Goal: Task Accomplishment & Management: Manage account settings

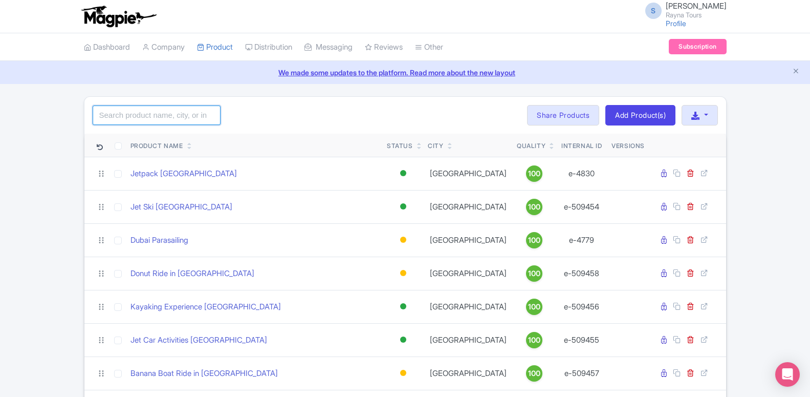
click at [181, 110] on input "search" at bounding box center [157, 114] width 128 height 19
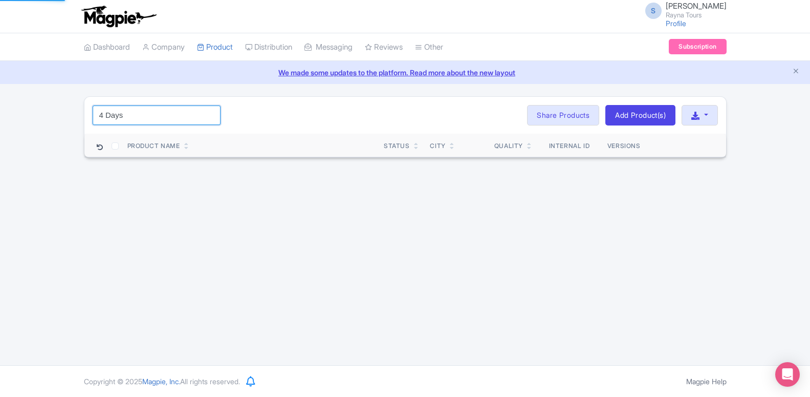
type input "4 Days"
click button "Search" at bounding box center [0, 0] width 0 height 0
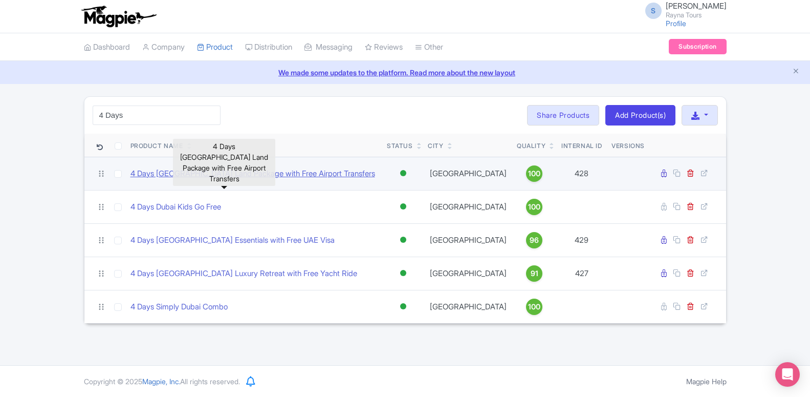
click at [206, 170] on link "4 Days [GEOGRAPHIC_DATA] Land Package with Free Airport Transfers" at bounding box center [252, 174] width 245 height 12
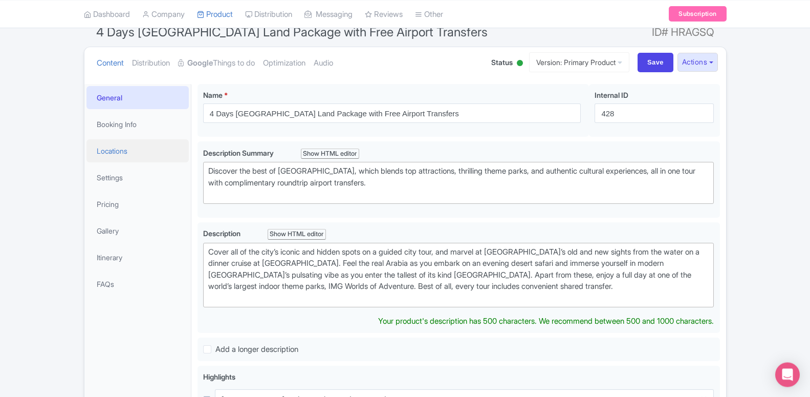
scroll to position [52, 0]
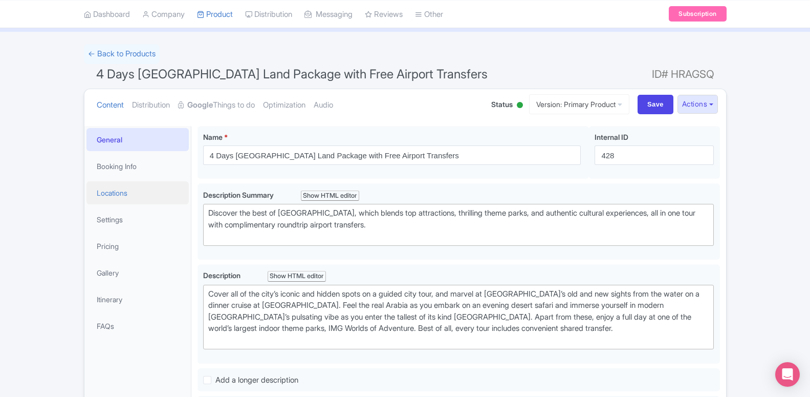
click at [107, 196] on link "Locations" at bounding box center [137, 192] width 102 height 23
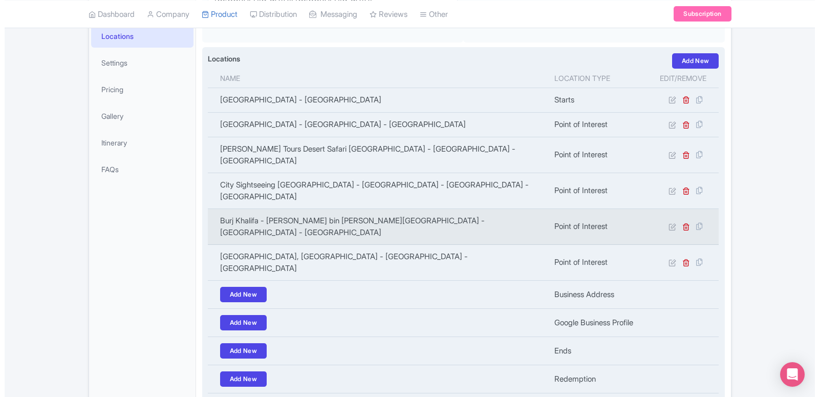
scroll to position [157, 0]
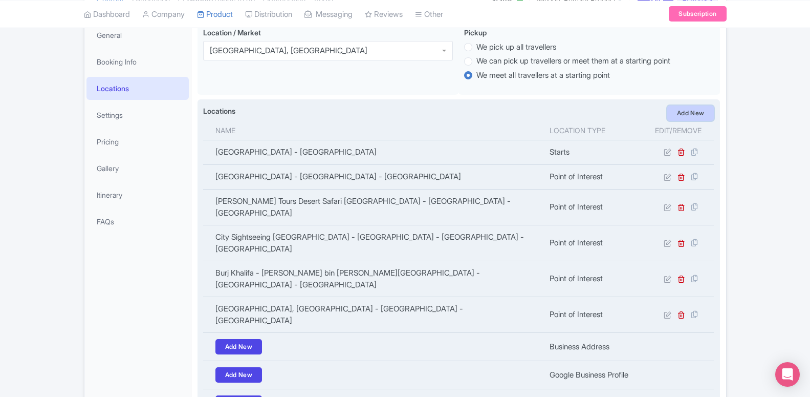
click at [687, 114] on link "Add New" at bounding box center [690, 112] width 47 height 15
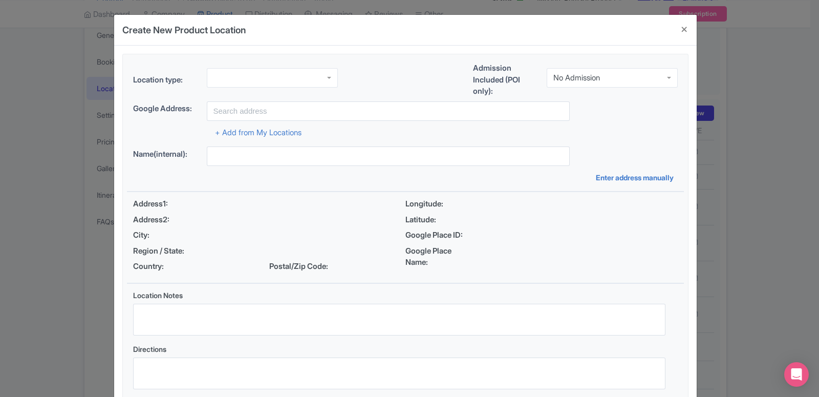
click at [280, 71] on div at bounding box center [272, 77] width 131 height 19
click at [275, 174] on div "Location type: Point of Interest Point of Interest Business Address Google Busi…" at bounding box center [405, 228] width 557 height 349
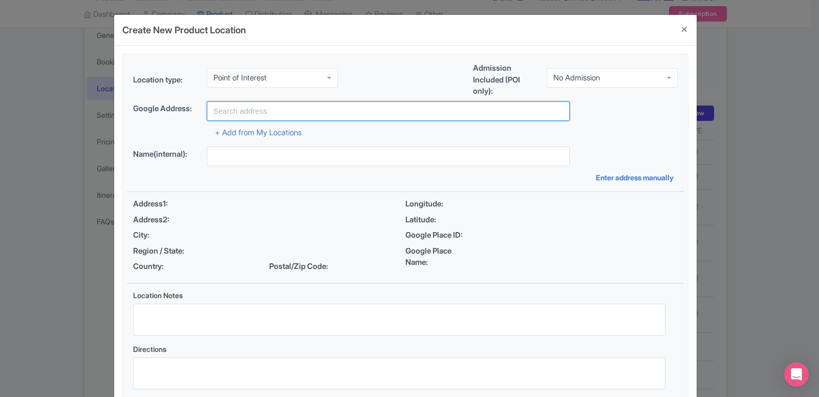
click at [270, 110] on input "text" at bounding box center [388, 110] width 363 height 19
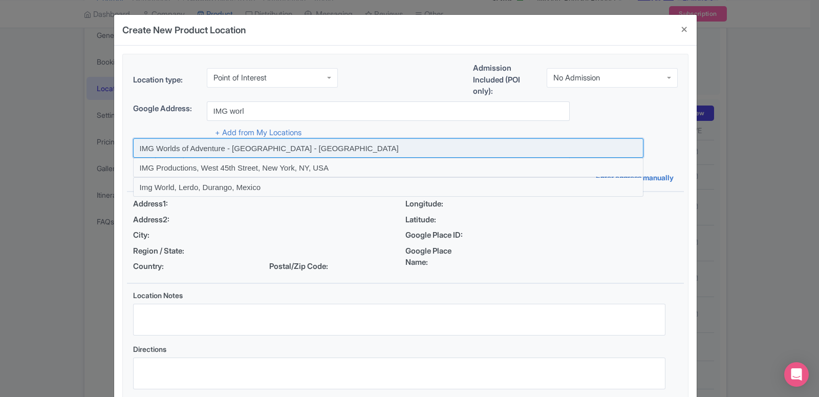
click at [270, 145] on input at bounding box center [388, 147] width 510 height 19
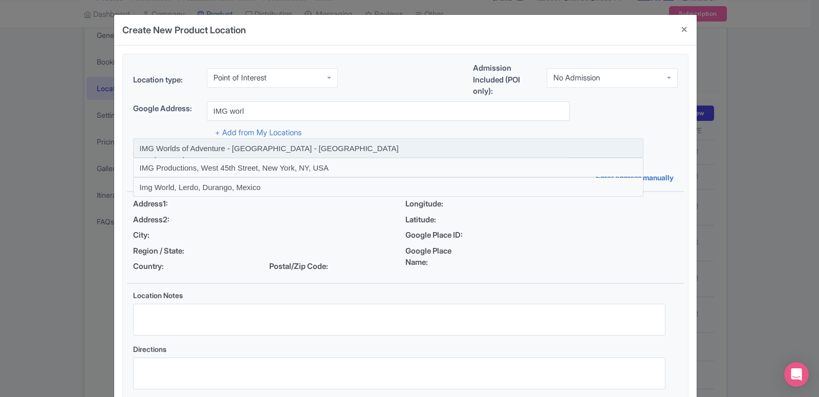
type input "IMG Worlds of Adventure - Dubai - United Arab Emirates"
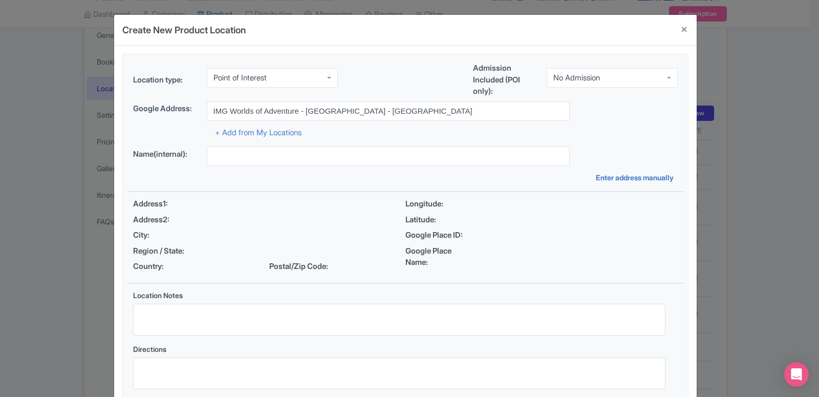
type input "IMG Worlds of Adventure - Dubai - United Arab Emirates"
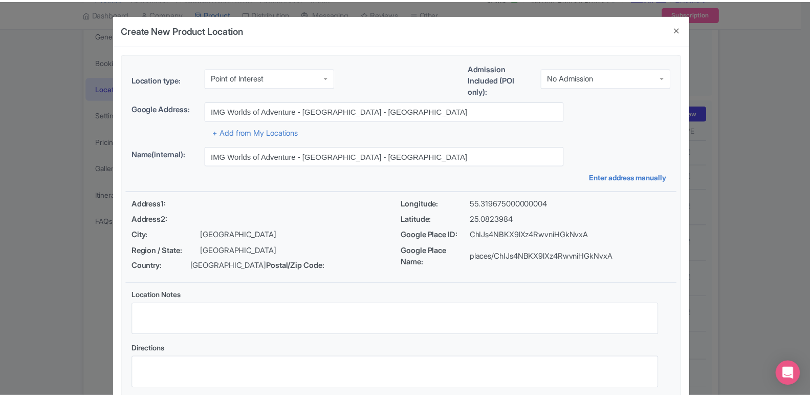
scroll to position [79, 0]
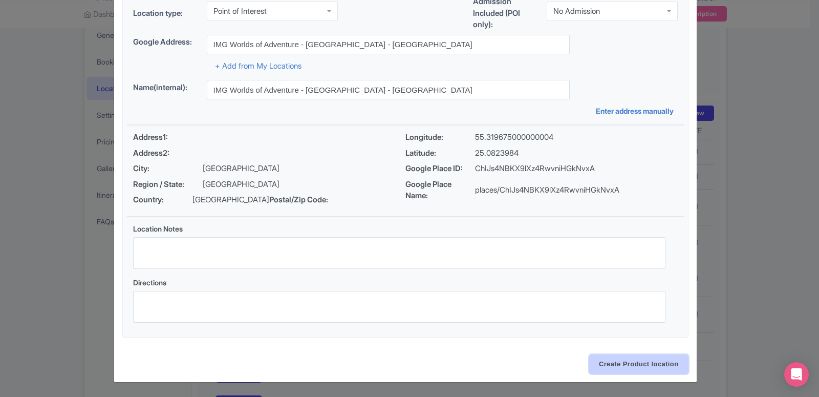
click at [644, 367] on input "Create Product location" at bounding box center [638, 363] width 99 height 19
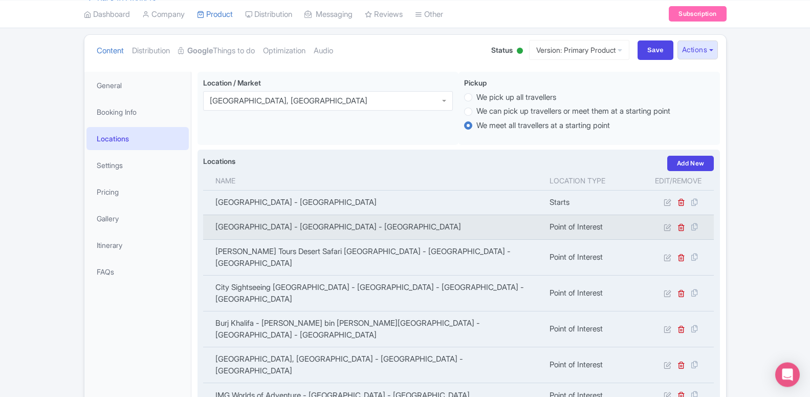
scroll to position [104, 0]
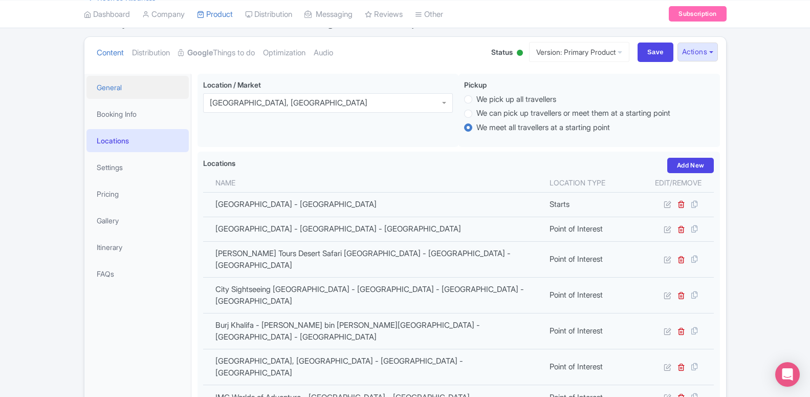
click at [138, 90] on link "General" at bounding box center [137, 87] width 102 height 23
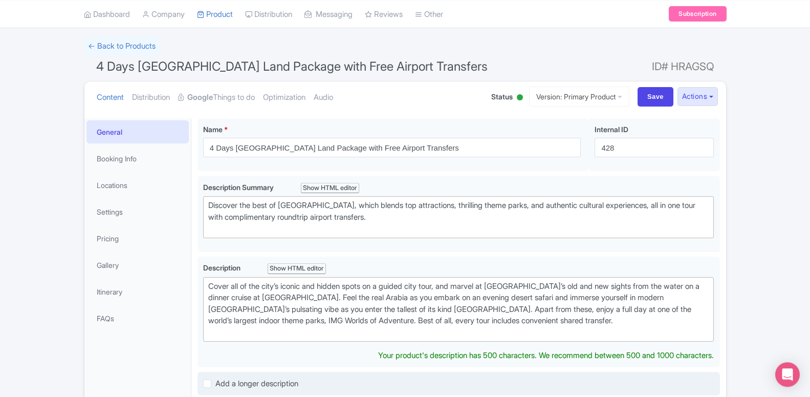
scroll to position [0, 0]
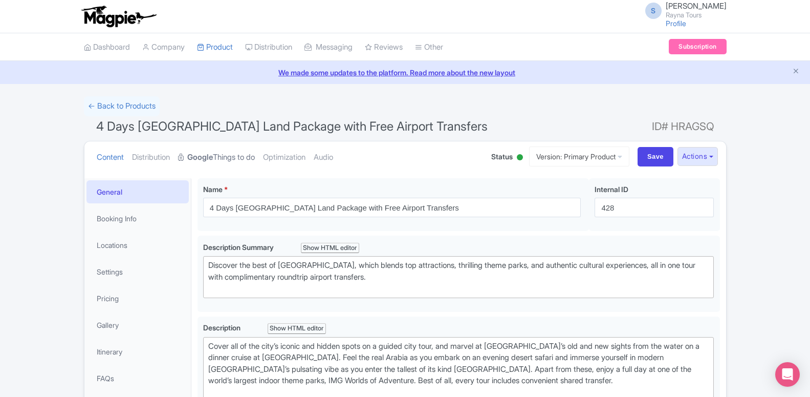
click at [230, 160] on link "Google Things to do" at bounding box center [216, 157] width 77 height 32
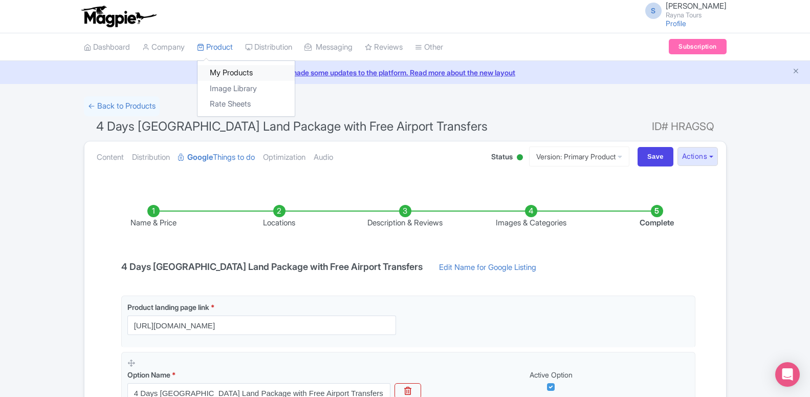
click at [217, 75] on link "My Products" at bounding box center [246, 73] width 97 height 16
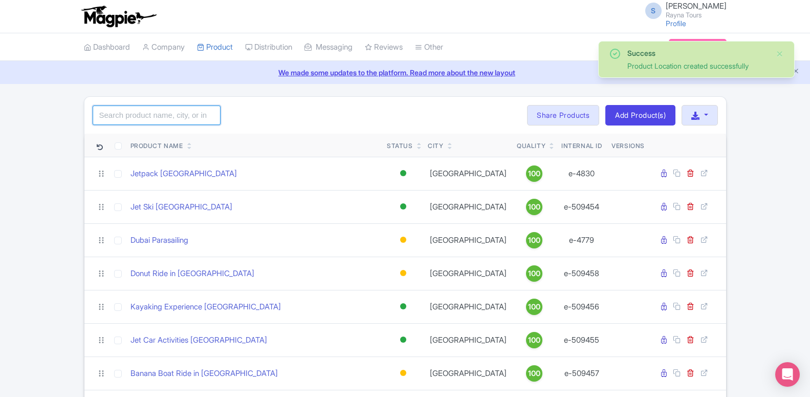
click at [164, 117] on input "search" at bounding box center [157, 114] width 128 height 19
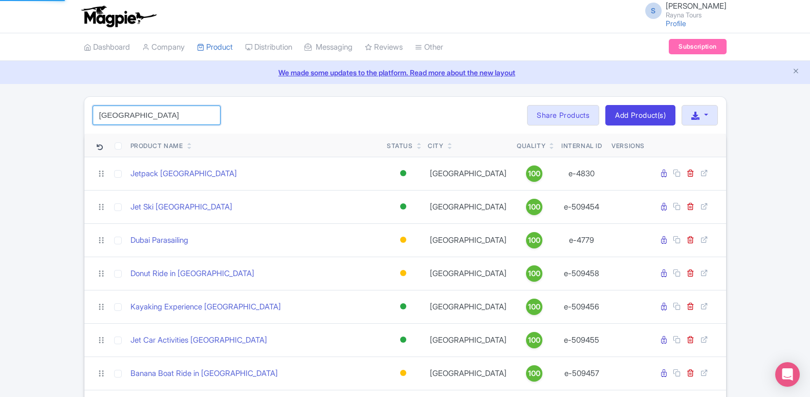
click button "Search" at bounding box center [0, 0] width 0 height 0
click at [126, 116] on input "[GEOGRAPHIC_DATA]" at bounding box center [157, 114] width 128 height 19
click at [126, 116] on input "dubai" at bounding box center [157, 114] width 128 height 19
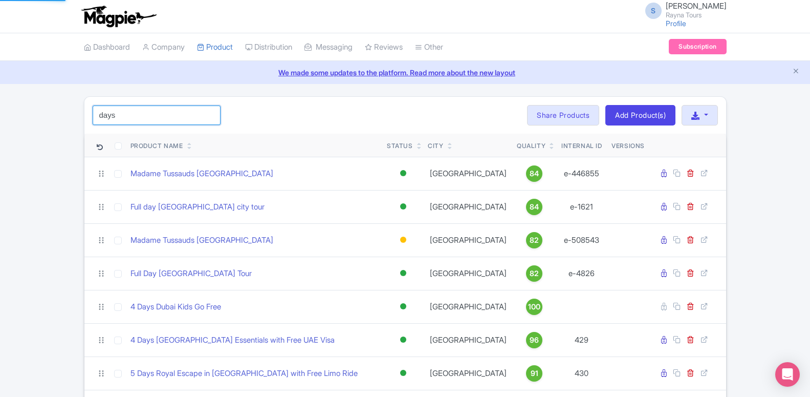
type input "days"
click button "Search" at bounding box center [0, 0] width 0 height 0
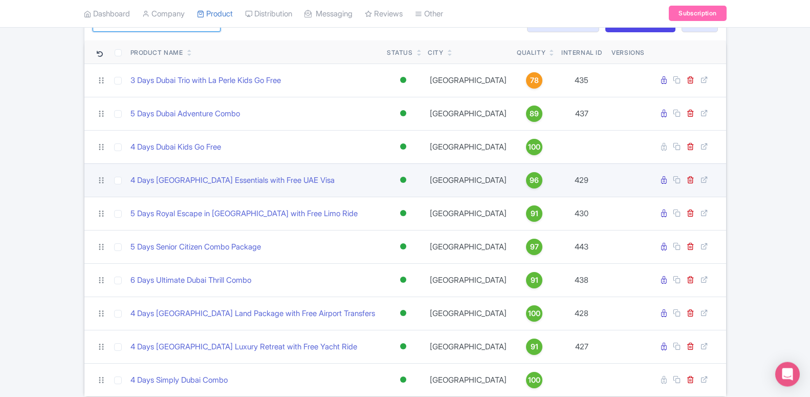
scroll to position [104, 0]
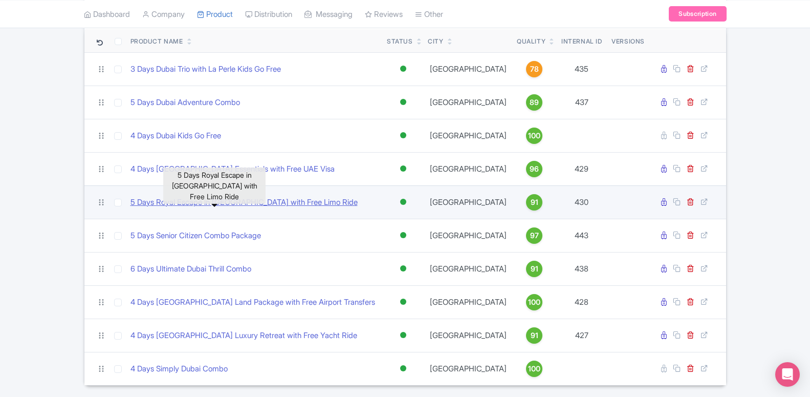
click at [231, 199] on link "5 Days Royal Escape in [GEOGRAPHIC_DATA] with Free Limo Ride" at bounding box center [243, 203] width 227 height 12
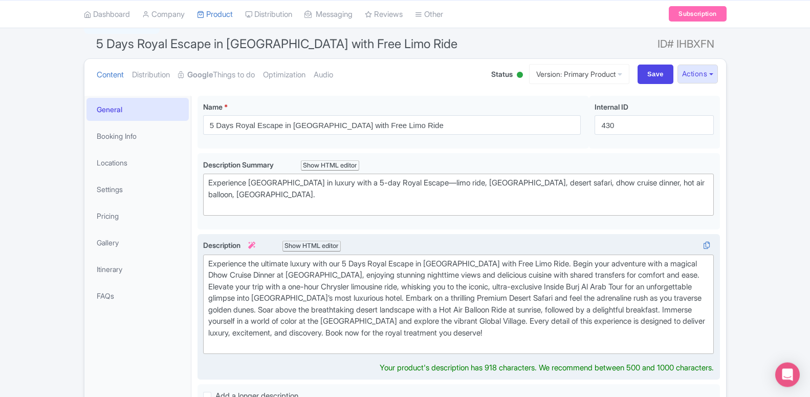
scroll to position [52, 0]
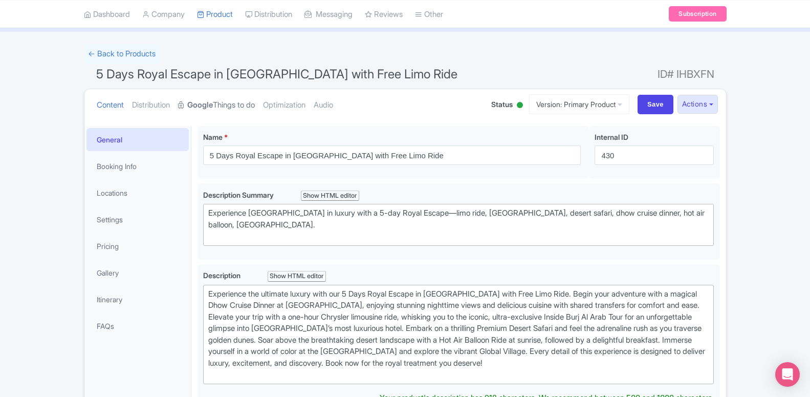
click at [225, 110] on link "Google Things to do" at bounding box center [216, 105] width 77 height 32
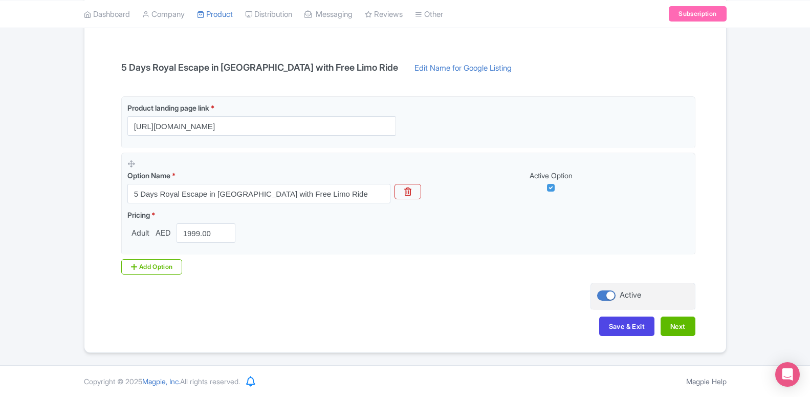
scroll to position [42, 0]
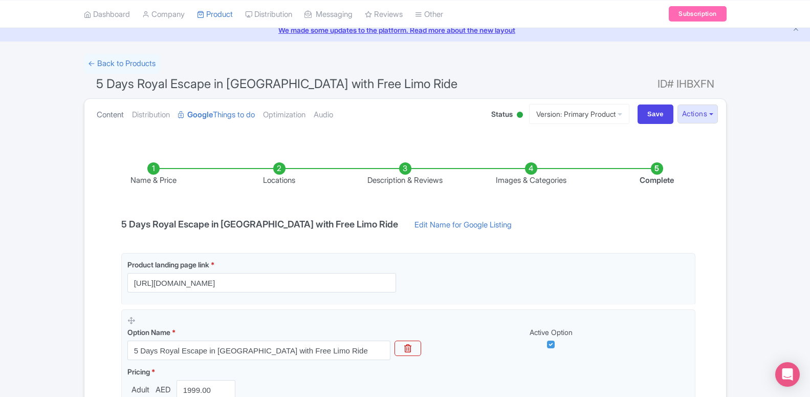
click at [110, 118] on link "Content" at bounding box center [110, 115] width 27 height 32
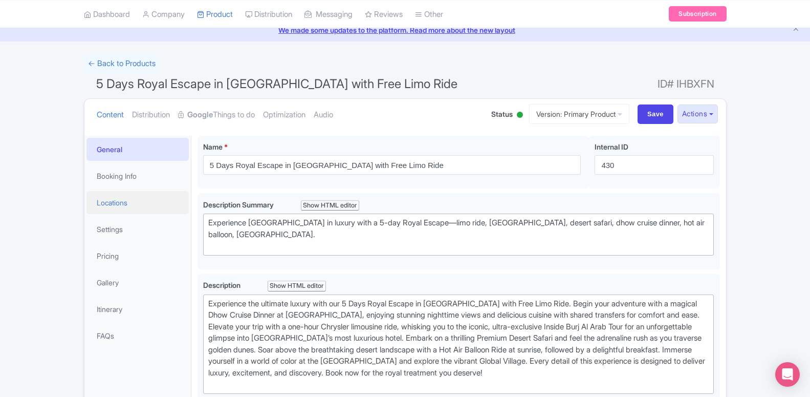
click at [115, 209] on link "Locations" at bounding box center [137, 202] width 102 height 23
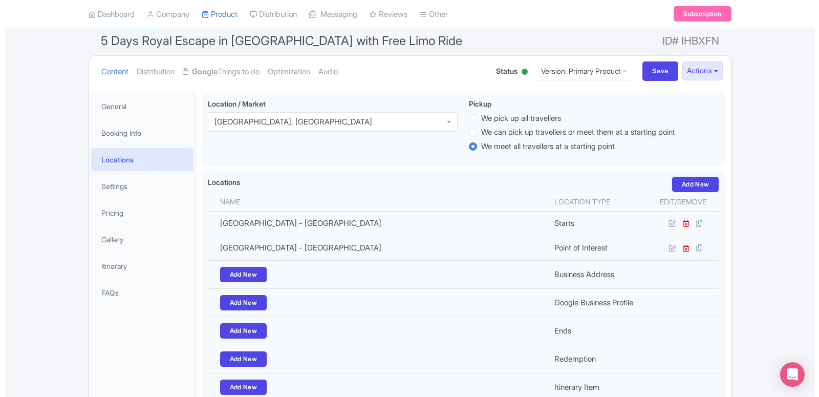
scroll to position [147, 0]
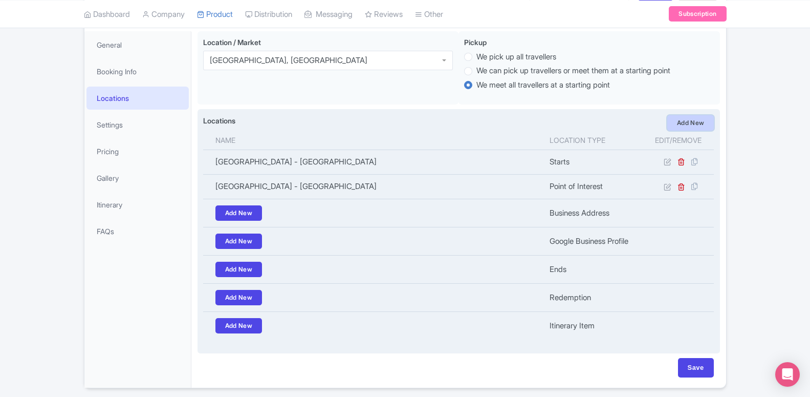
click at [703, 126] on link "Add New" at bounding box center [690, 122] width 47 height 15
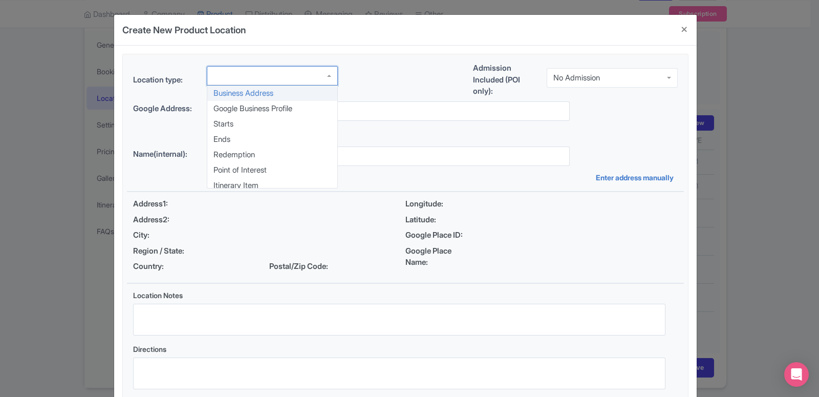
click at [241, 75] on div at bounding box center [272, 75] width 131 height 19
click at [237, 167] on div "Location type: Business Address Google Business Profile Starts Ends Redemption …" at bounding box center [405, 228] width 557 height 349
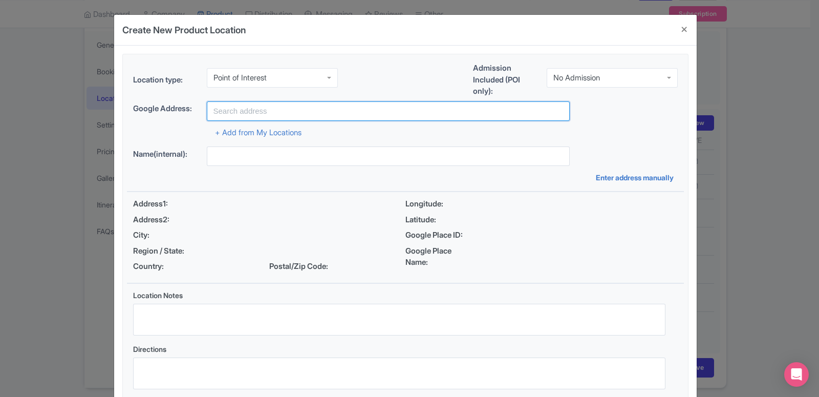
click at [233, 108] on input "text" at bounding box center [388, 110] width 363 height 19
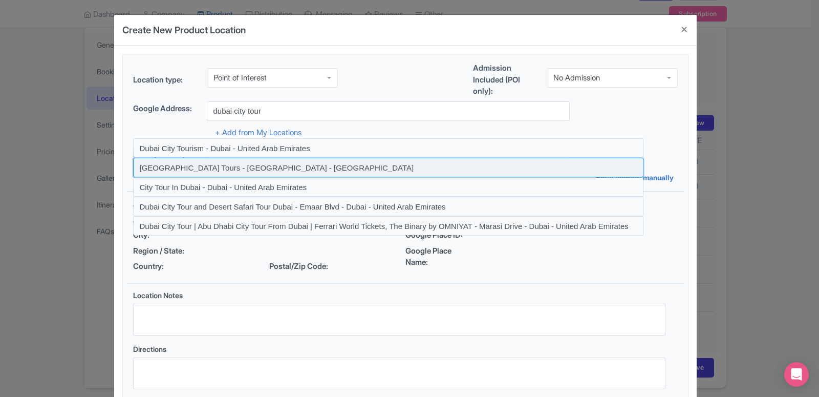
click at [224, 161] on input at bounding box center [388, 167] width 510 height 19
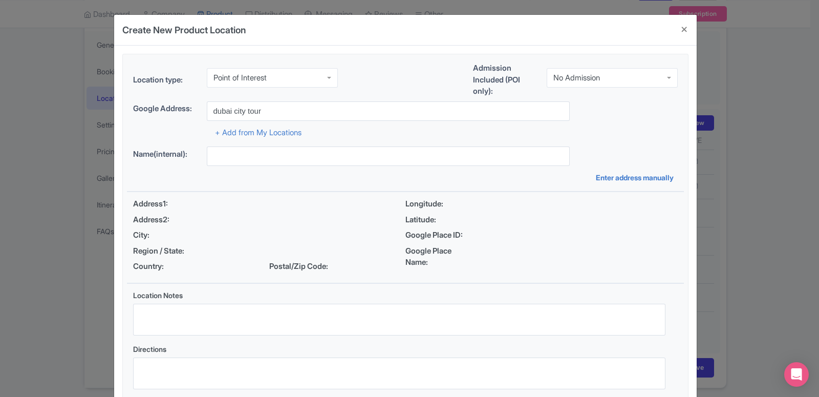
type input "Dubai City Tours - Dubai - United Arab Emirates"
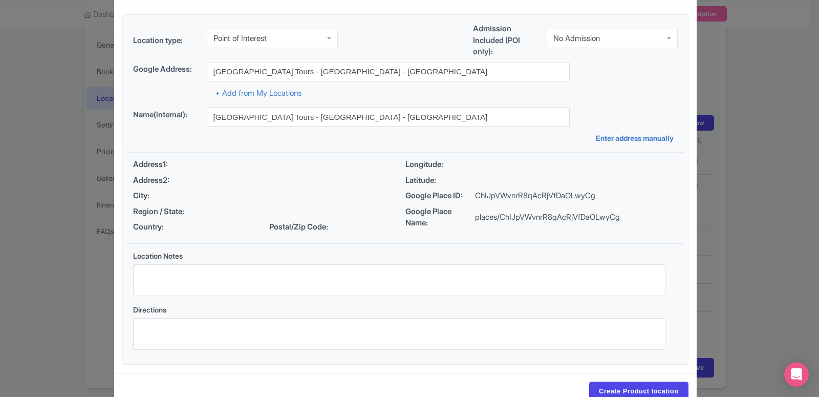
scroll to position [67, 0]
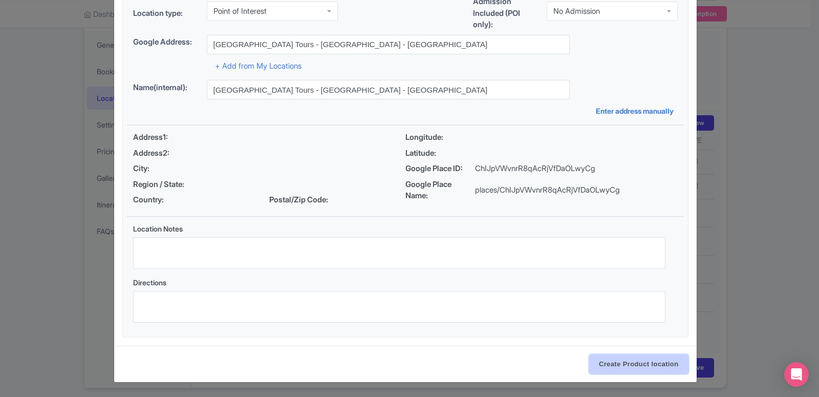
click at [639, 371] on input "Create Product location" at bounding box center [638, 363] width 99 height 19
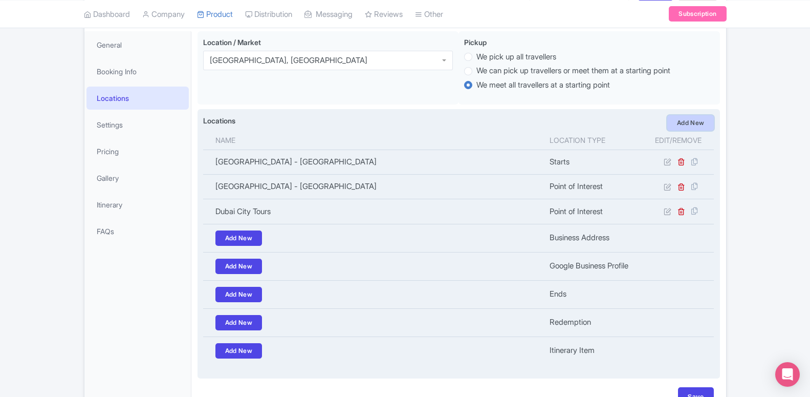
click at [677, 123] on link "Add New" at bounding box center [690, 122] width 47 height 15
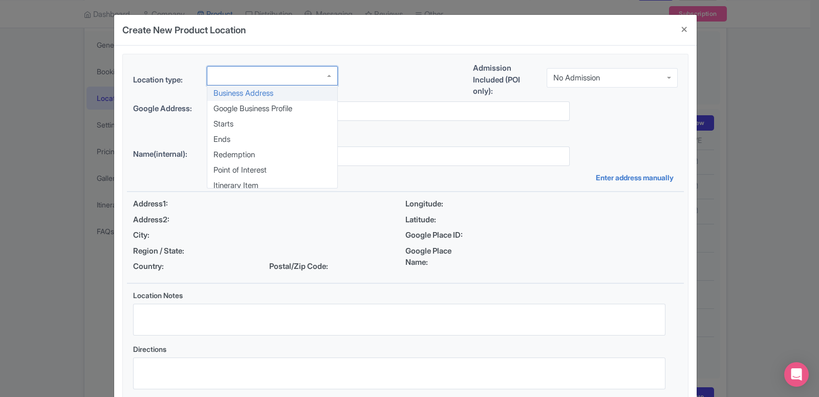
click at [252, 72] on div at bounding box center [272, 75] width 131 height 19
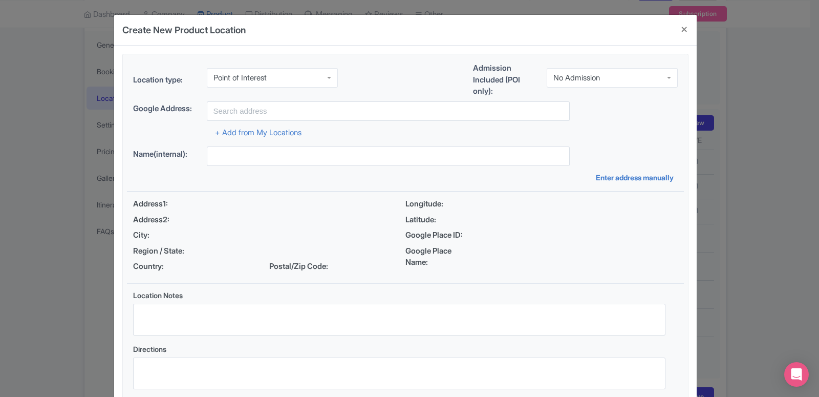
click at [254, 172] on div "Location type: Point of Interest Point of Interest Business Address Google Busi…" at bounding box center [405, 228] width 557 height 349
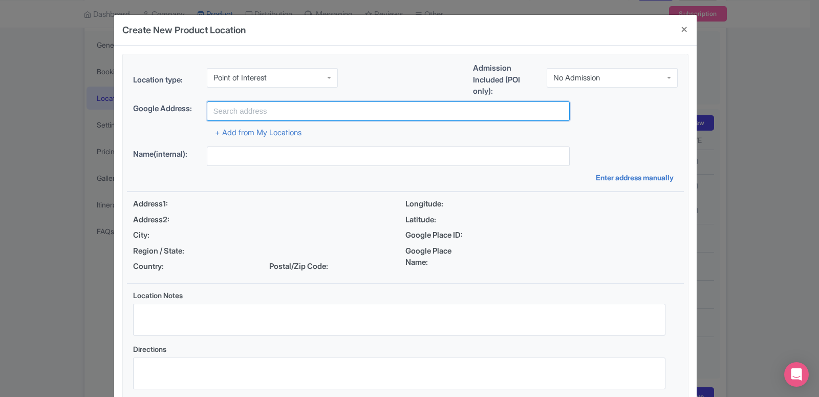
click at [260, 108] on input "text" at bounding box center [388, 110] width 363 height 19
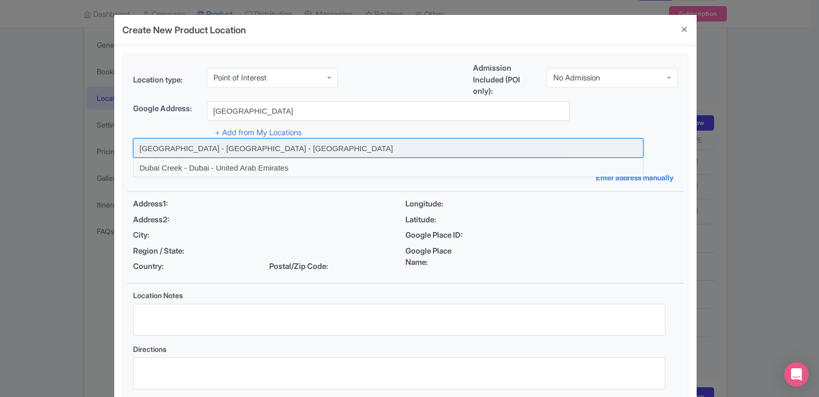
click at [250, 151] on input at bounding box center [388, 147] width 510 height 19
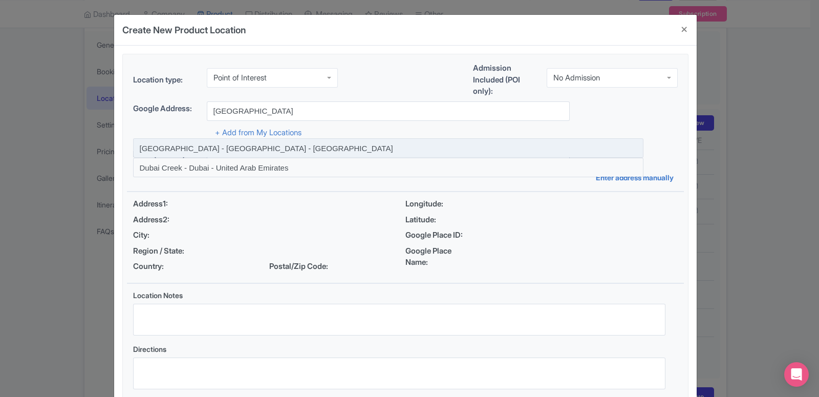
type input "Dubai Creek Harbour - Dubai - United Arab Emirates"
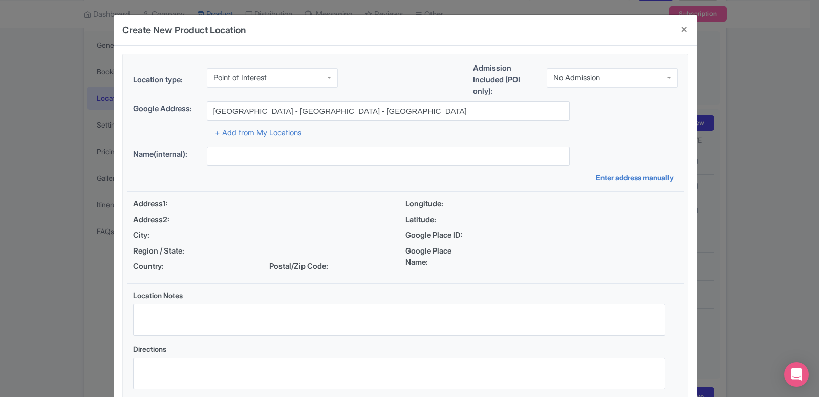
type input "Dubai Creek Harbour - Dubai - United Arab Emirates"
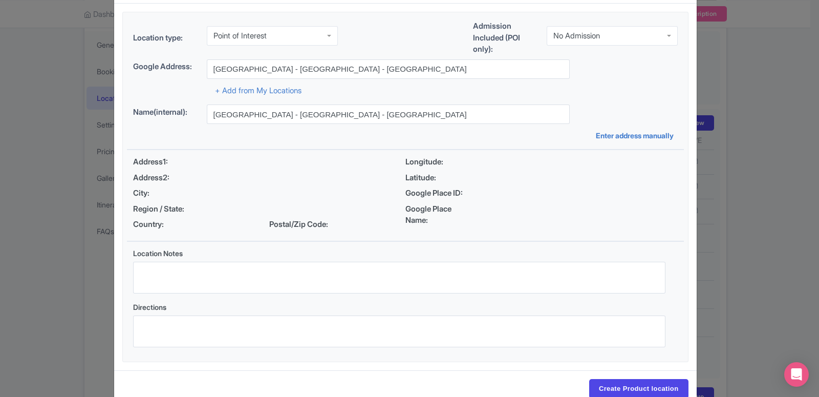
scroll to position [79, 0]
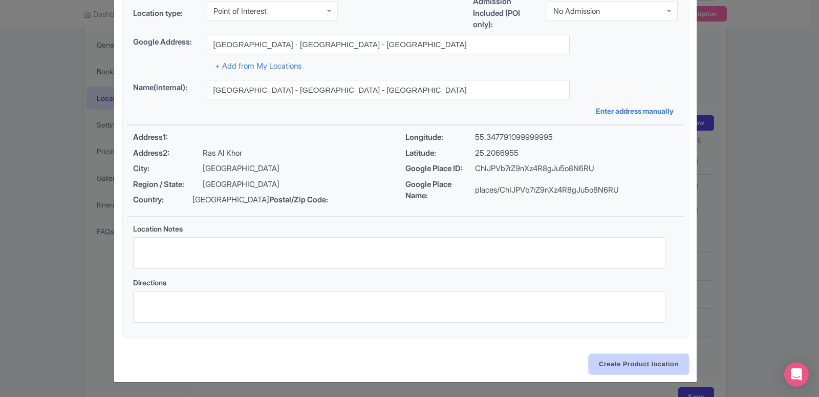
click at [621, 363] on input "Create Product location" at bounding box center [638, 363] width 99 height 19
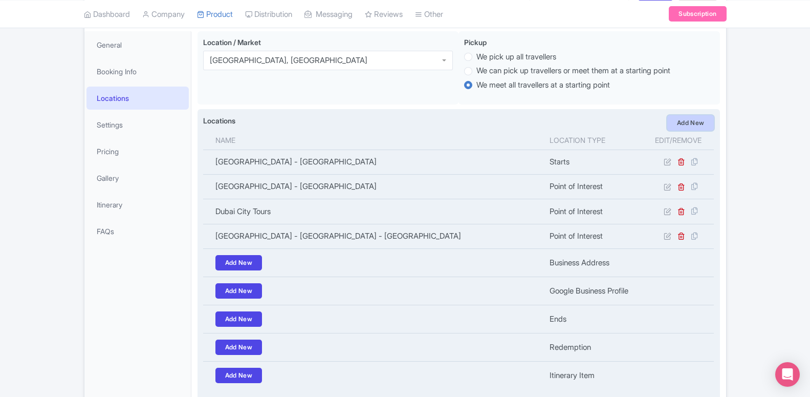
click at [680, 126] on link "Add New" at bounding box center [690, 122] width 47 height 15
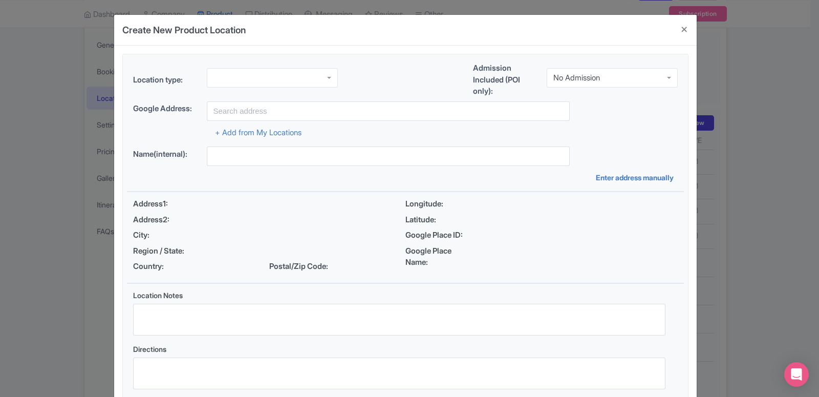
drag, startPoint x: 241, startPoint y: 60, endPoint x: 245, endPoint y: 69, distance: 10.1
click at [242, 60] on div "Location type: Admission Included (POI only): No Admission No Admission Google …" at bounding box center [405, 228] width 557 height 349
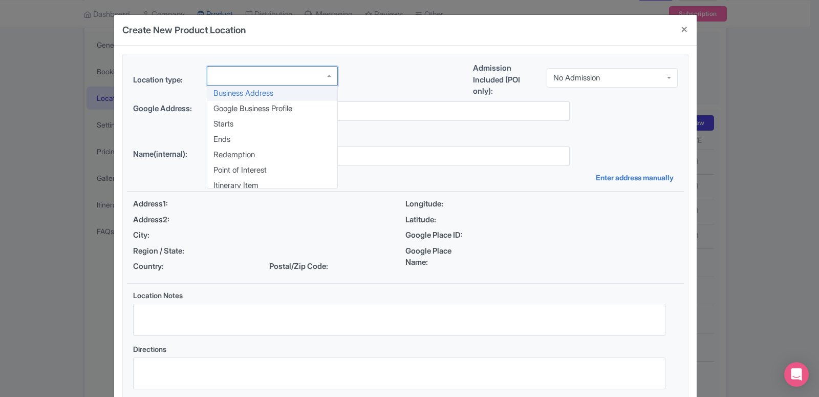
click at [247, 76] on div at bounding box center [272, 75] width 131 height 19
click at [247, 171] on div "Location type: Business Address Google Business Profile Starts Ends Redemption …" at bounding box center [405, 228] width 557 height 349
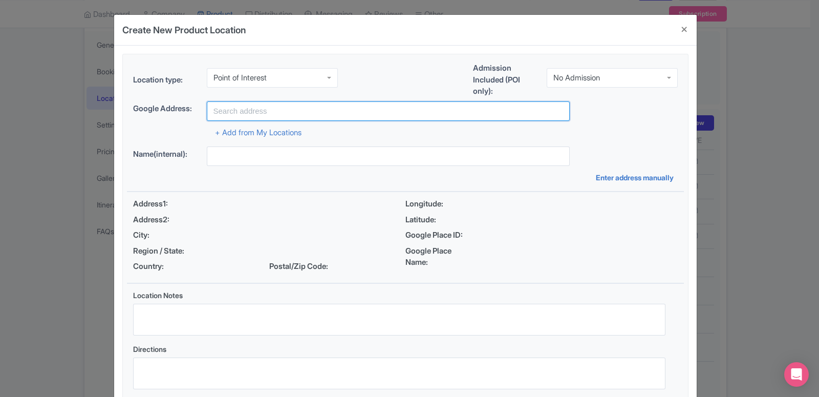
click at [256, 112] on input "text" at bounding box center [388, 110] width 363 height 19
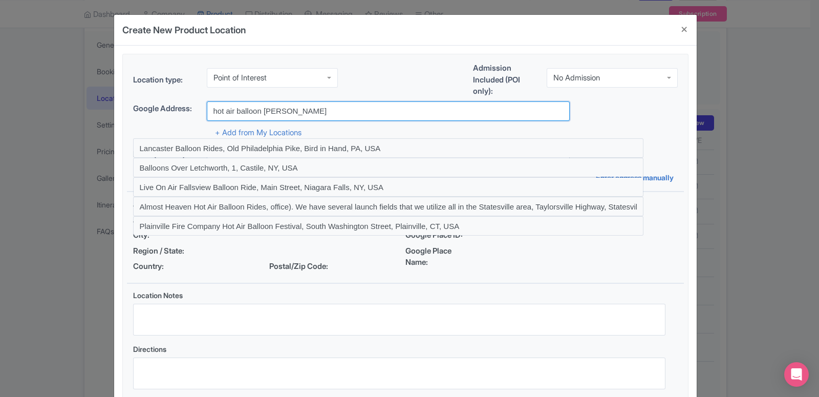
drag, startPoint x: 256, startPoint y: 111, endPoint x: 329, endPoint y: 110, distance: 72.7
click at [329, 110] on input "hot air balloon Rayna" at bounding box center [388, 110] width 363 height 19
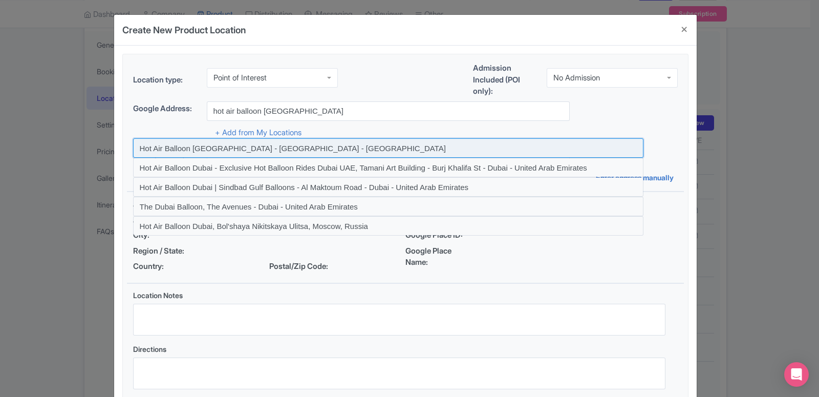
click at [271, 152] on input at bounding box center [388, 147] width 510 height 19
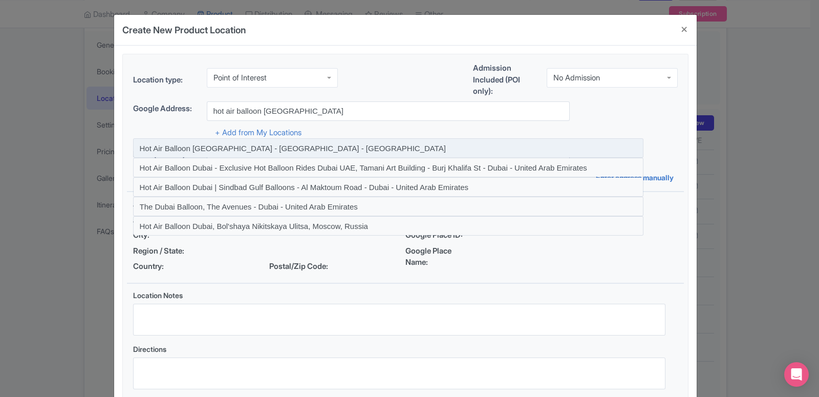
type input "Hot Air Balloon [GEOGRAPHIC_DATA] - [GEOGRAPHIC_DATA] - [GEOGRAPHIC_DATA]"
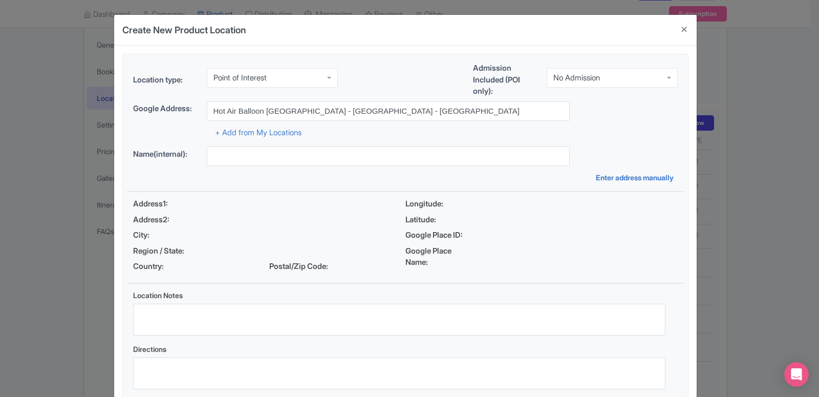
type input "Hot Air Balloon [GEOGRAPHIC_DATA] - [GEOGRAPHIC_DATA] - [GEOGRAPHIC_DATA]"
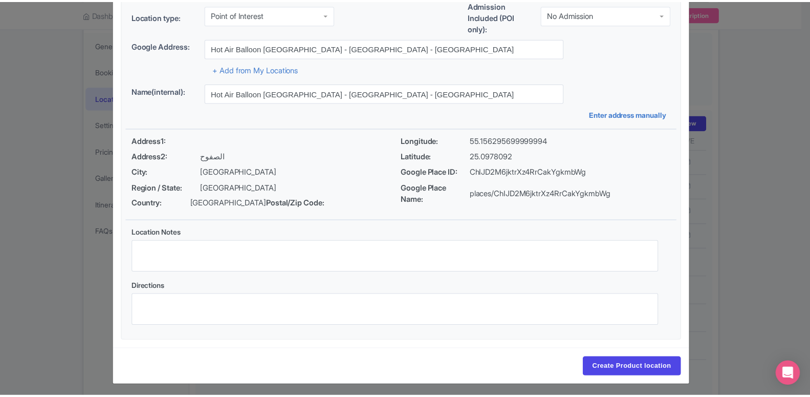
scroll to position [79, 0]
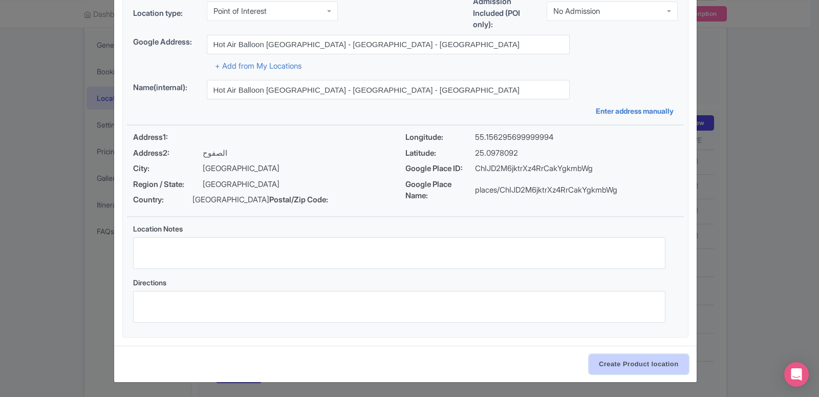
click at [639, 372] on input "Create Product location" at bounding box center [638, 363] width 99 height 19
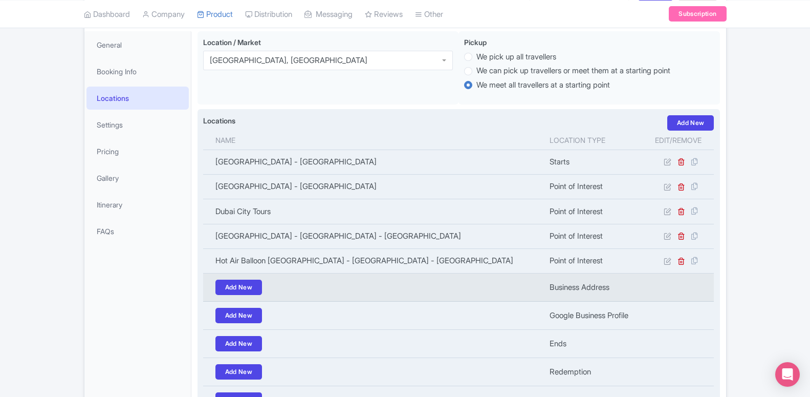
scroll to position [0, 0]
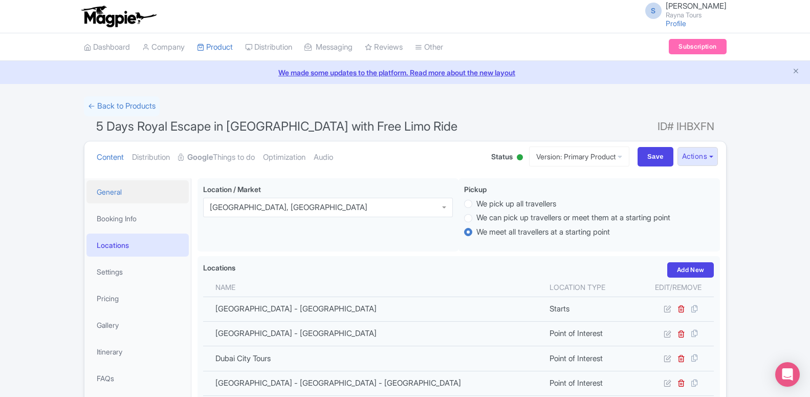
click at [132, 197] on link "General" at bounding box center [137, 191] width 102 height 23
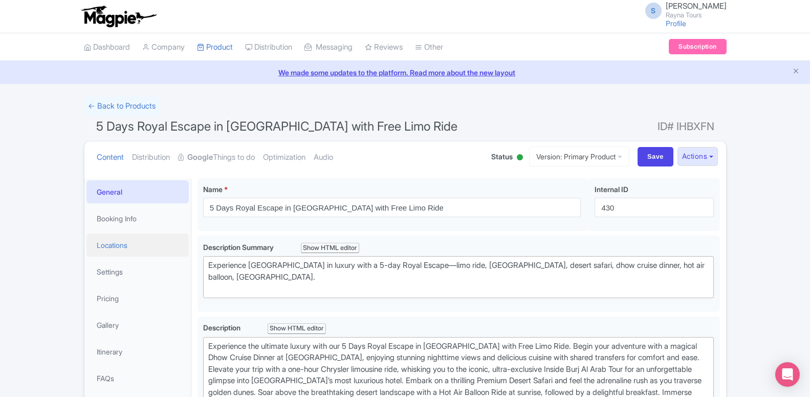
click at [108, 252] on link "Locations" at bounding box center [137, 244] width 102 height 23
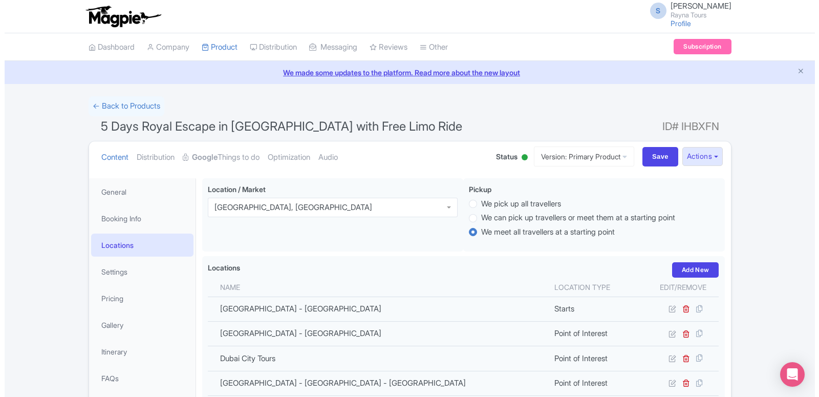
scroll to position [52, 0]
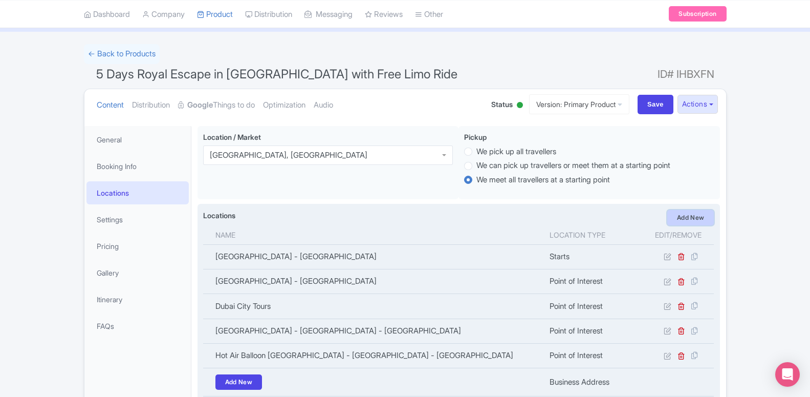
click at [687, 221] on link "Add New" at bounding box center [690, 217] width 47 height 15
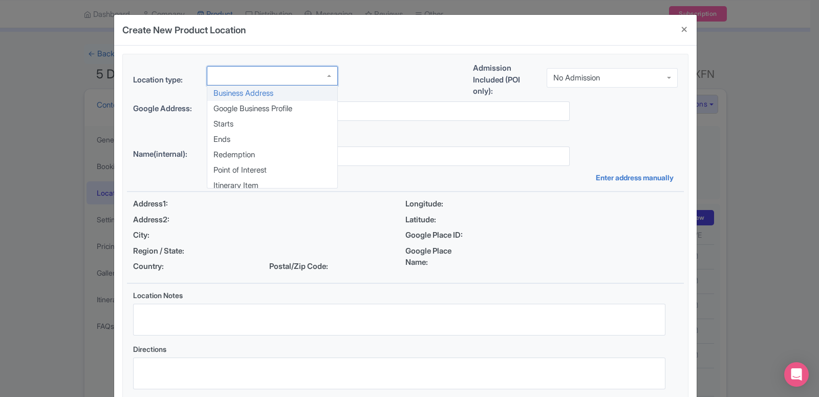
click at [280, 82] on div at bounding box center [272, 75] width 131 height 19
click at [276, 170] on div "Location type: Business Address Google Business Profile Starts Ends Redemption …" at bounding box center [405, 228] width 557 height 349
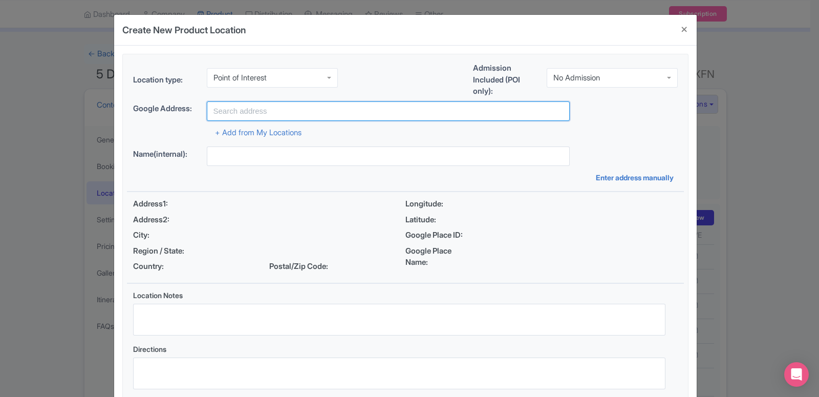
click at [283, 114] on input "text" at bounding box center [388, 110] width 363 height 19
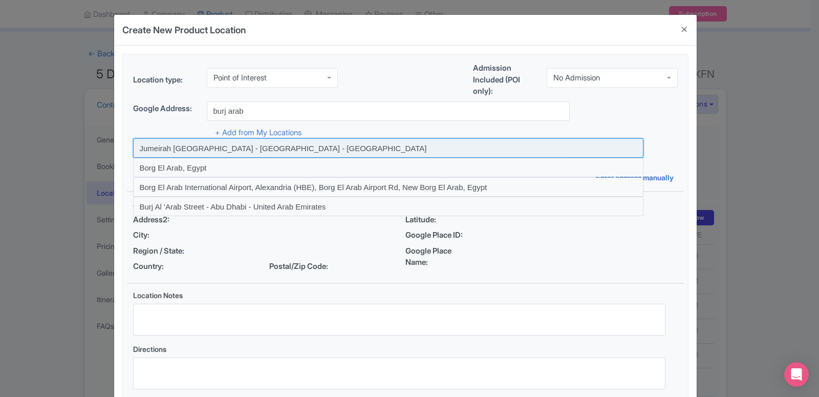
click at [287, 150] on input at bounding box center [388, 147] width 510 height 19
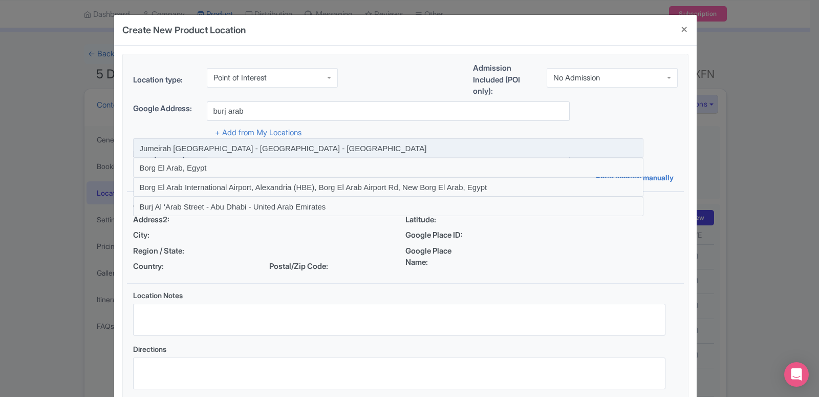
type input "Jumeirah Burj Al Arab - Dubai - United Arab Emirates"
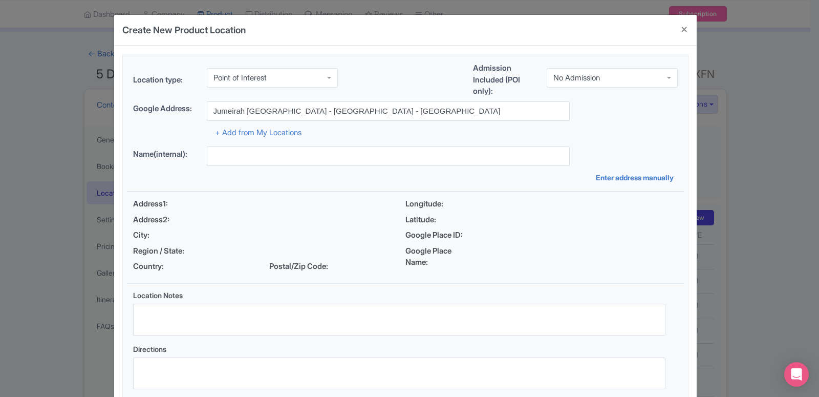
type input "Jumeirah Burj Al Arab - Dubai - United Arab Emirates"
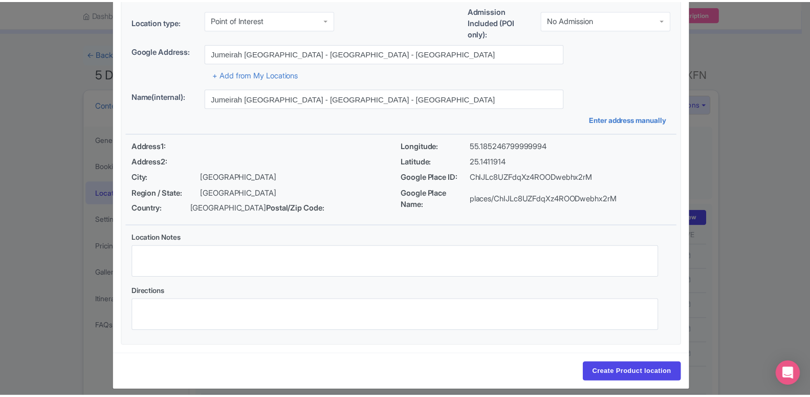
scroll to position [79, 0]
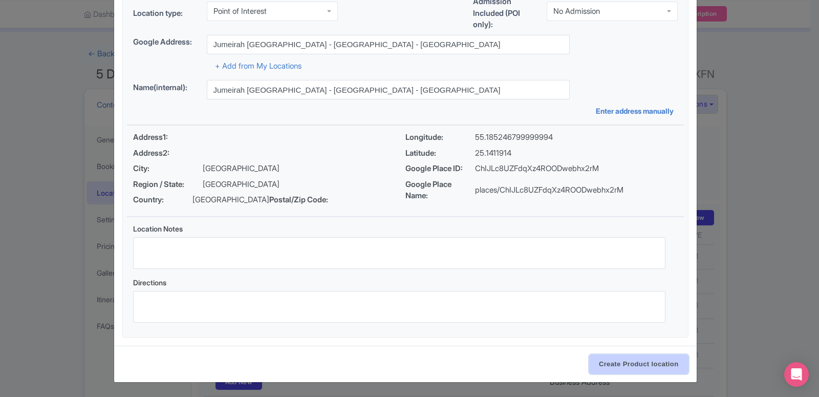
click at [612, 358] on input "Create Product location" at bounding box center [638, 363] width 99 height 19
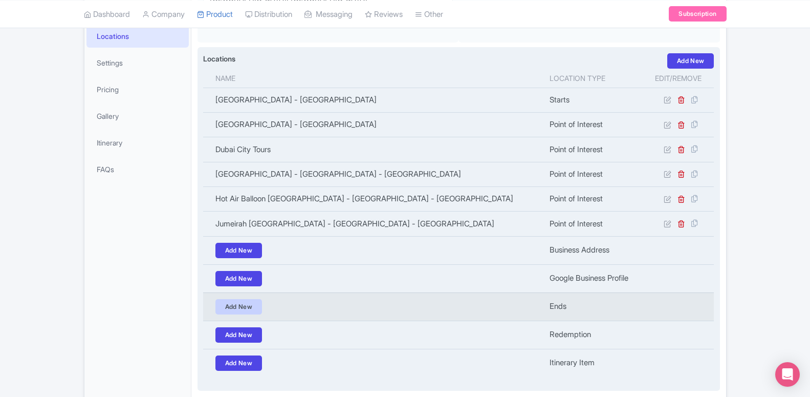
scroll to position [52, 0]
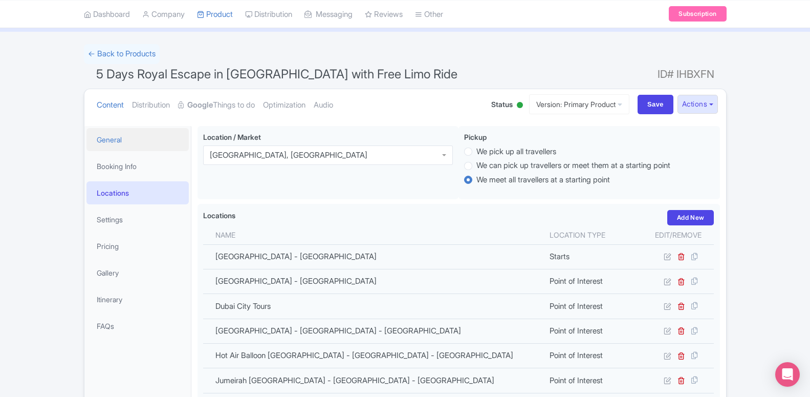
click at [134, 133] on link "General" at bounding box center [137, 139] width 102 height 23
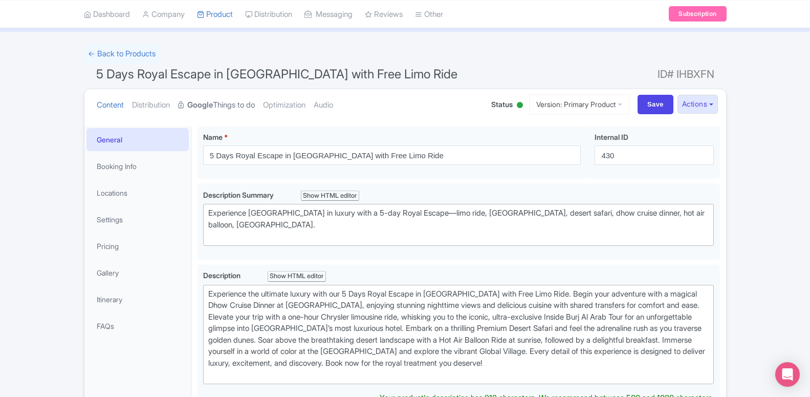
click at [237, 100] on link "Google Things to do" at bounding box center [216, 105] width 77 height 32
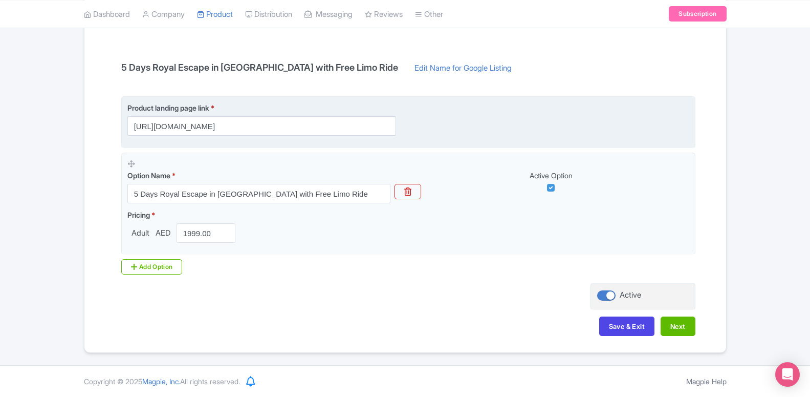
scroll to position [95, 0]
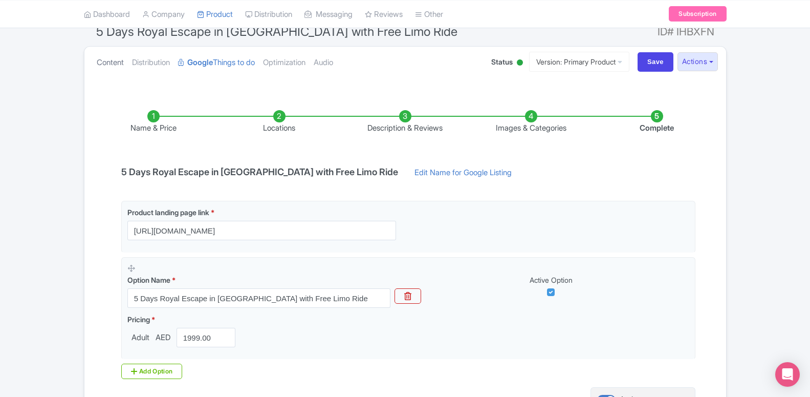
click at [118, 62] on link "Content" at bounding box center [110, 63] width 27 height 32
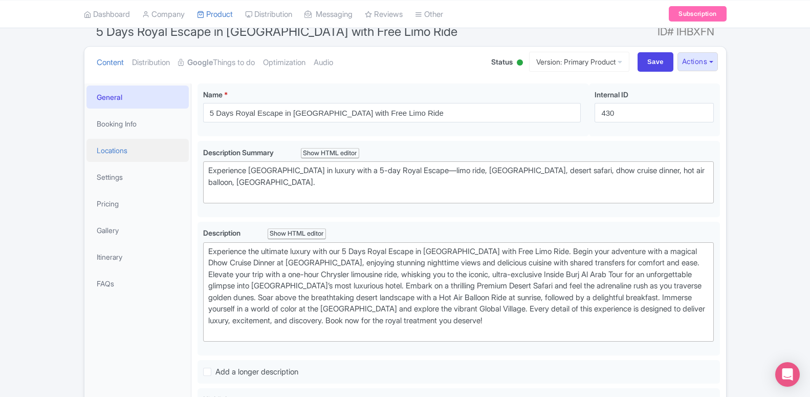
click at [122, 147] on link "Locations" at bounding box center [137, 150] width 102 height 23
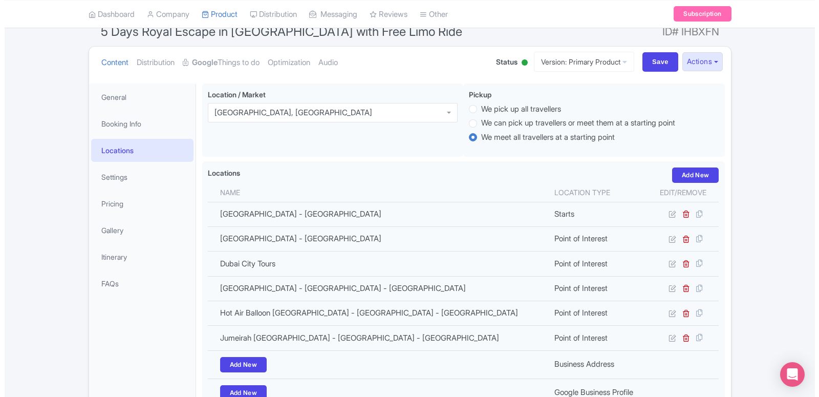
scroll to position [147, 0]
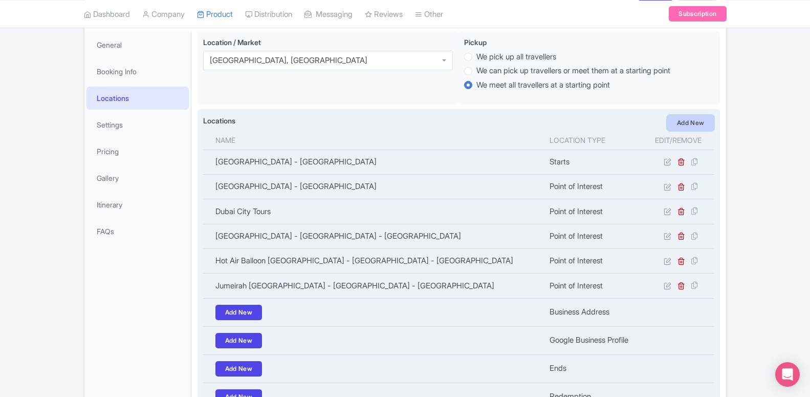
click at [680, 125] on link "Add New" at bounding box center [690, 122] width 47 height 15
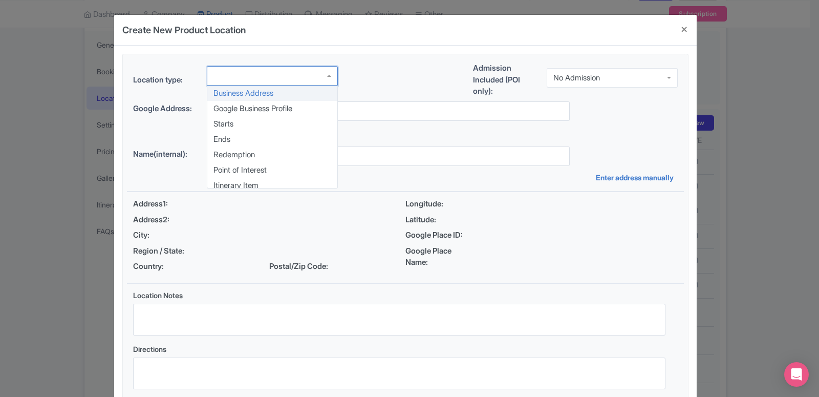
click at [221, 80] on div at bounding box center [272, 75] width 131 height 19
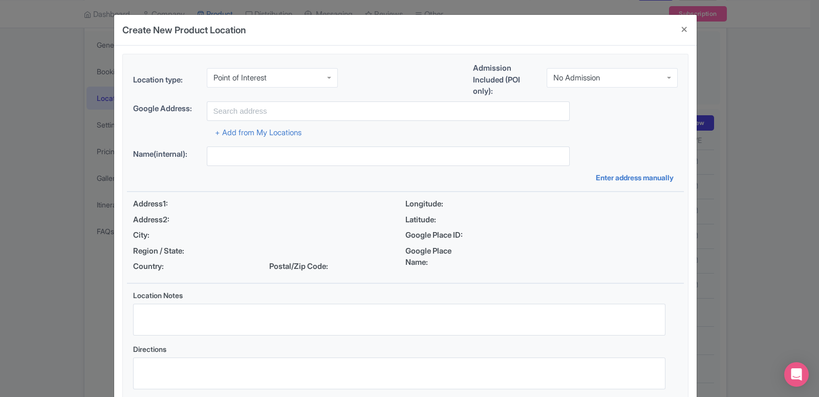
click at [240, 170] on div "Location type: Point of Interest Point of Interest Business Address Google Busi…" at bounding box center [405, 228] width 557 height 349
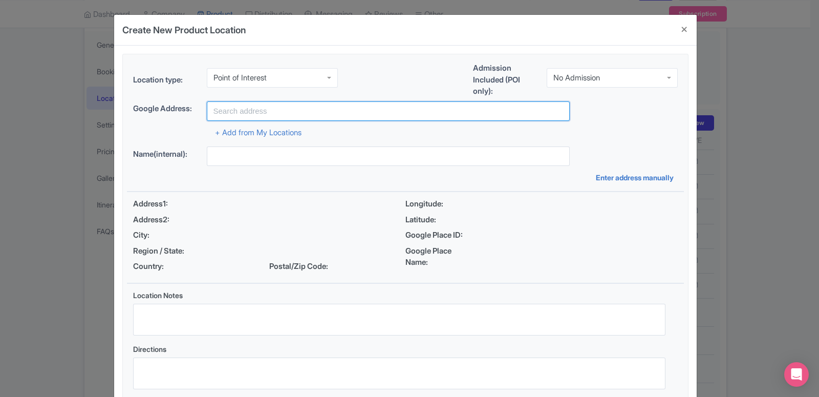
click at [261, 115] on input "text" at bounding box center [388, 110] width 363 height 19
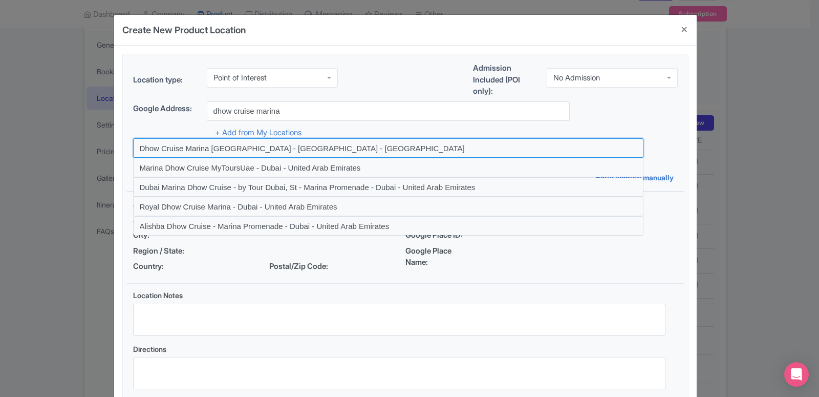
click at [252, 147] on input at bounding box center [388, 147] width 510 height 19
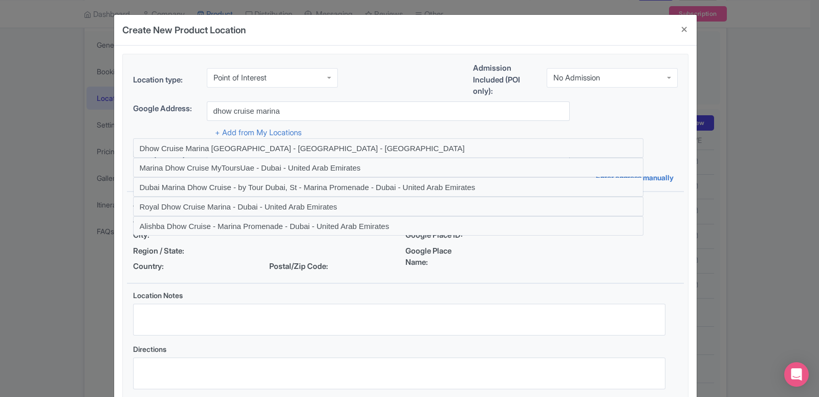
type input "Dhow Cruise Marina Dubai - Dubai - United Arab Emirates"
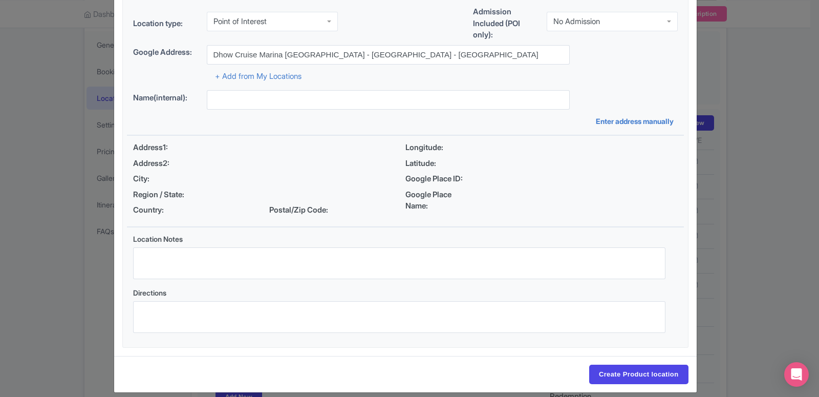
scroll to position [67, 0]
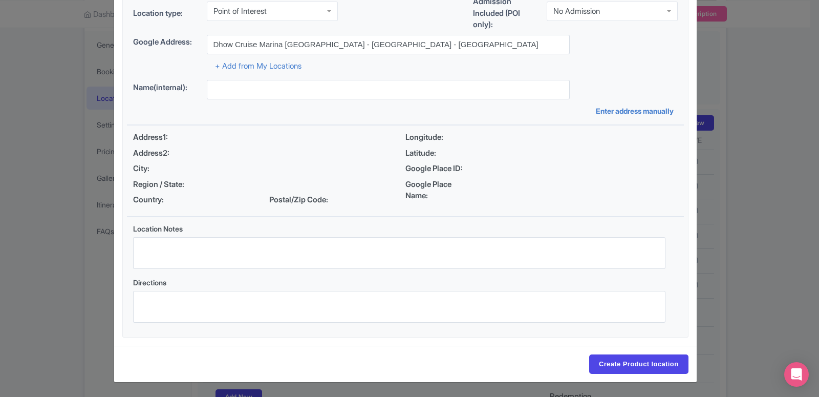
type input "Dhow Cruise Marina Dubai - Dubai - United Arab Emirates"
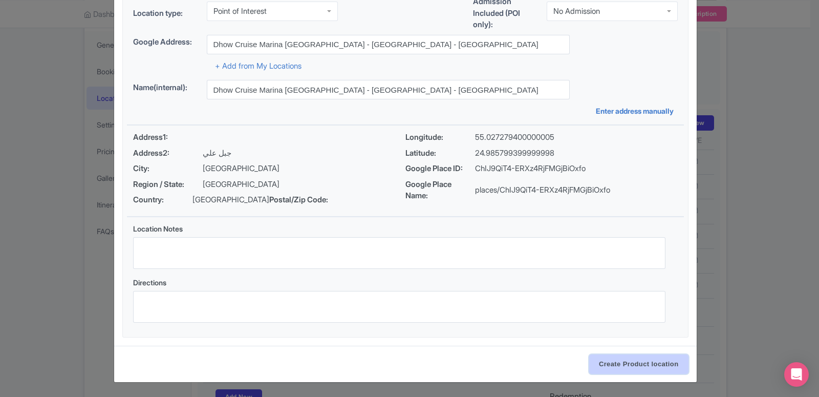
click at [602, 374] on input "Create Product location" at bounding box center [638, 363] width 99 height 19
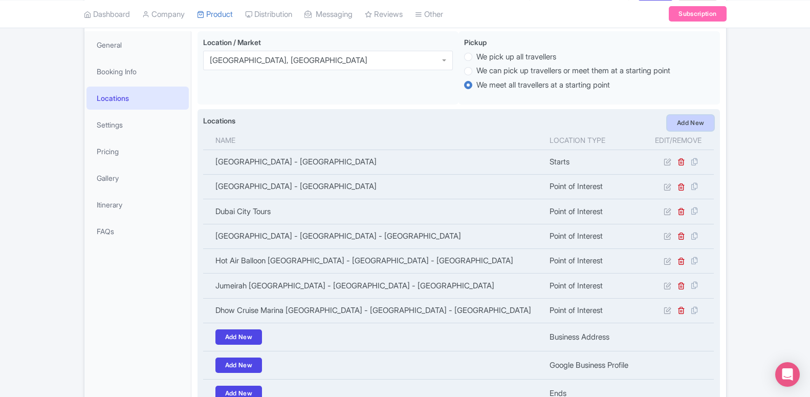
click at [691, 129] on link "Add New" at bounding box center [690, 122] width 47 height 15
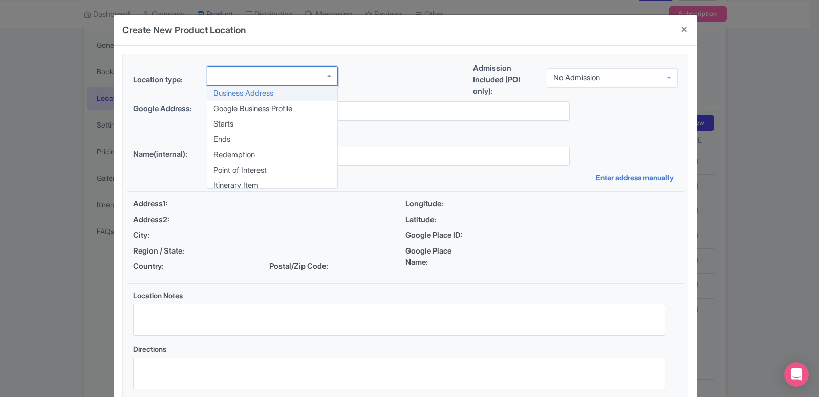
click at [264, 81] on div at bounding box center [272, 75] width 131 height 19
click at [247, 171] on div "Location type: Business Address Google Business Profile Starts Ends Redemption …" at bounding box center [405, 228] width 557 height 349
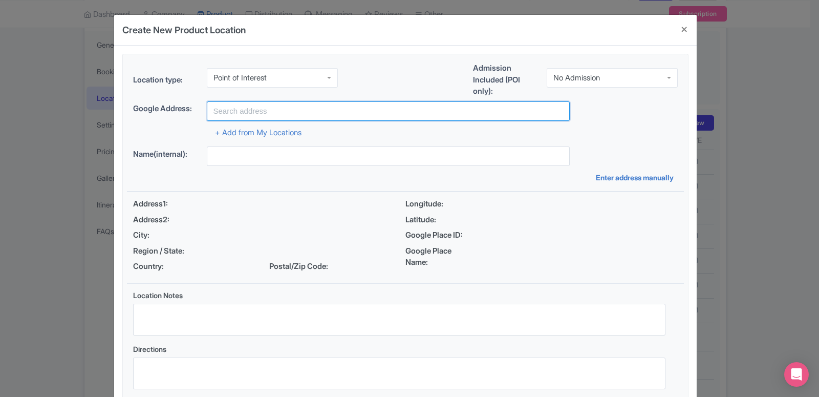
click at [258, 106] on input "text" at bounding box center [388, 110] width 363 height 19
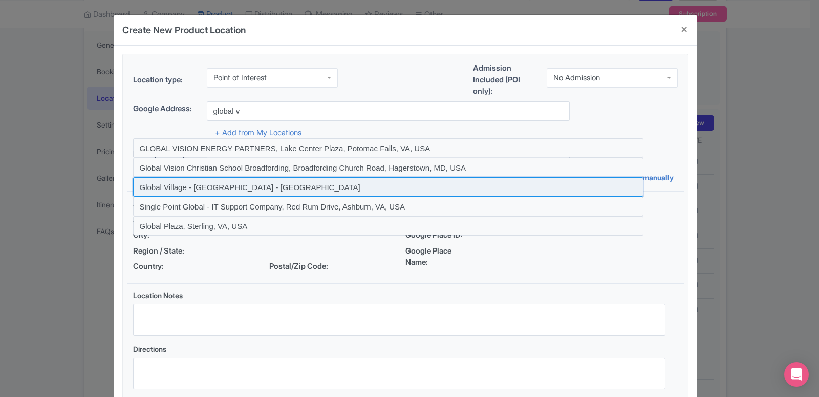
click at [237, 183] on input at bounding box center [388, 186] width 510 height 19
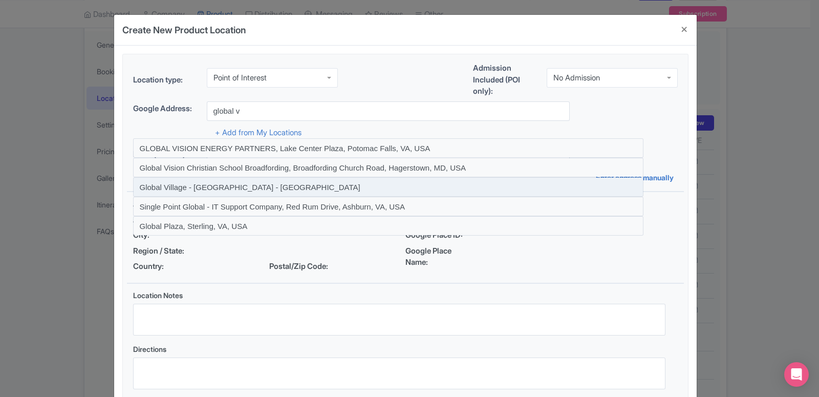
type input "Global Village - Dubai - United Arab Emirates"
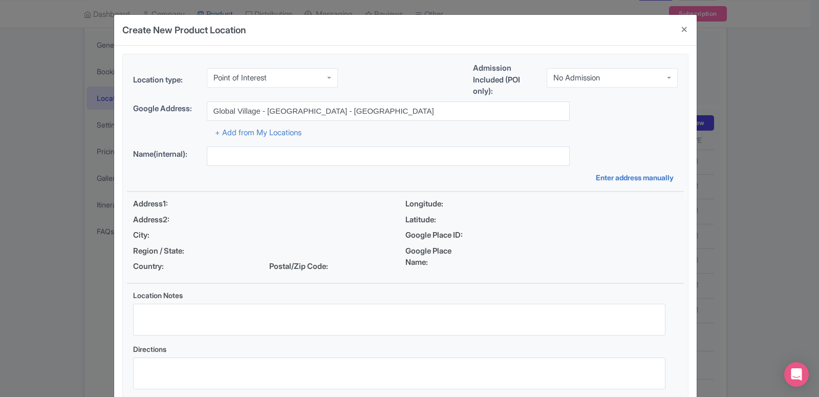
type input "Global Village - Dubai - United Arab Emirates"
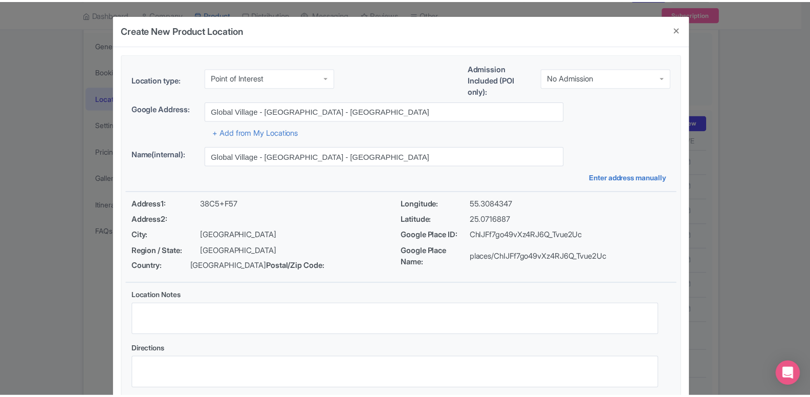
scroll to position [79, 0]
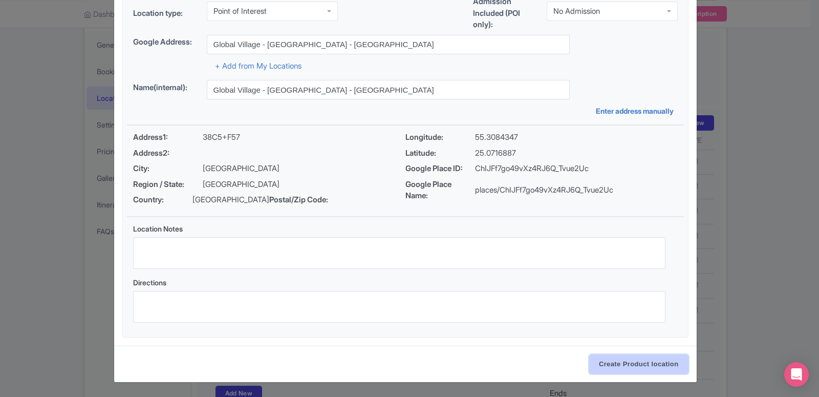
click at [611, 359] on input "Create Product location" at bounding box center [638, 363] width 99 height 19
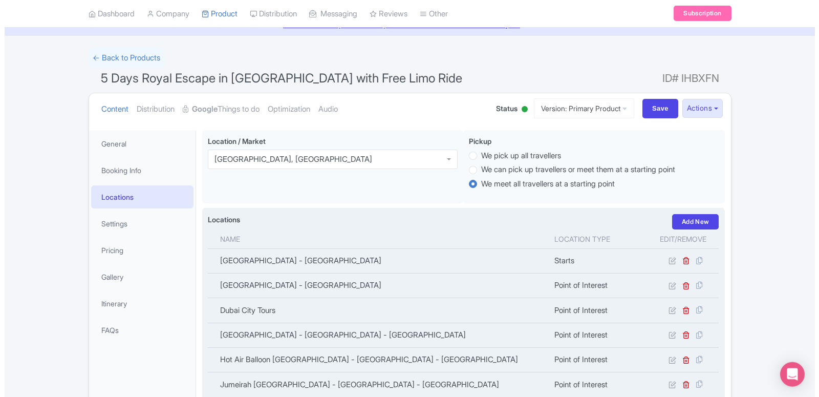
scroll to position [42, 0]
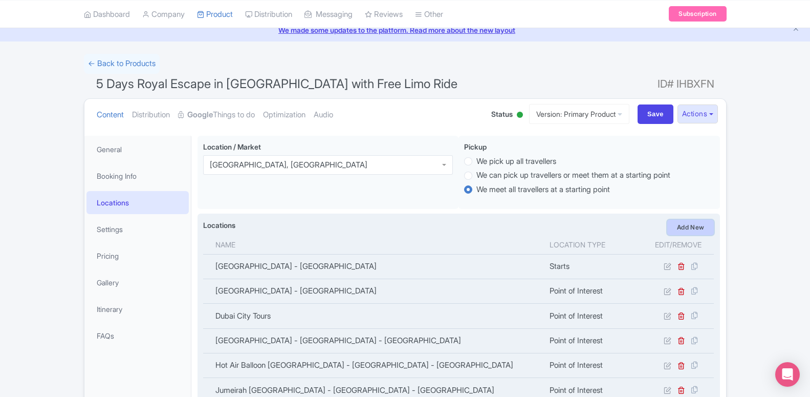
click at [675, 229] on link "Add New" at bounding box center [690, 227] width 47 height 15
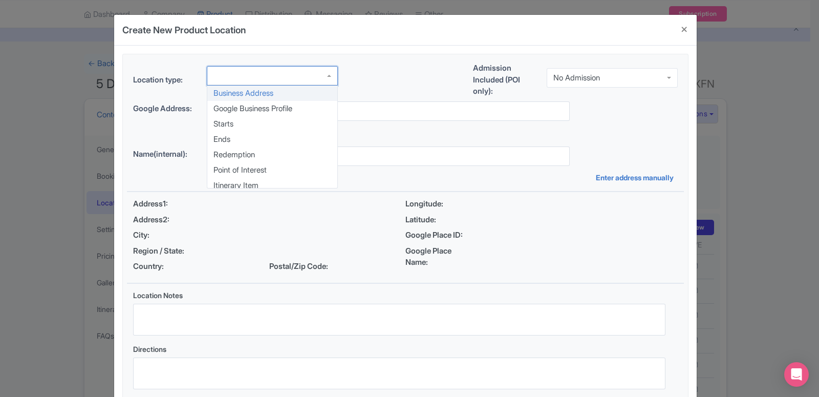
click at [246, 71] on div at bounding box center [272, 75] width 131 height 19
click at [252, 171] on div "Location type: Business Address Google Business Profile Starts Ends Redemption …" at bounding box center [405, 228] width 557 height 349
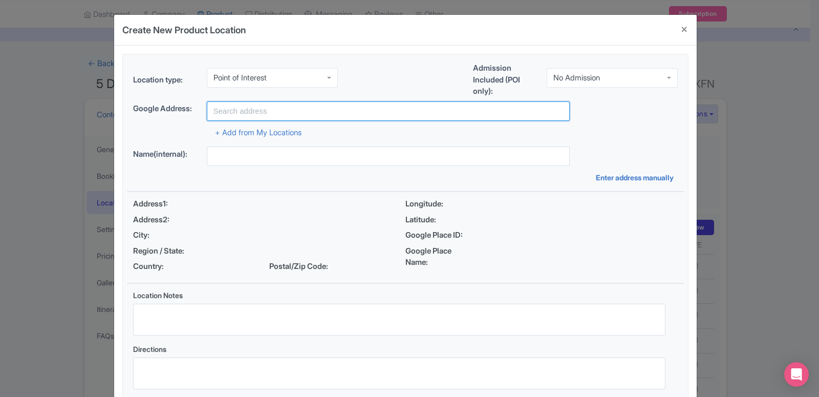
click at [263, 110] on input "text" at bounding box center [388, 110] width 363 height 19
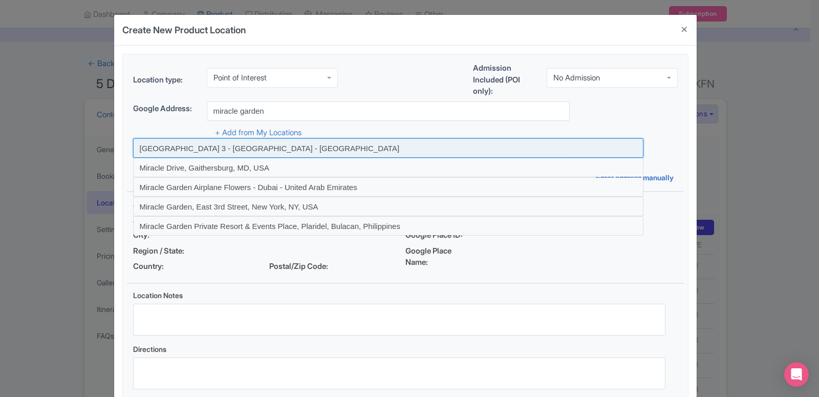
click at [263, 152] on input at bounding box center [388, 147] width 510 height 19
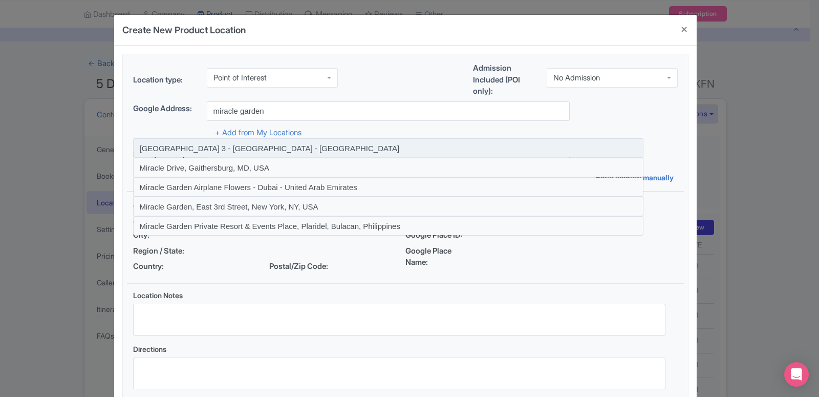
type input "Miracle Garden - Street 3 - Dubai - United Arab Emirates"
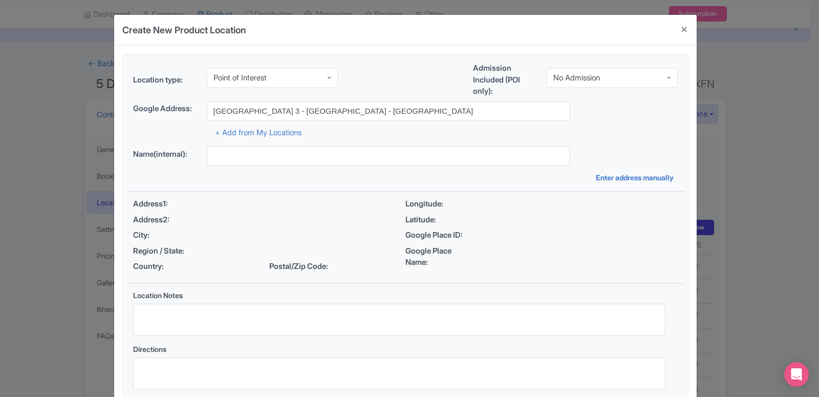
type input "Miracle Garden - Street 3 - Dubai - United Arab Emirates"
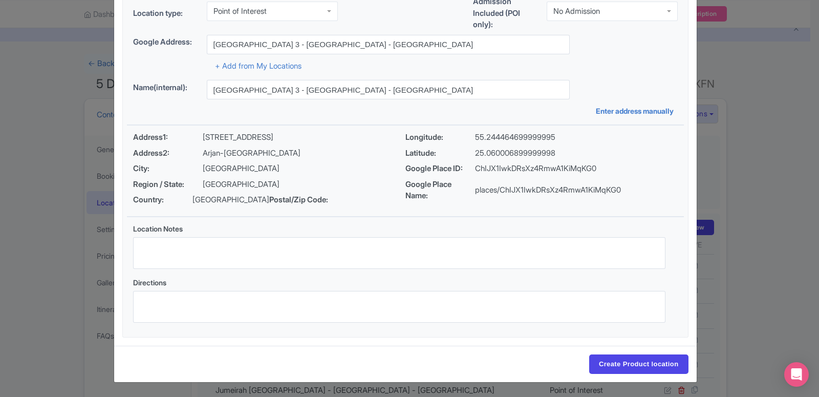
scroll to position [79, 0]
click at [619, 361] on input "Create Product location" at bounding box center [638, 363] width 99 height 19
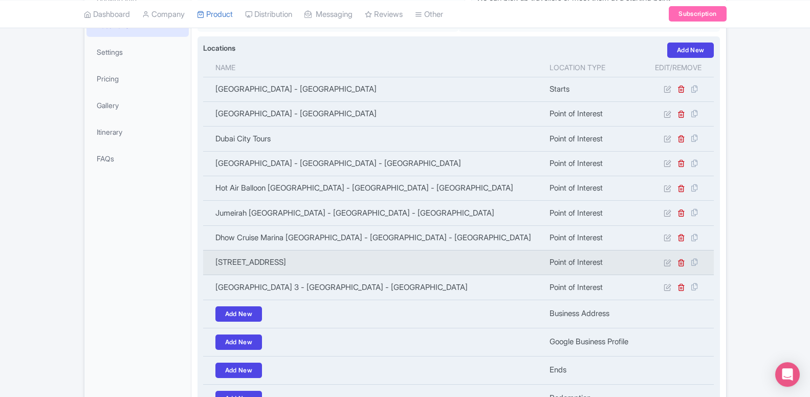
scroll to position [95, 0]
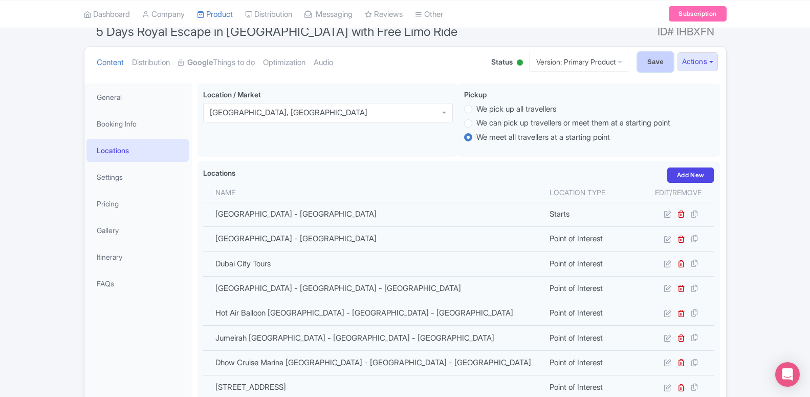
drag, startPoint x: 653, startPoint y: 65, endPoint x: 648, endPoint y: 67, distance: 6.0
click at [653, 64] on input "Save" at bounding box center [656, 61] width 36 height 19
type input "Update Product"
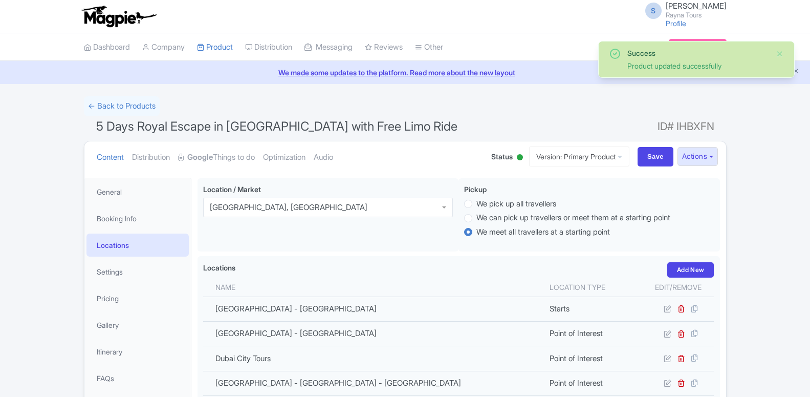
click at [132, 180] on link "General" at bounding box center [137, 191] width 102 height 23
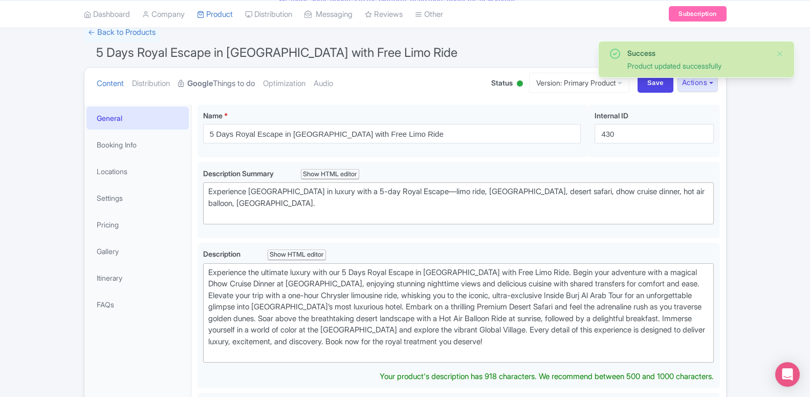
click at [207, 86] on strong "Google" at bounding box center [200, 84] width 26 height 12
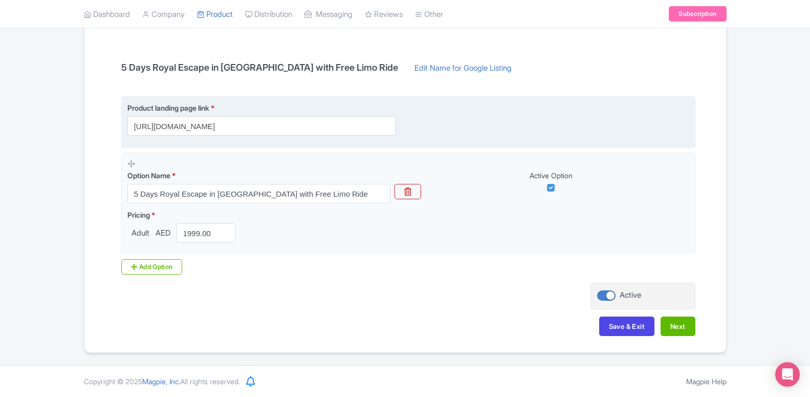
scroll to position [0, 0]
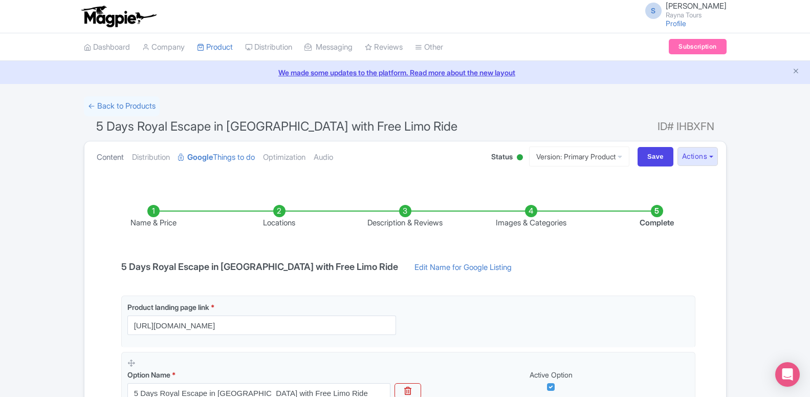
click at [114, 155] on link "Content" at bounding box center [110, 157] width 27 height 32
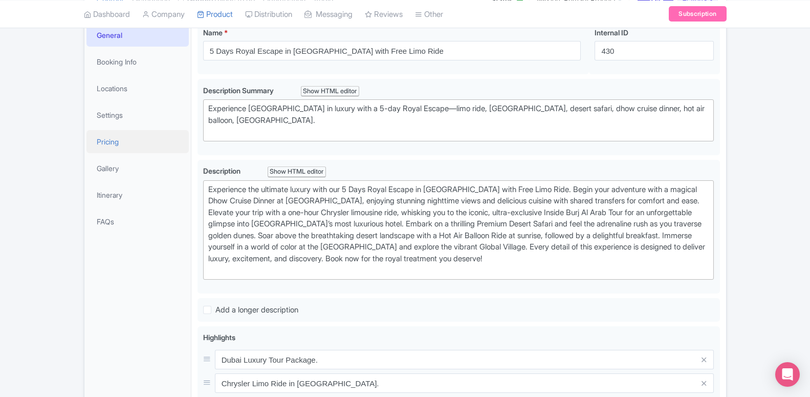
scroll to position [104, 0]
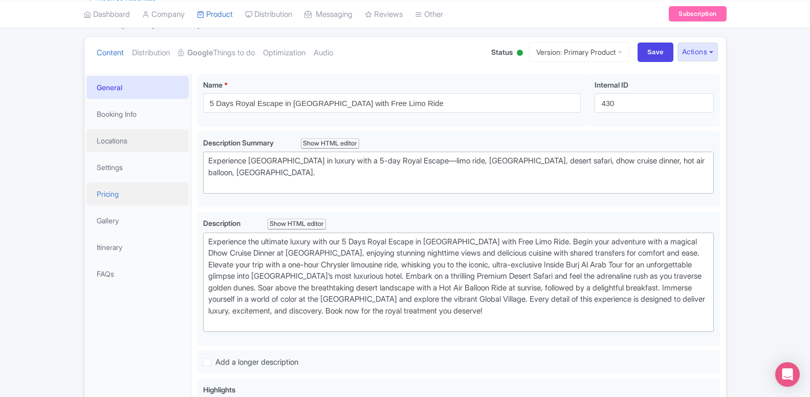
click at [131, 143] on link "Locations" at bounding box center [137, 140] width 102 height 23
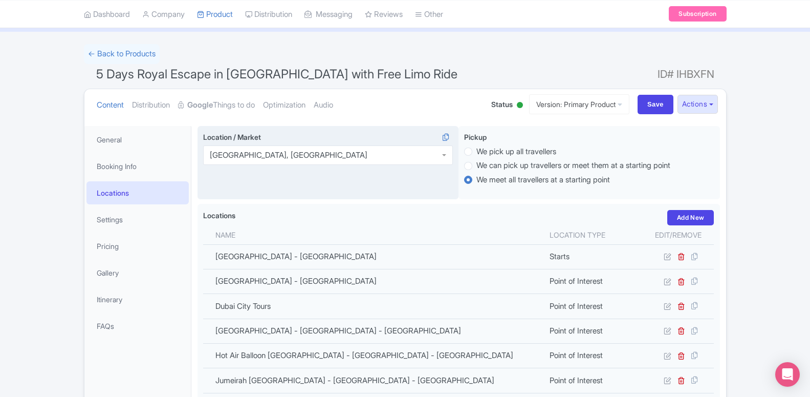
scroll to position [0, 0]
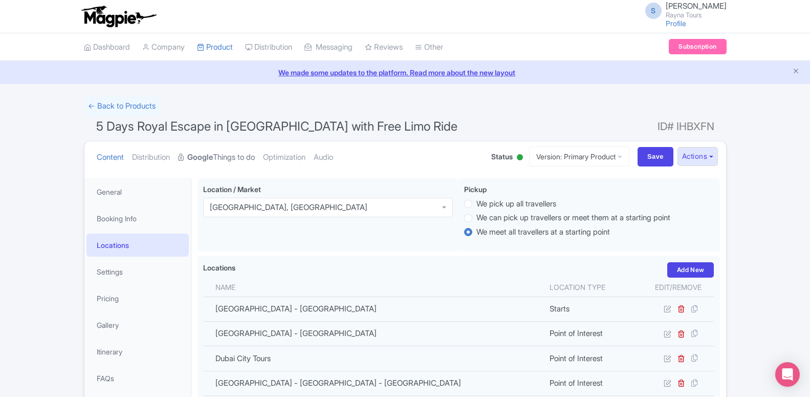
click at [199, 155] on strong "Google" at bounding box center [200, 157] width 26 height 12
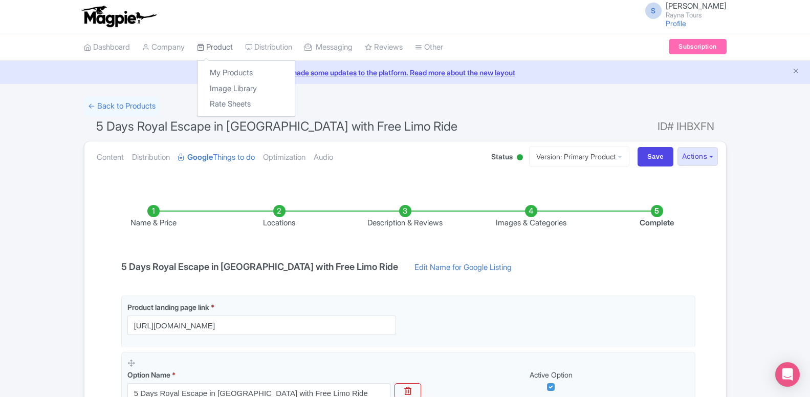
click at [207, 47] on link "Product" at bounding box center [215, 47] width 36 height 28
click at [219, 75] on link "My Products" at bounding box center [246, 73] width 97 height 16
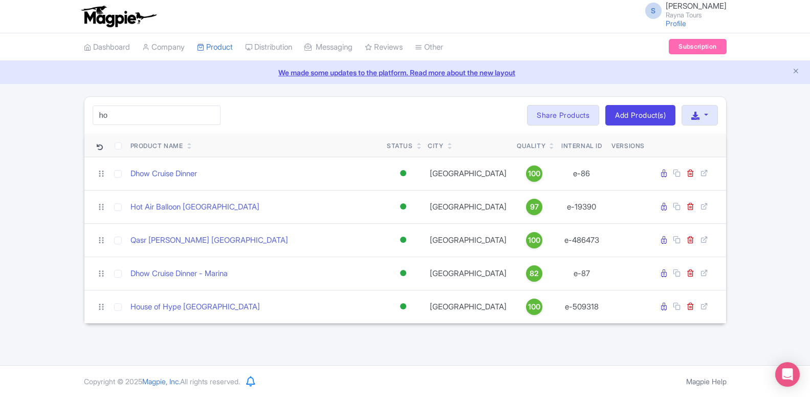
type input "h"
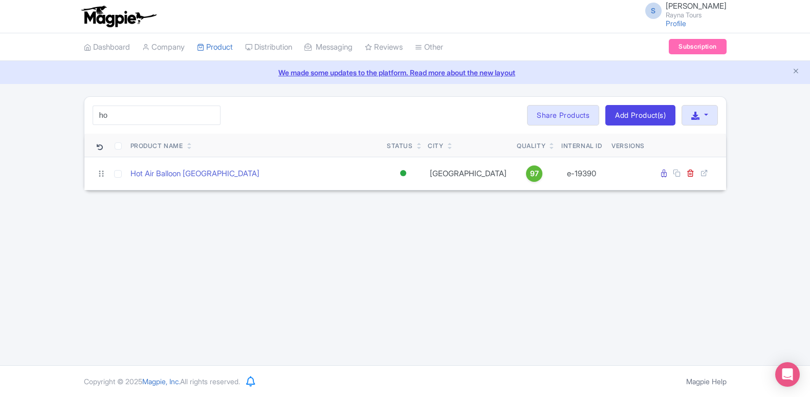
type input "h"
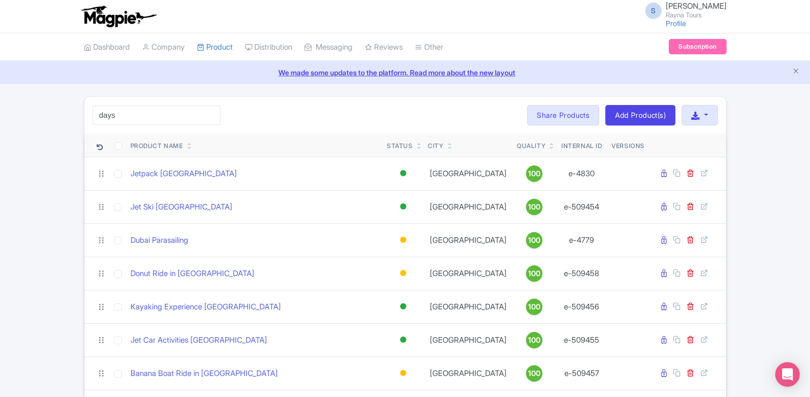
type input "days"
click button "Search" at bounding box center [0, 0] width 0 height 0
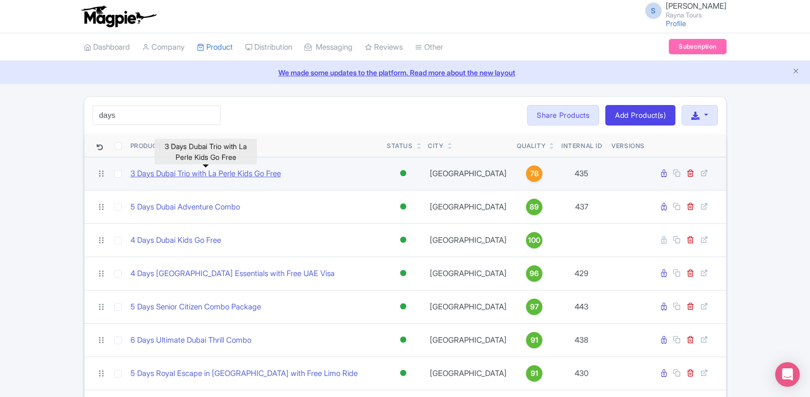
click at [228, 168] on link "3 Days Dubai Trio with La Perle Kids Go Free" at bounding box center [205, 174] width 150 height 12
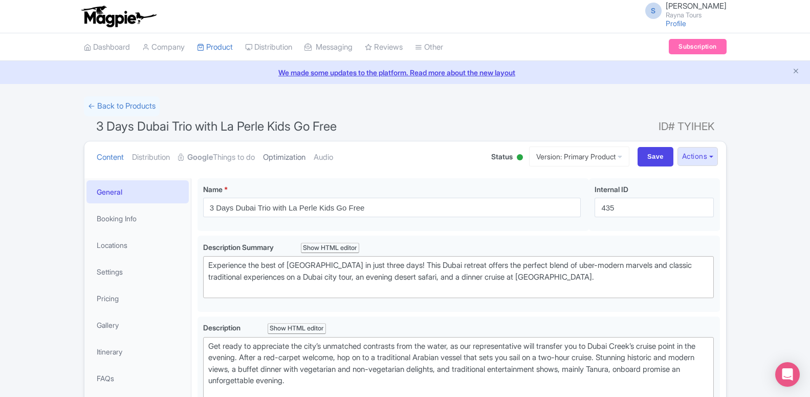
click at [300, 159] on link "Optimization" at bounding box center [284, 157] width 42 height 32
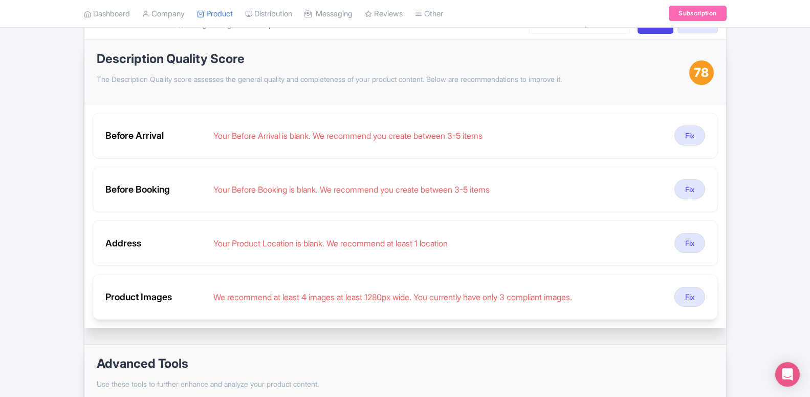
scroll to position [104, 0]
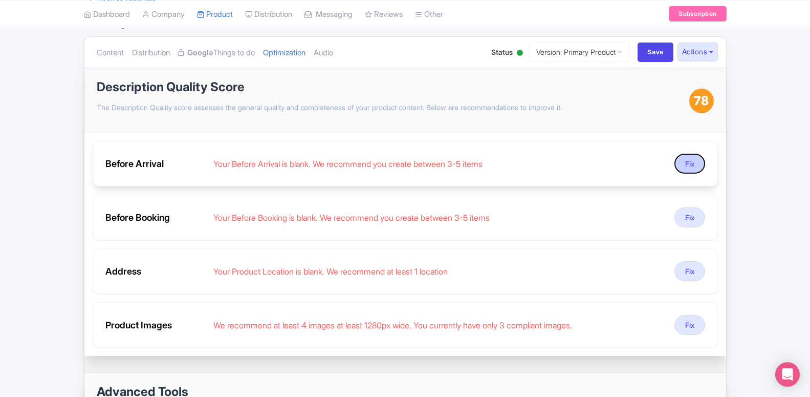
click at [687, 163] on button "Fix" at bounding box center [689, 164] width 31 height 20
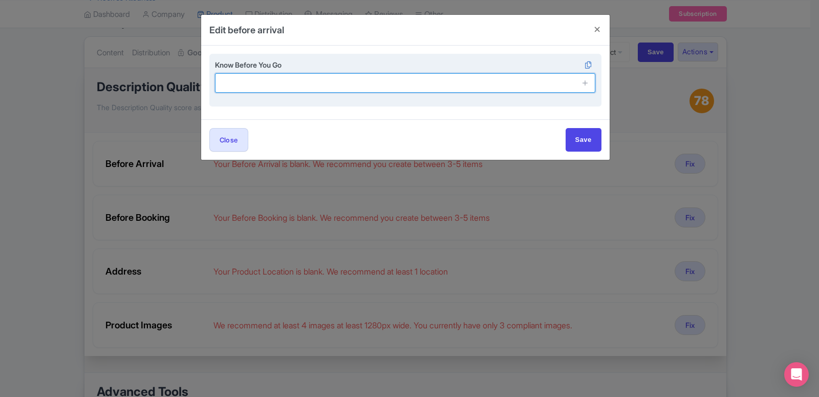
click at [279, 80] on input "text" at bounding box center [405, 82] width 381 height 19
paste input "Mobile tickets accepted"
type input "Mobile tickets accepted"
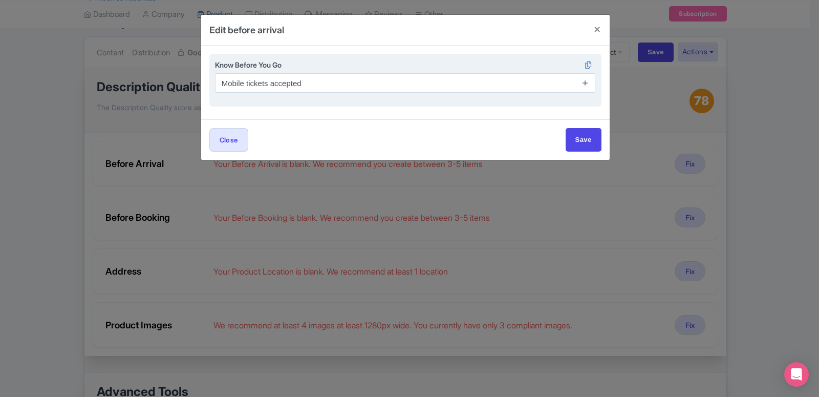
click at [588, 81] on icon at bounding box center [585, 83] width 8 height 8
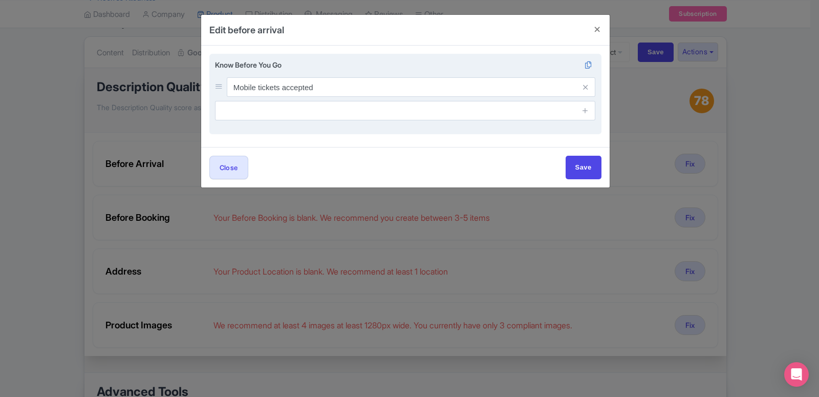
click at [341, 121] on div "Know Before You Go Mobile tickets accepted" at bounding box center [405, 94] width 392 height 81
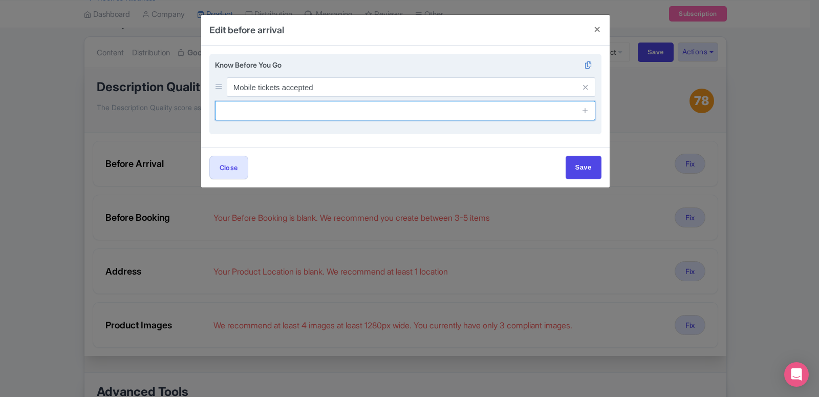
click at [341, 117] on input "text" at bounding box center [405, 110] width 381 height 19
paste input "Instant confirmation"
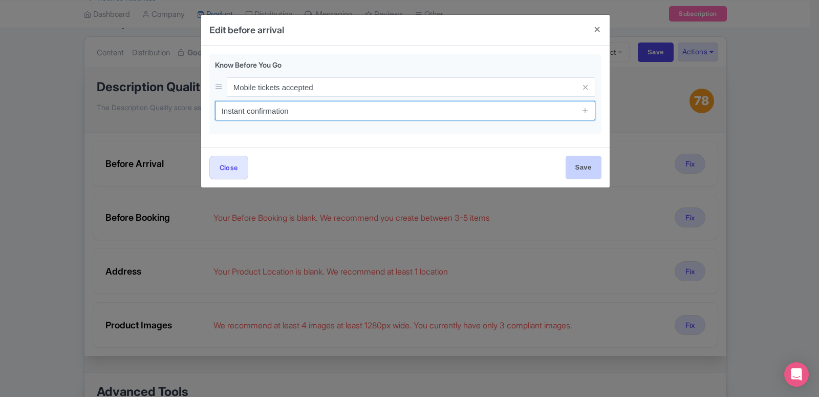
type input "Instant confirmation"
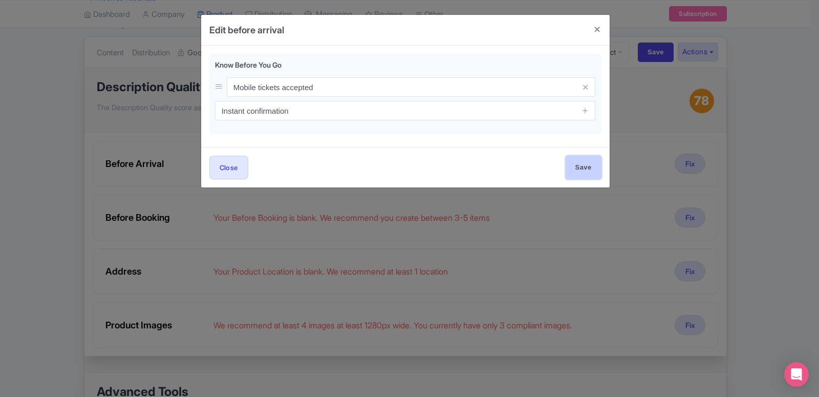
click at [577, 166] on input "Save" at bounding box center [583, 167] width 36 height 23
type input "Save"
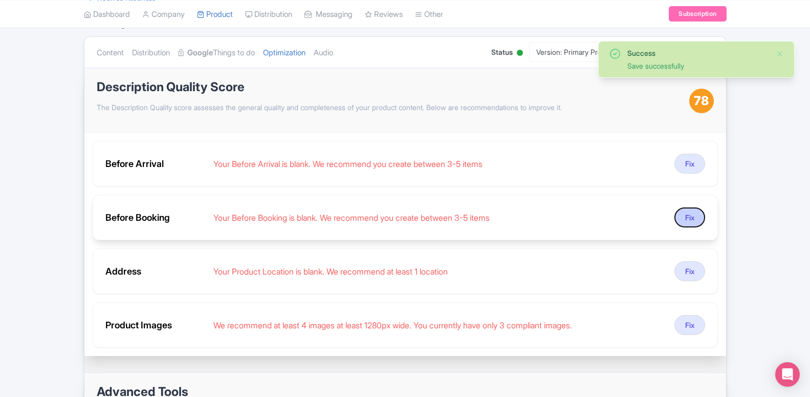
click at [690, 219] on button "Fix" at bounding box center [689, 217] width 31 height 20
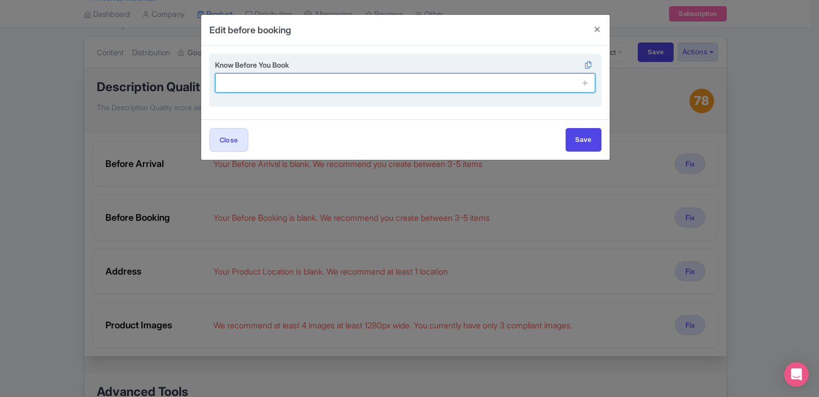
click at [298, 86] on input "text" at bounding box center [405, 82] width 381 height 19
paste input "Mobile tickets accepted Instant confirmation"
drag, startPoint x: 301, startPoint y: 82, endPoint x: 402, endPoint y: 86, distance: 101.4
click at [402, 86] on input "Mobile tickets accepted Instant confirmation" at bounding box center [405, 82] width 381 height 19
type input "Mobile tickets accepted"
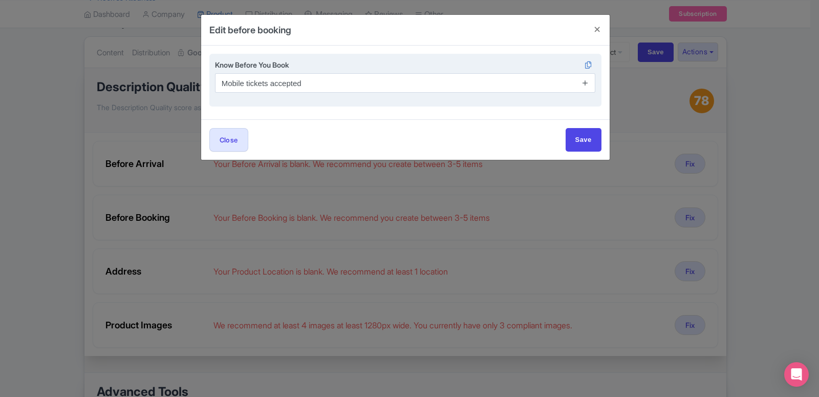
click at [587, 84] on icon at bounding box center [585, 83] width 8 height 8
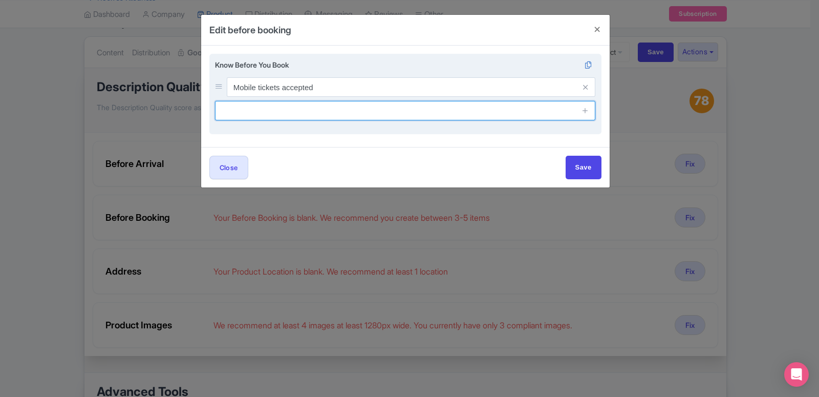
click at [281, 113] on input "text" at bounding box center [405, 110] width 381 height 19
paste input "Mobile tickets accepted Instant confirmation"
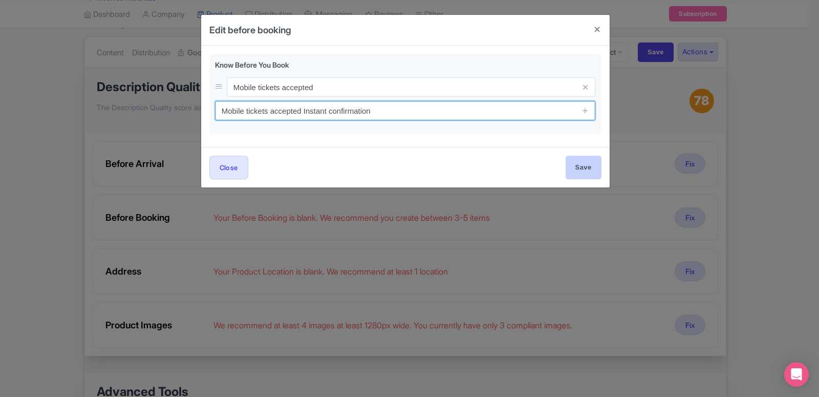
type input "Mobile tickets accepted Instant confirmation"
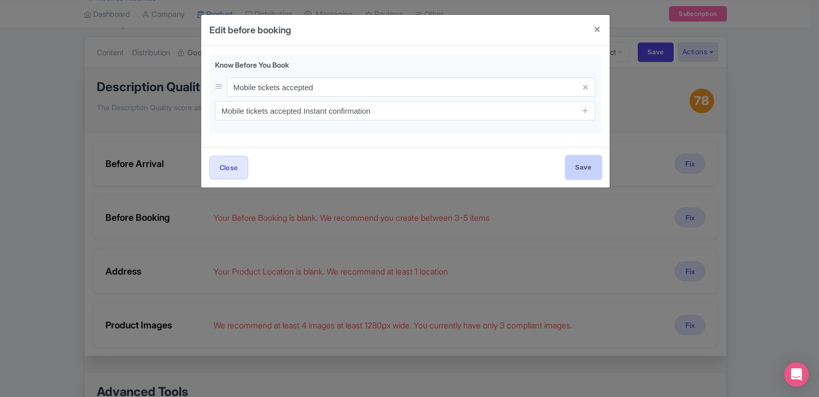
click at [574, 161] on input "Save" at bounding box center [583, 167] width 36 height 23
type input "Save"
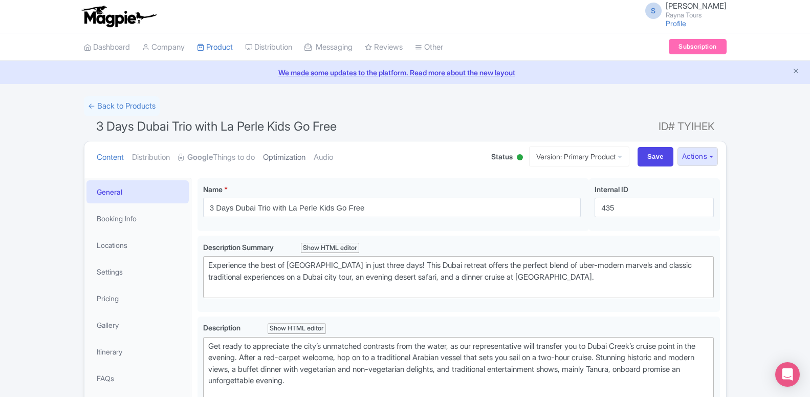
click at [283, 157] on link "Optimization" at bounding box center [284, 157] width 42 height 32
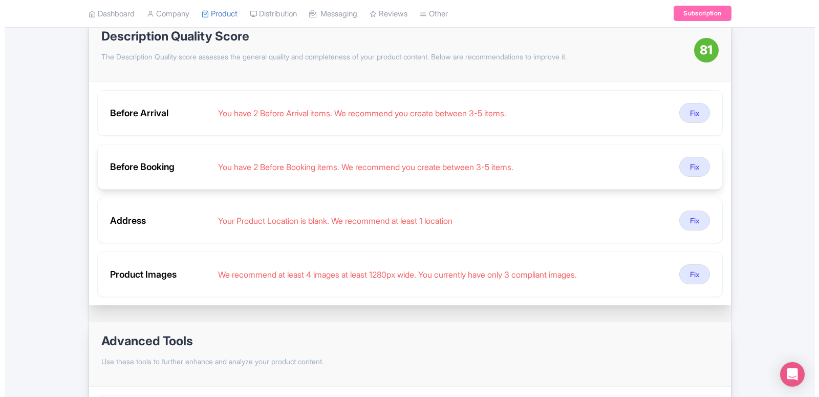
scroll to position [157, 0]
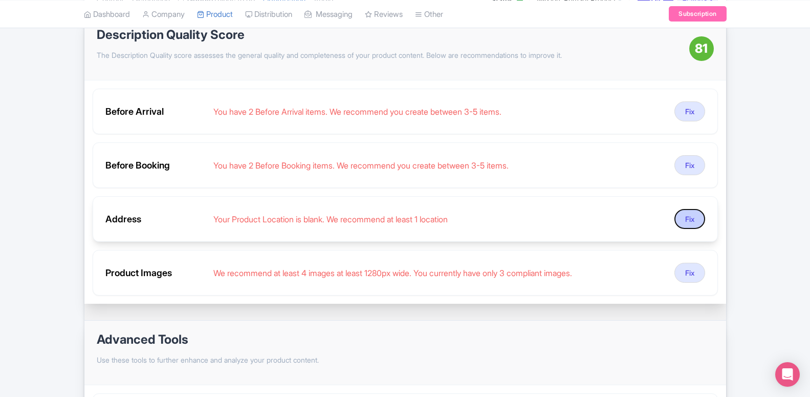
click at [680, 220] on button "Fix" at bounding box center [689, 219] width 31 height 20
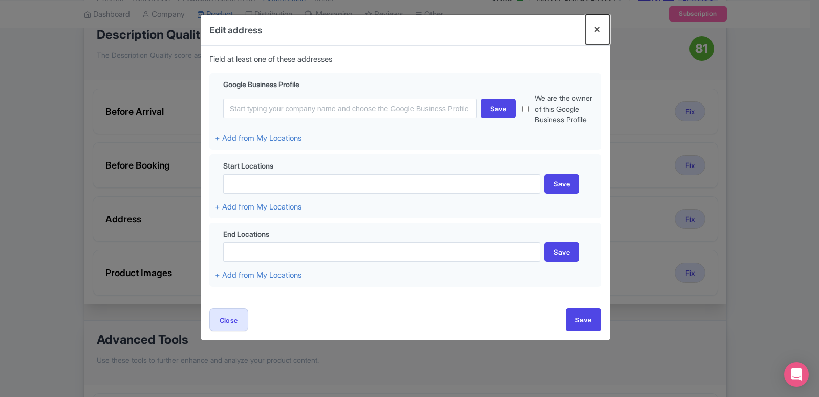
click at [592, 27] on button "Close" at bounding box center [597, 29] width 25 height 29
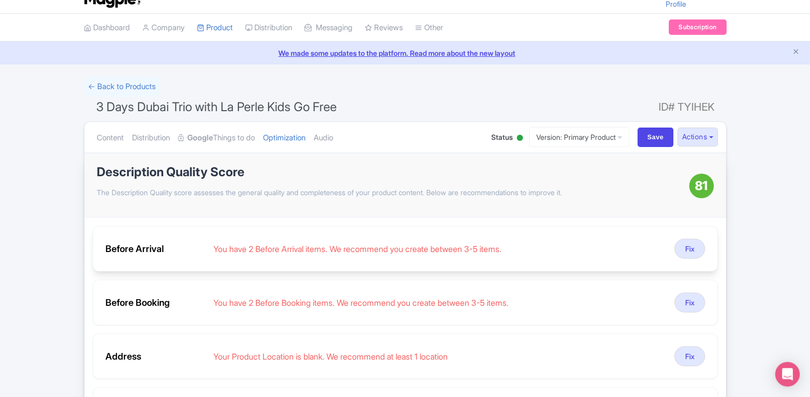
scroll to position [0, 0]
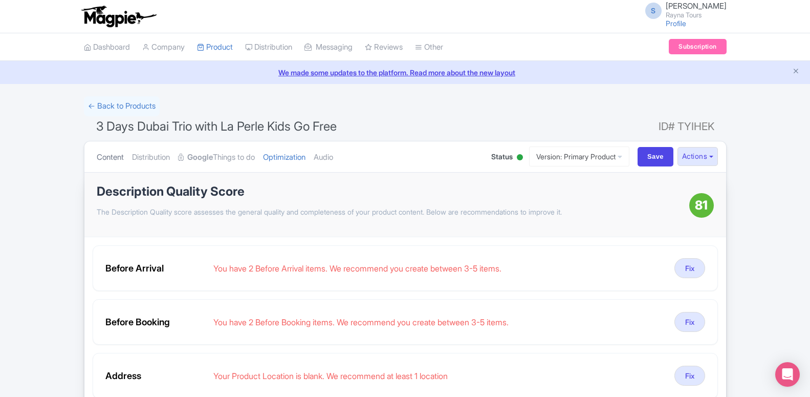
click at [121, 158] on link "Content" at bounding box center [110, 157] width 27 height 32
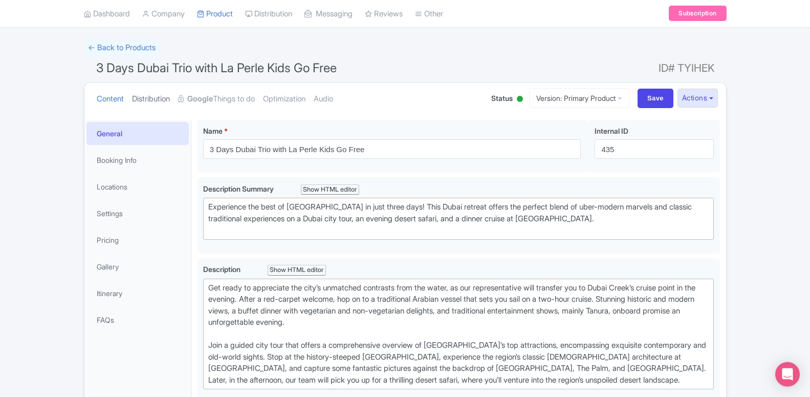
scroll to position [104, 0]
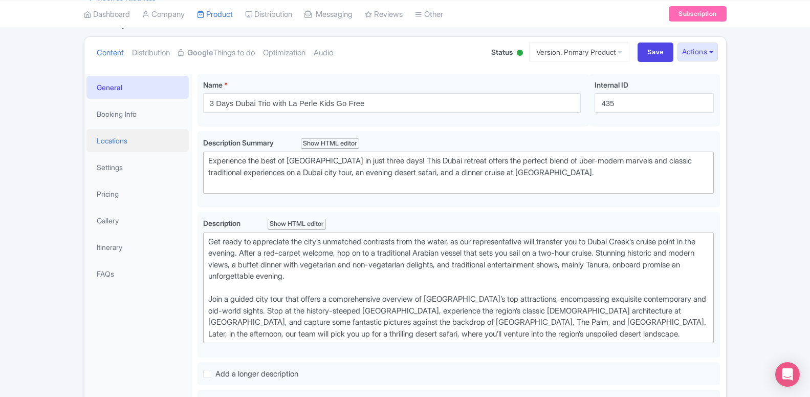
click at [122, 140] on link "Locations" at bounding box center [137, 140] width 102 height 23
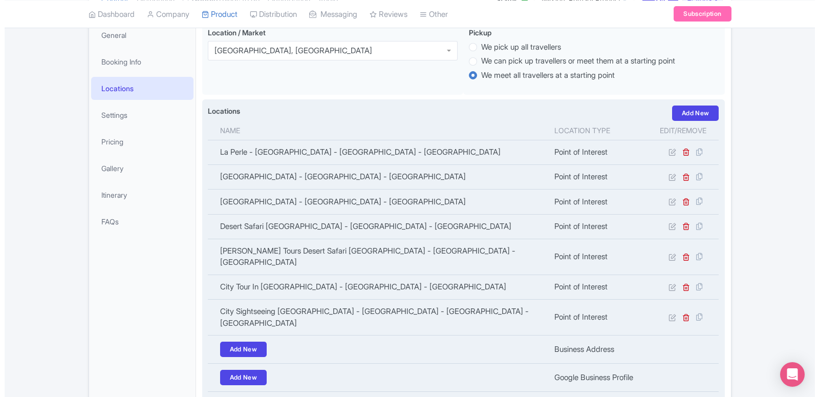
scroll to position [209, 0]
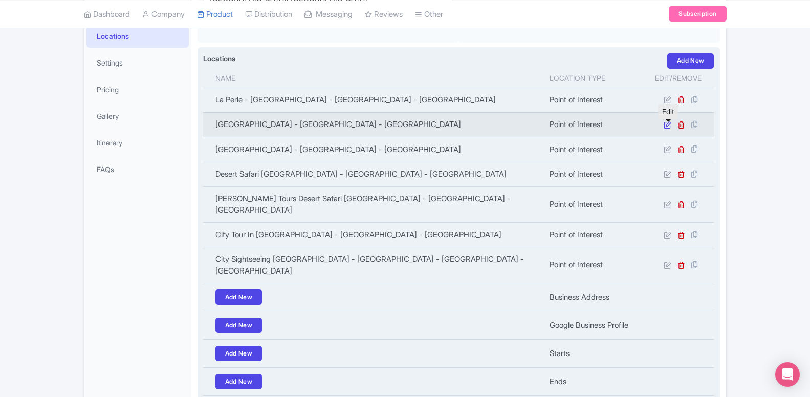
click at [667, 127] on icon at bounding box center [668, 125] width 8 height 8
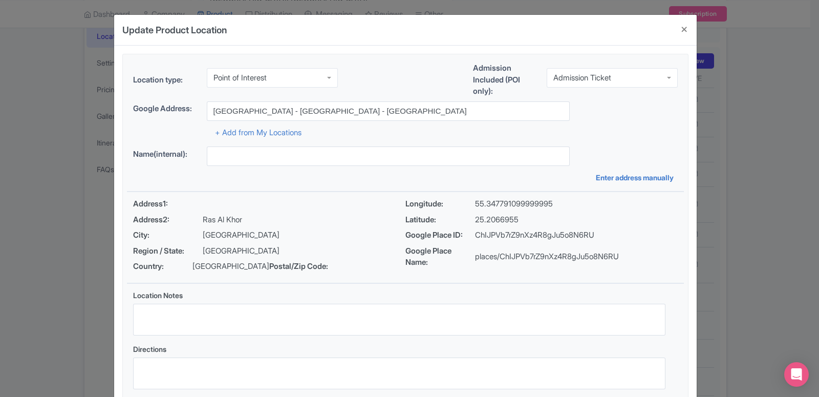
click at [243, 68] on div "Point of Interest" at bounding box center [272, 77] width 131 height 19
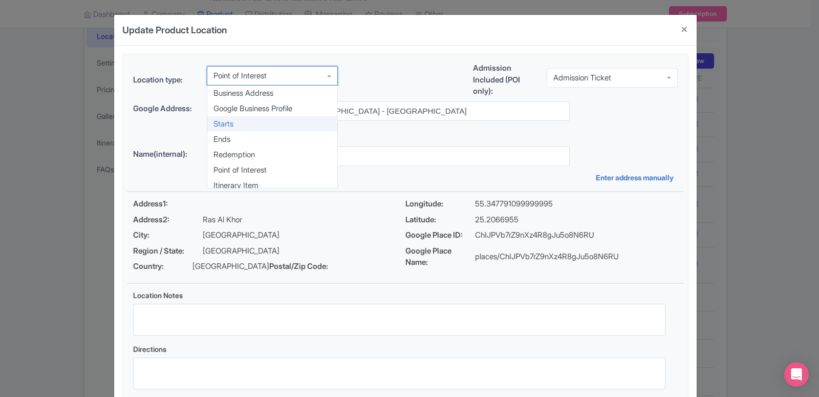
click at [230, 124] on div "Location type: Point of Interest Point of Interest Business Address Google Busi…" at bounding box center [405, 228] width 557 height 349
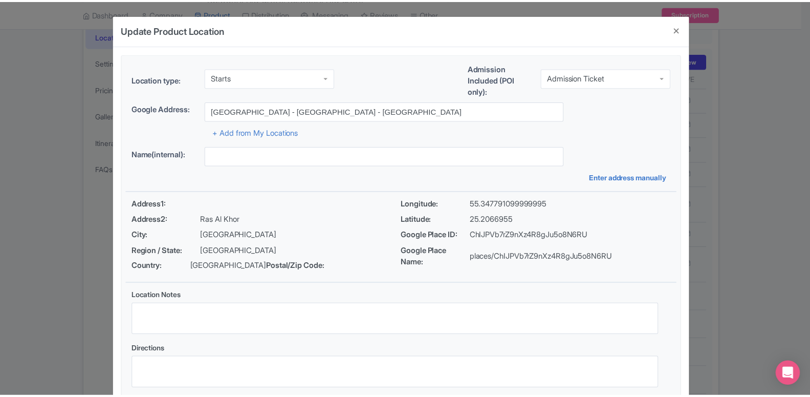
scroll to position [79, 0]
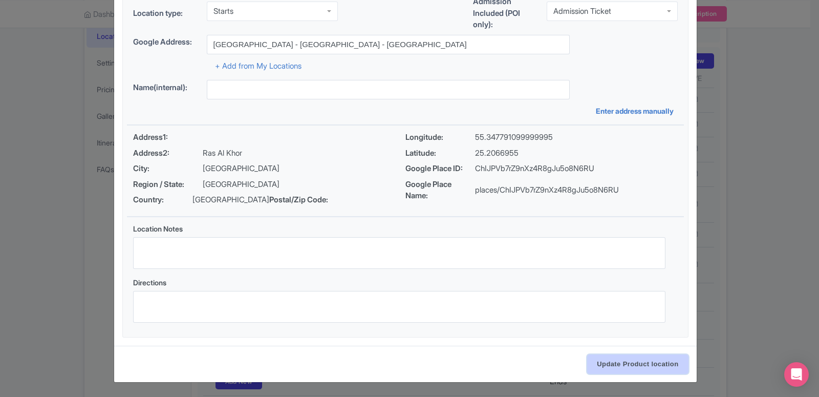
click at [633, 366] on input "Update Product location" at bounding box center [637, 363] width 101 height 19
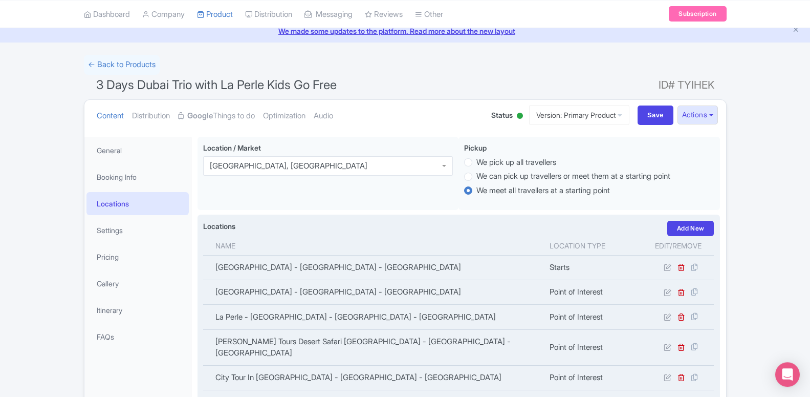
scroll to position [0, 0]
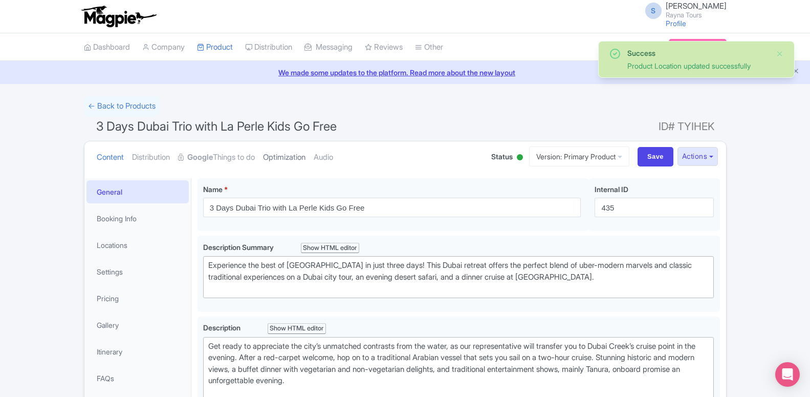
click at [303, 163] on link "Optimization" at bounding box center [284, 157] width 42 height 32
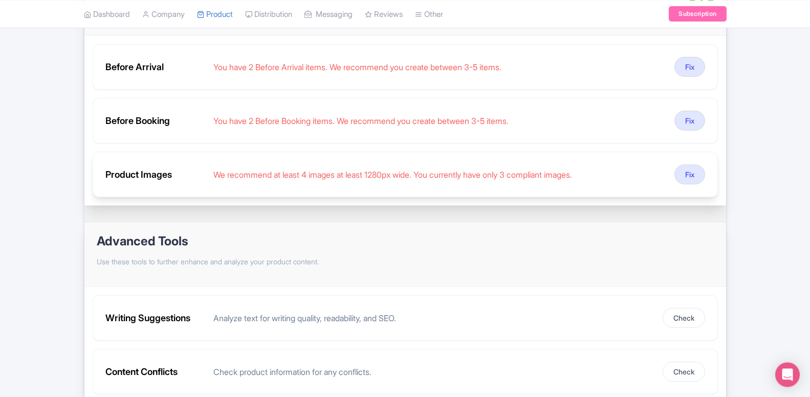
scroll to position [209, 0]
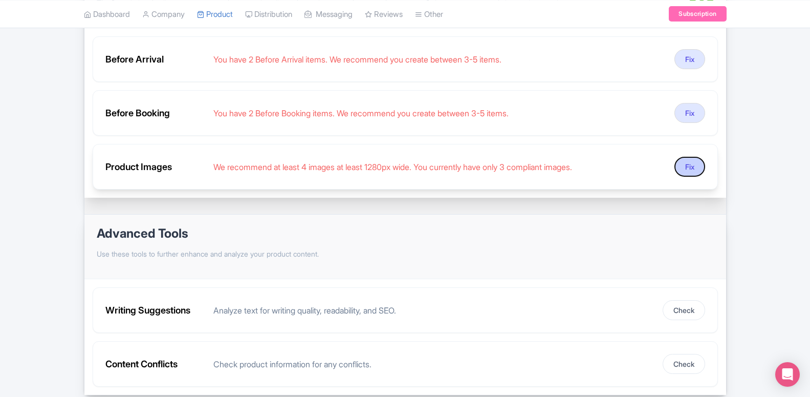
drag, startPoint x: 689, startPoint y: 170, endPoint x: 683, endPoint y: 171, distance: 6.2
click at [689, 170] on button "Fix" at bounding box center [689, 167] width 31 height 20
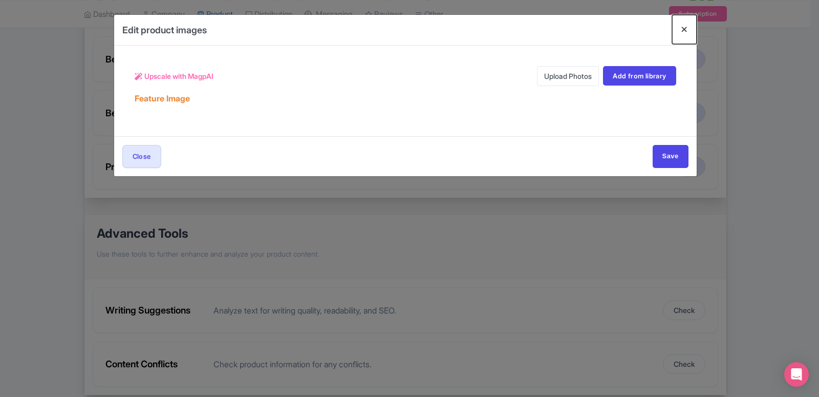
click at [685, 28] on button "Close" at bounding box center [684, 29] width 25 height 29
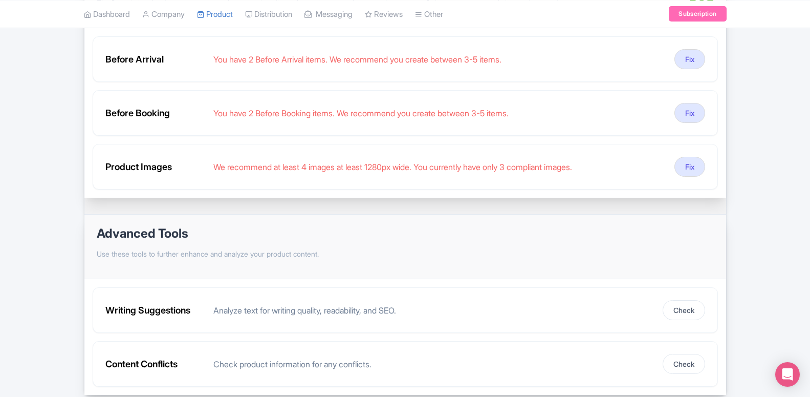
scroll to position [52, 0]
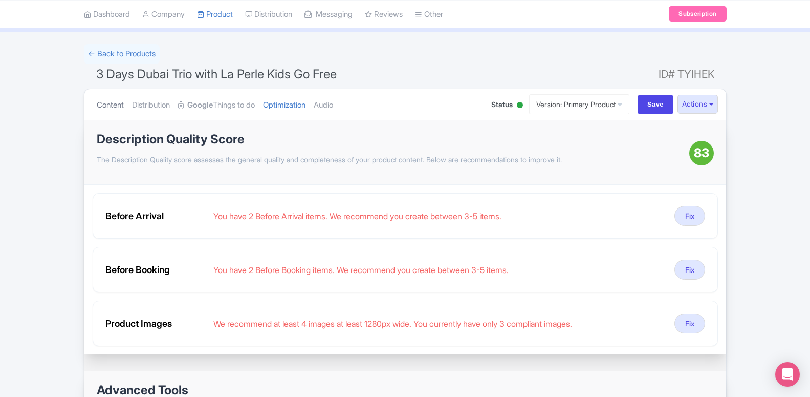
click at [121, 103] on link "Content" at bounding box center [110, 105] width 27 height 32
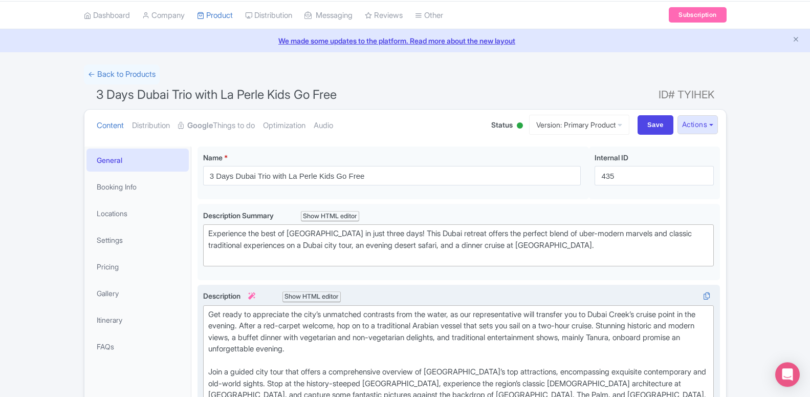
scroll to position [0, 0]
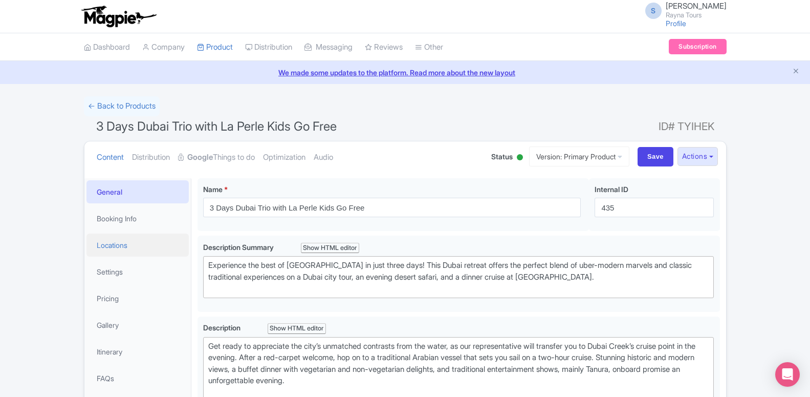
click at [127, 246] on link "Locations" at bounding box center [137, 244] width 102 height 23
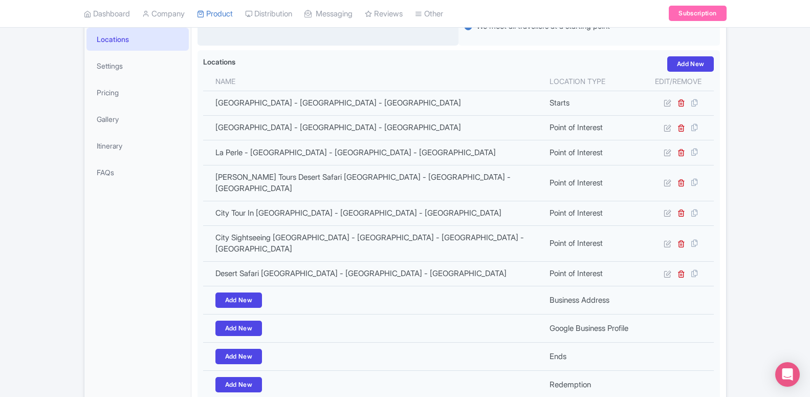
scroll to position [209, 0]
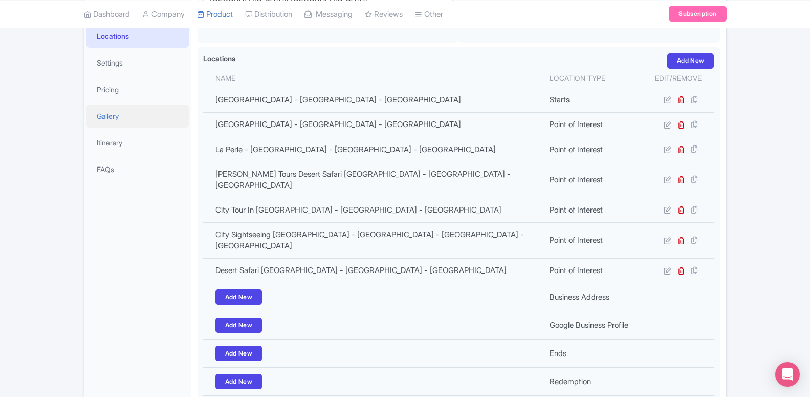
click at [123, 117] on link "Gallery" at bounding box center [137, 115] width 102 height 23
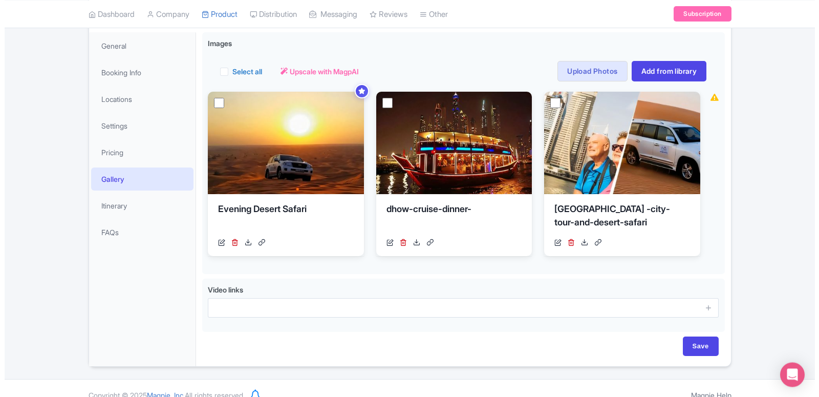
scroll to position [156, 0]
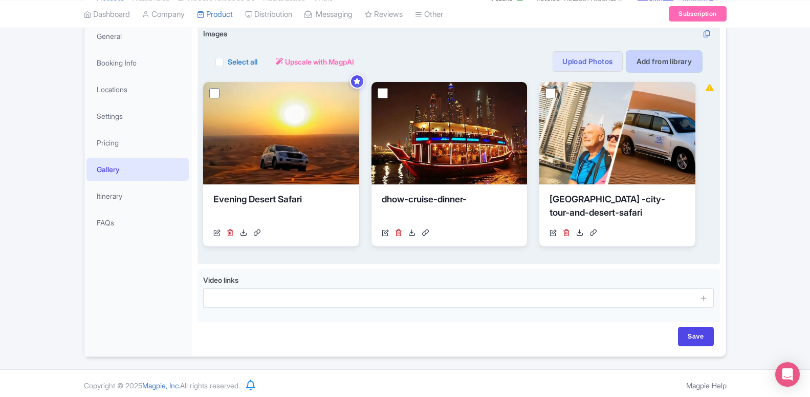
click at [651, 60] on link "Add from library" at bounding box center [664, 61] width 75 height 20
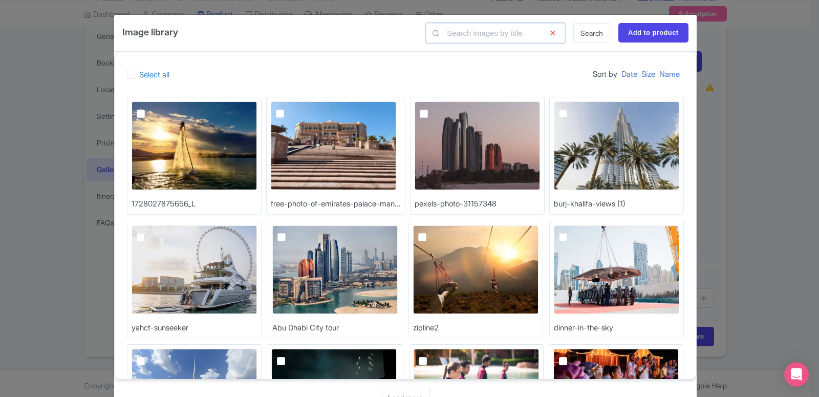
click at [476, 31] on input "text" at bounding box center [495, 33] width 139 height 20
type input "la perle"
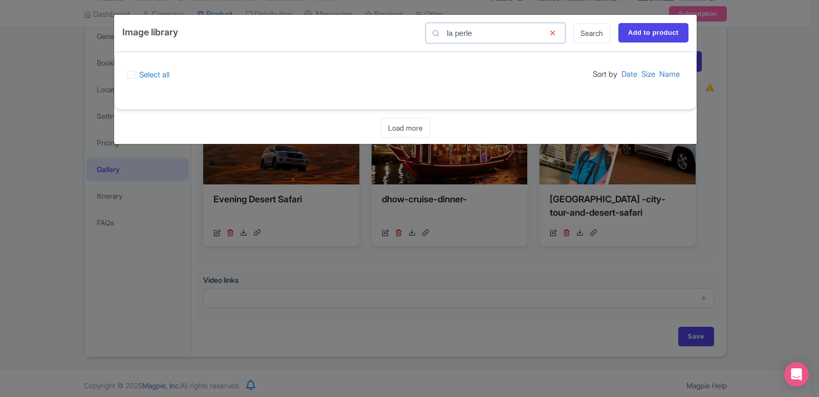
click at [464, 37] on input "la perle" at bounding box center [495, 33] width 139 height 20
click at [464, 36] on input "la perle" at bounding box center [495, 33] width 139 height 20
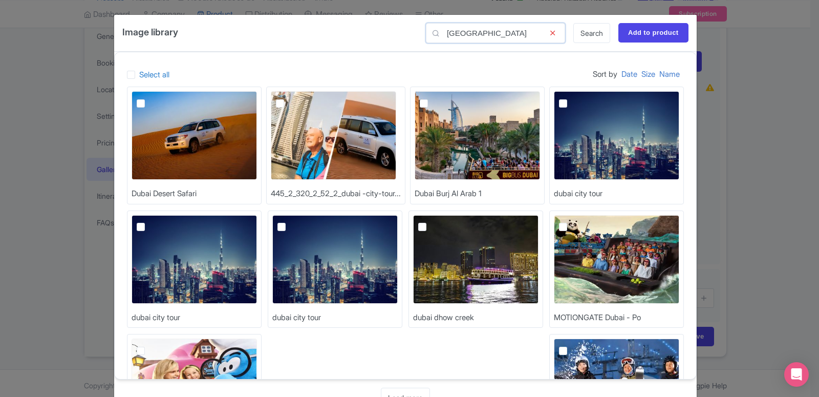
scroll to position [0, 0]
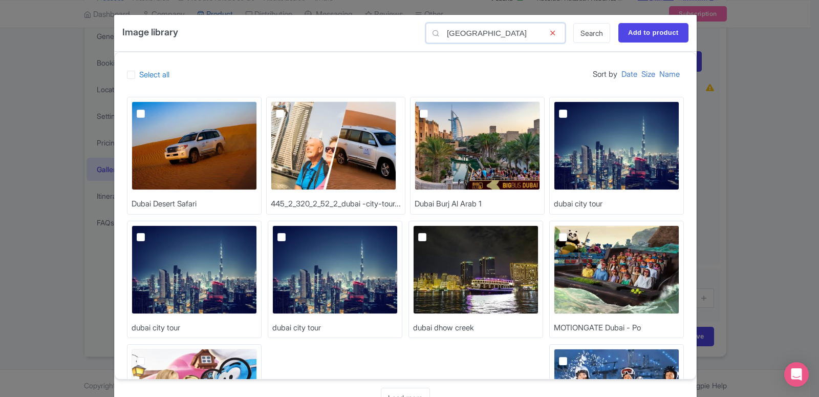
type input "dubai"
click at [571, 107] on label at bounding box center [571, 107] width 0 height 0
click at [571, 108] on input "checkbox" at bounding box center [574, 104] width 7 height 7
checkbox input "true"
click at [635, 38] on input "Add to product" at bounding box center [653, 32] width 70 height 19
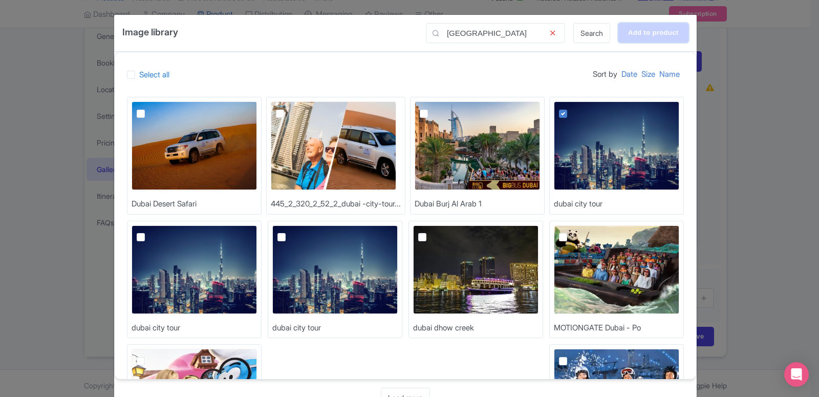
type input "Adding..."
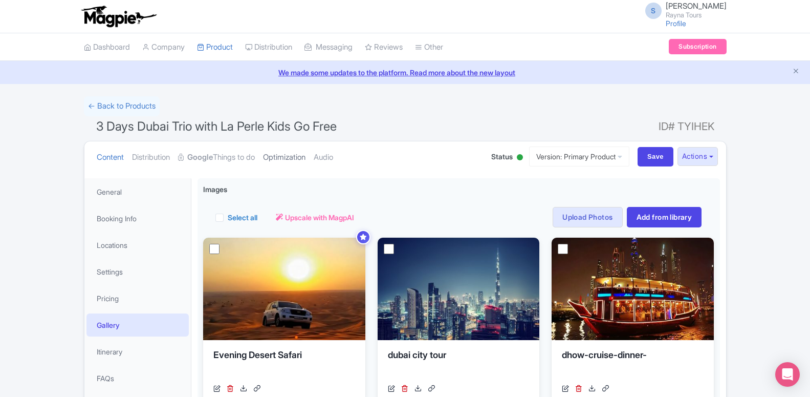
click at [266, 159] on link "Optimization" at bounding box center [284, 157] width 42 height 32
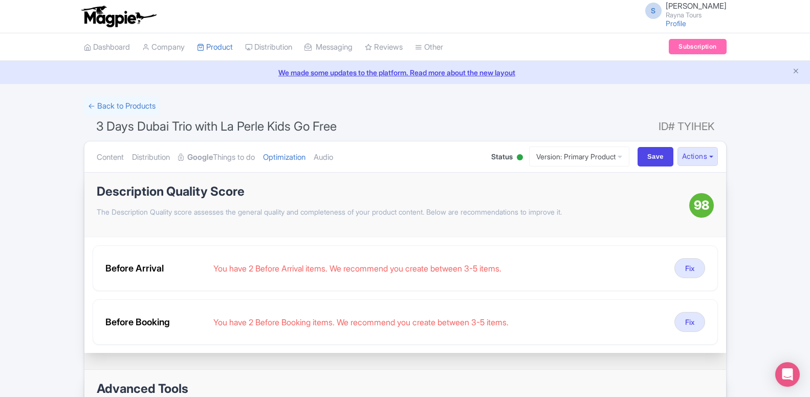
click at [234, 130] on span "3 Days Dubai Trio with La Perle Kids Go Free" at bounding box center [216, 126] width 241 height 15
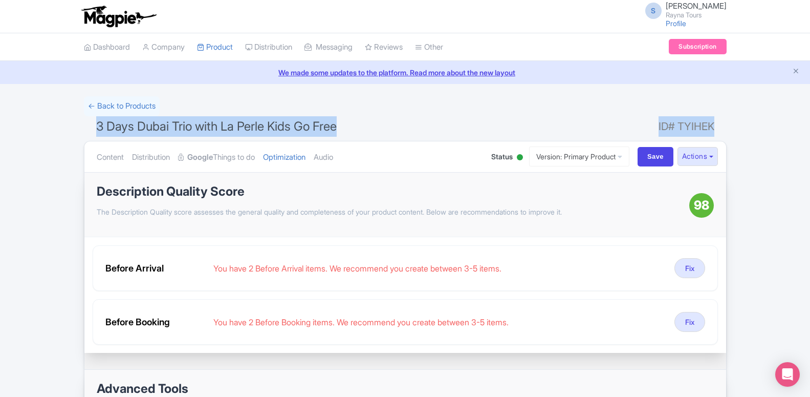
click at [234, 130] on span "3 Days Dubai Trio with La Perle Kids Go Free" at bounding box center [216, 126] width 241 height 15
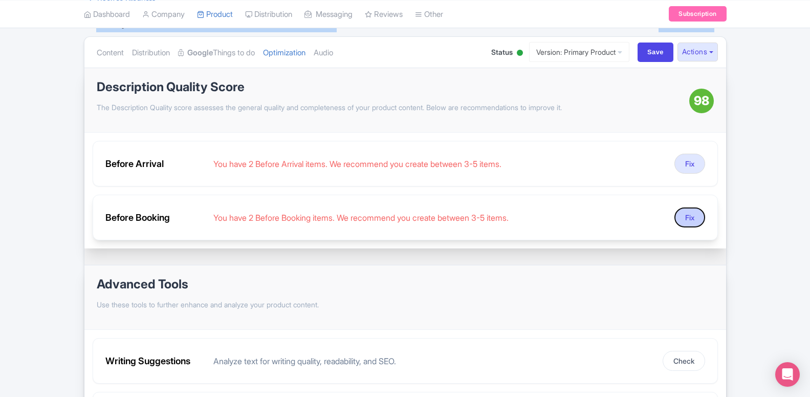
click at [689, 223] on button "Fix" at bounding box center [689, 217] width 31 height 20
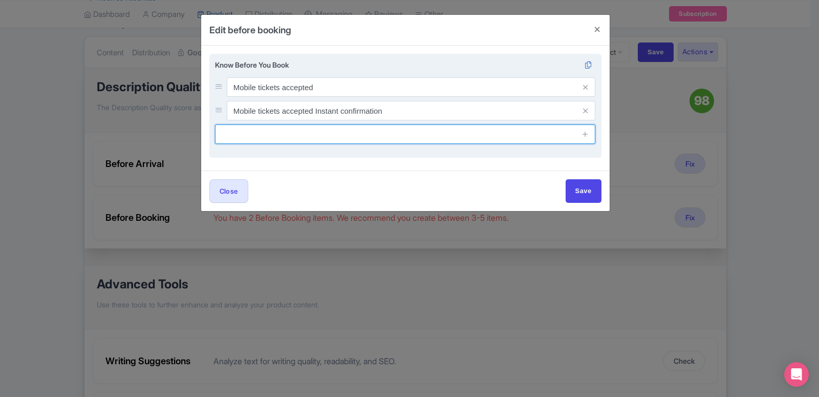
click at [534, 137] on input "text" at bounding box center [405, 133] width 381 height 19
paste input "Meals which is not mentioned in above Itinerary"
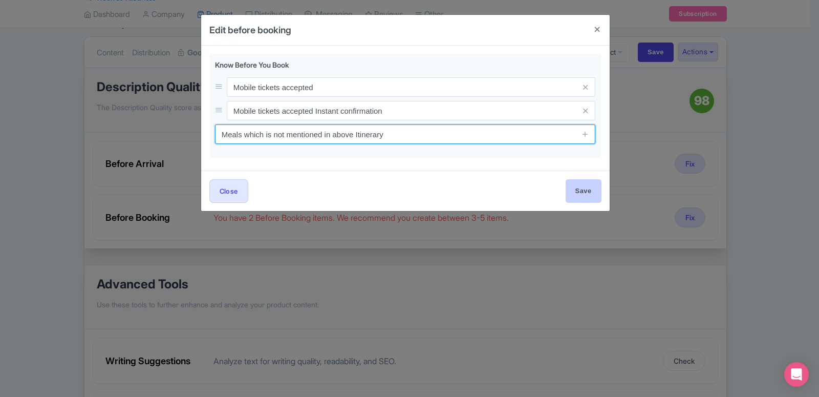
type input "Meals which is not mentioned in above Itinerary"
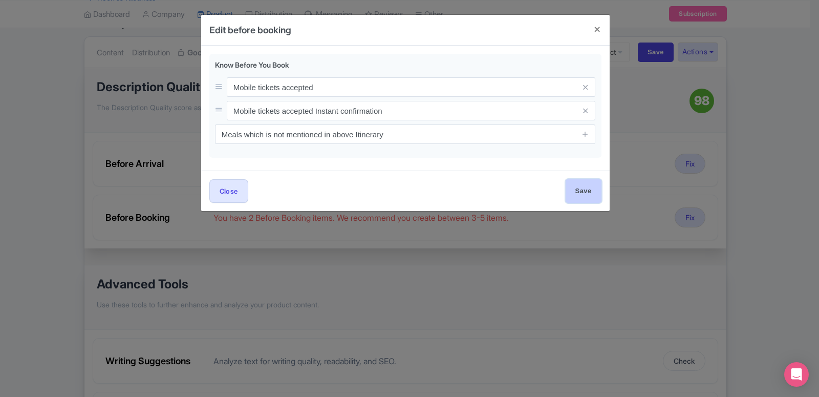
click at [565, 189] on input "Save" at bounding box center [583, 190] width 36 height 23
type input "Save"
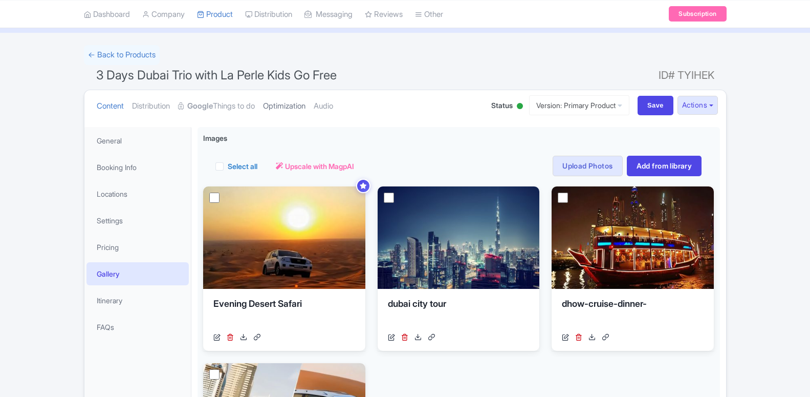
scroll to position [51, 0]
click at [276, 106] on link "Optimization" at bounding box center [284, 106] width 42 height 32
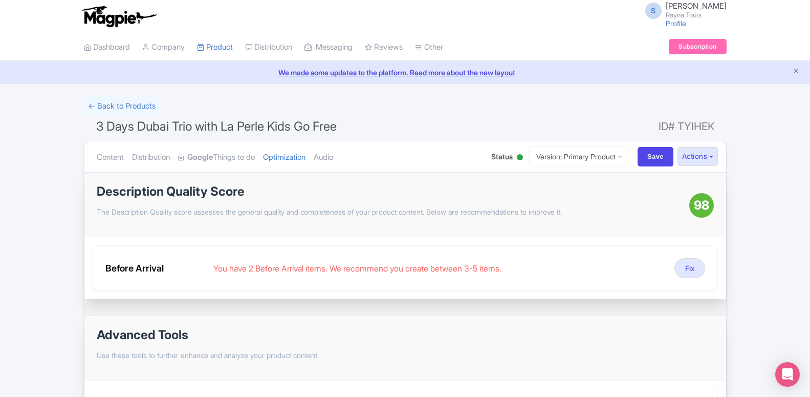
scroll to position [52, 0]
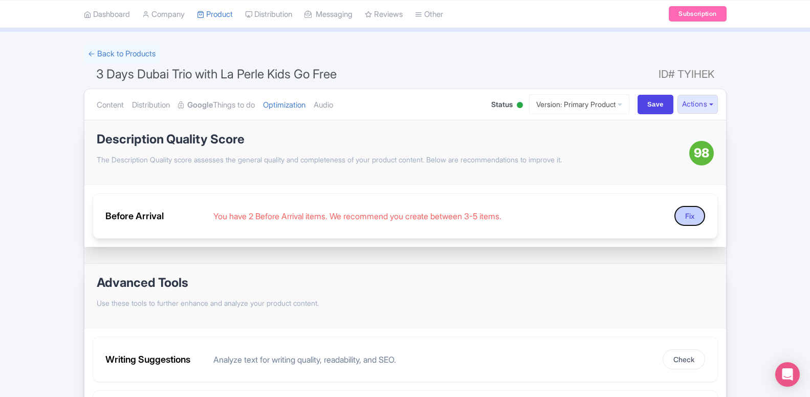
click at [694, 212] on button "Fix" at bounding box center [689, 216] width 31 height 20
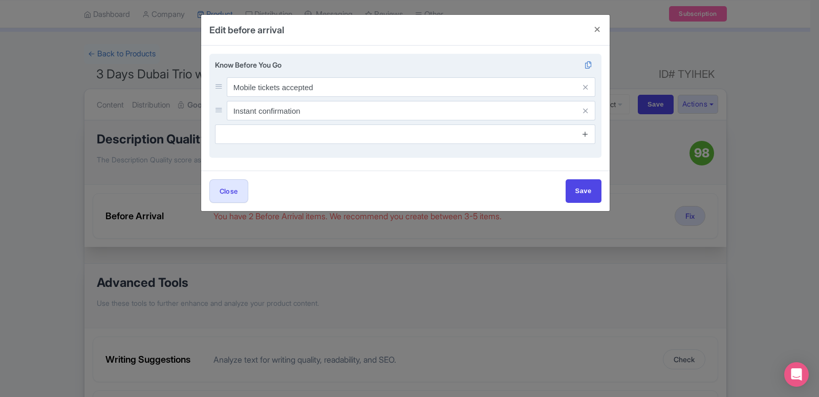
click at [587, 130] on link at bounding box center [585, 134] width 8 height 12
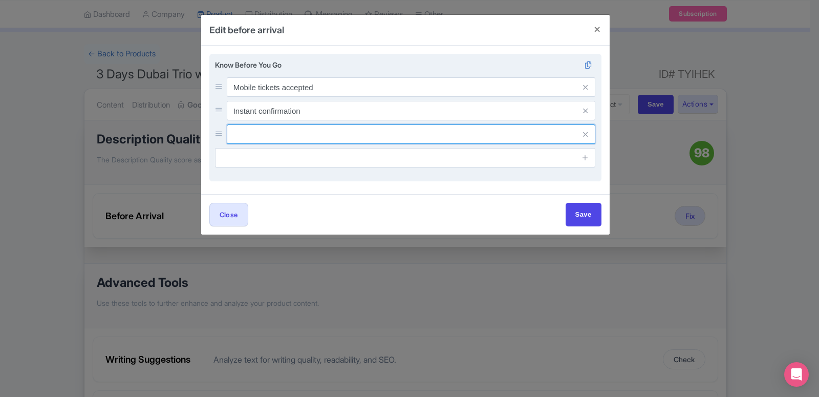
click at [376, 142] on input "text" at bounding box center [411, 133] width 369 height 19
paste input "Minimum 2 Pax required for this package."
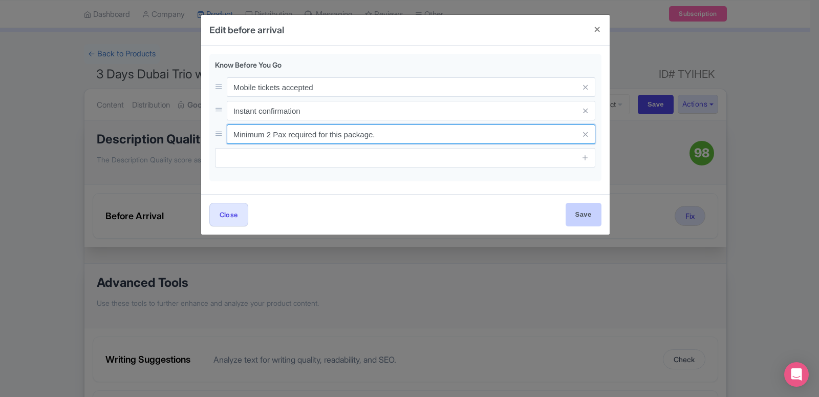
type input "Minimum 2 Pax required for this package."
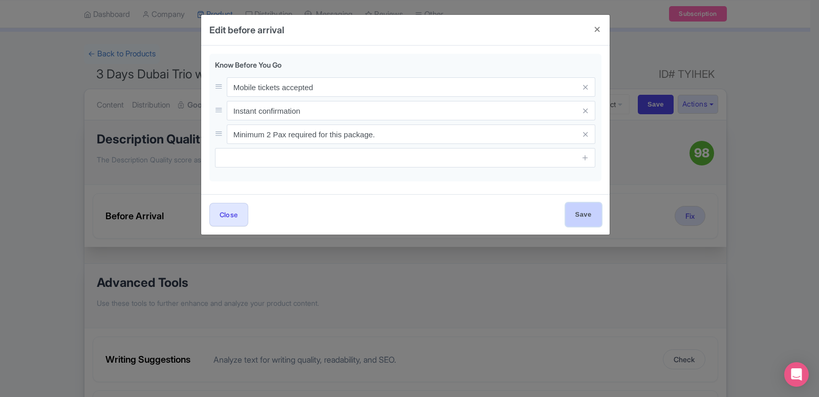
click at [575, 217] on input "Save" at bounding box center [583, 214] width 36 height 23
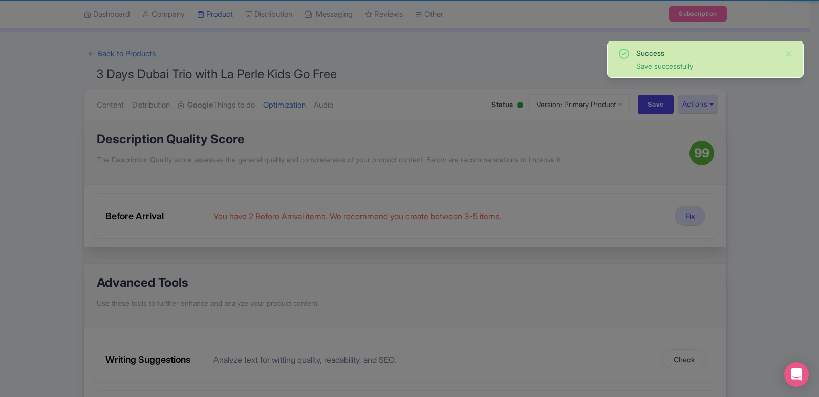
type input "Save"
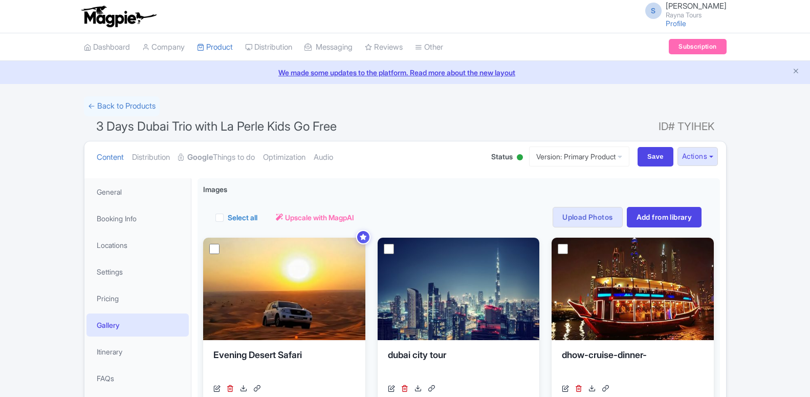
scroll to position [51, 0]
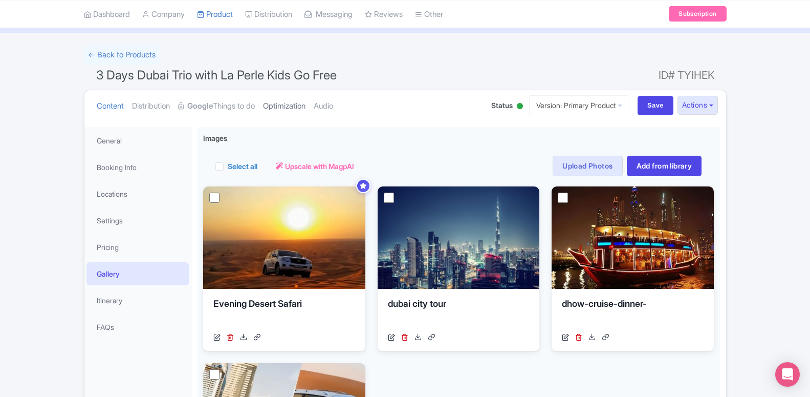
click at [294, 110] on link "Optimization" at bounding box center [284, 106] width 42 height 32
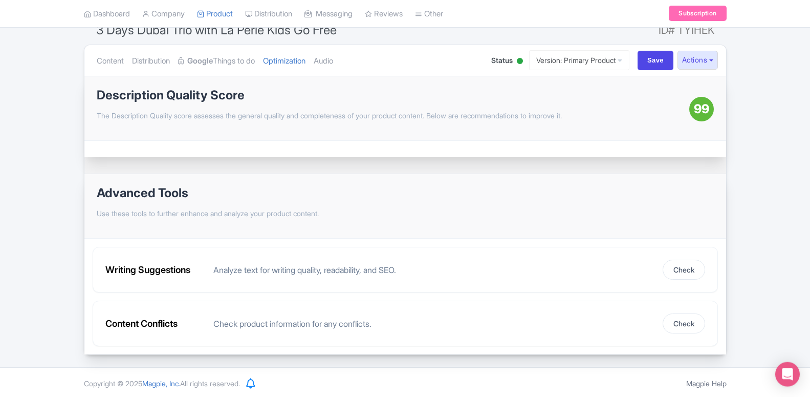
scroll to position [98, 0]
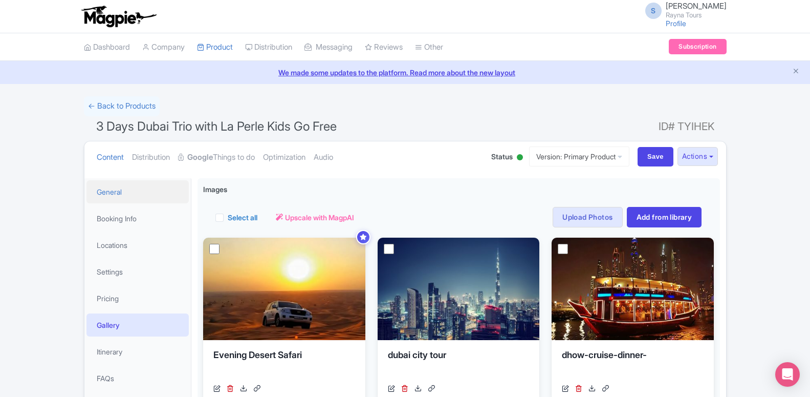
click at [126, 186] on link "General" at bounding box center [137, 191] width 102 height 23
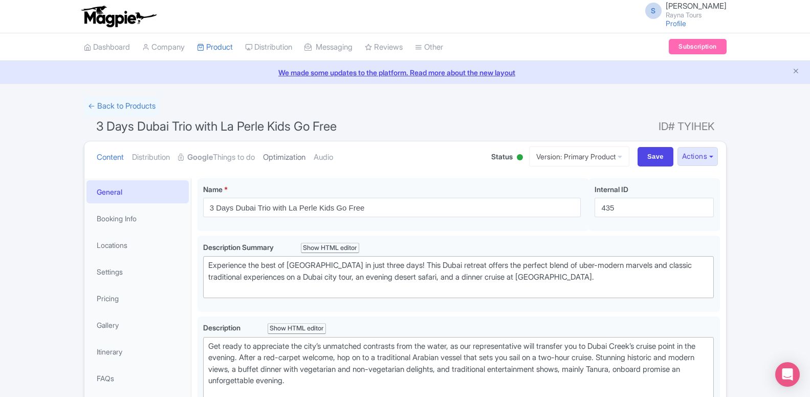
click at [288, 150] on link "Optimization" at bounding box center [284, 157] width 42 height 32
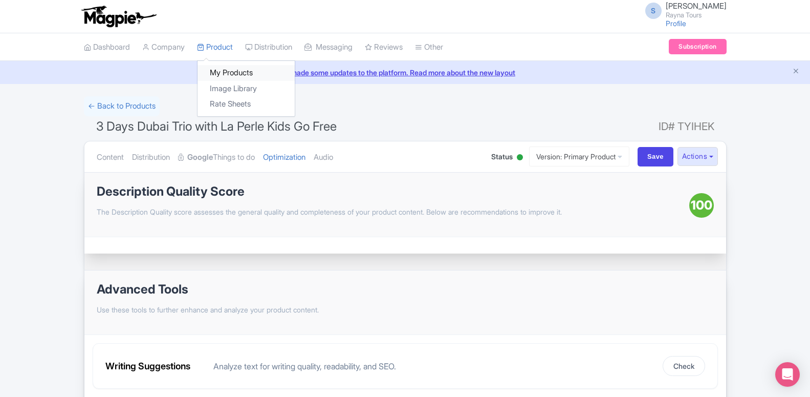
click at [237, 70] on link "My Products" at bounding box center [246, 73] width 97 height 16
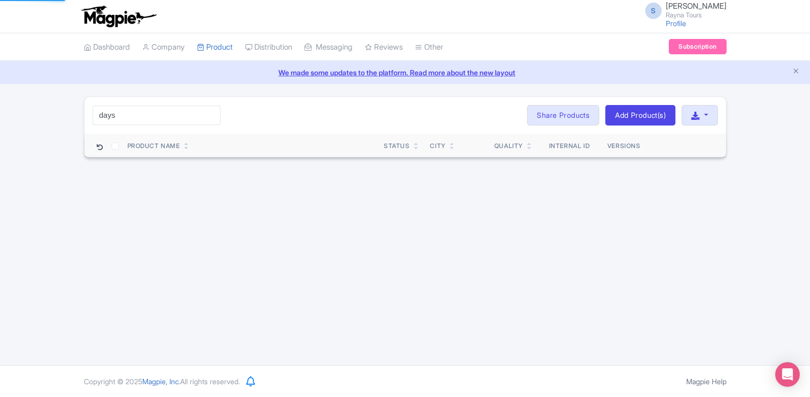
type input "days"
click button "Search" at bounding box center [0, 0] width 0 height 0
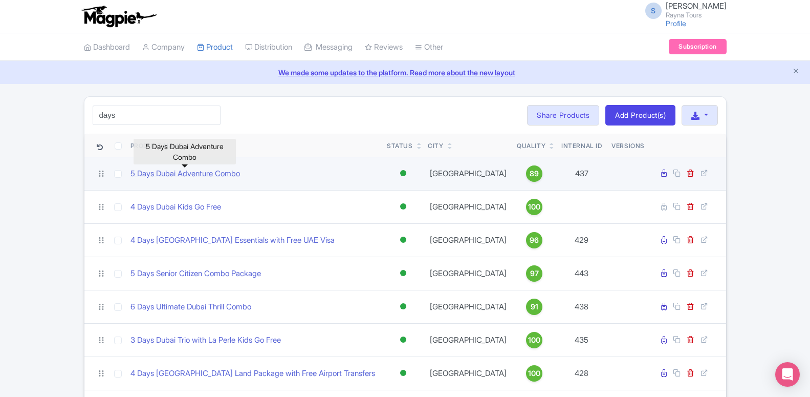
click at [224, 178] on link "5 Days Dubai Adventure Combo" at bounding box center [185, 174] width 110 height 12
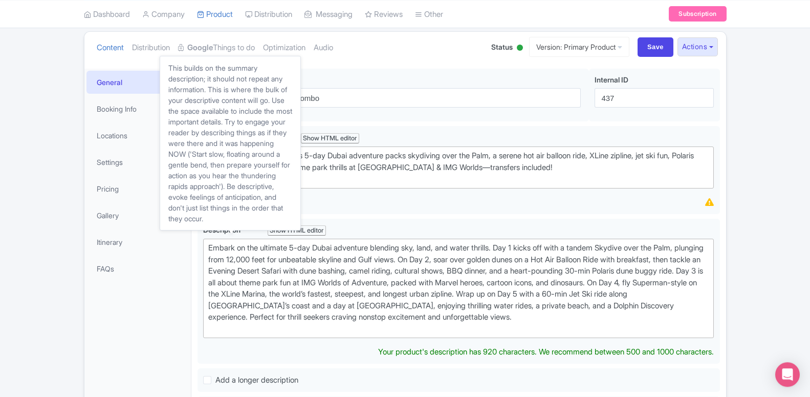
scroll to position [104, 0]
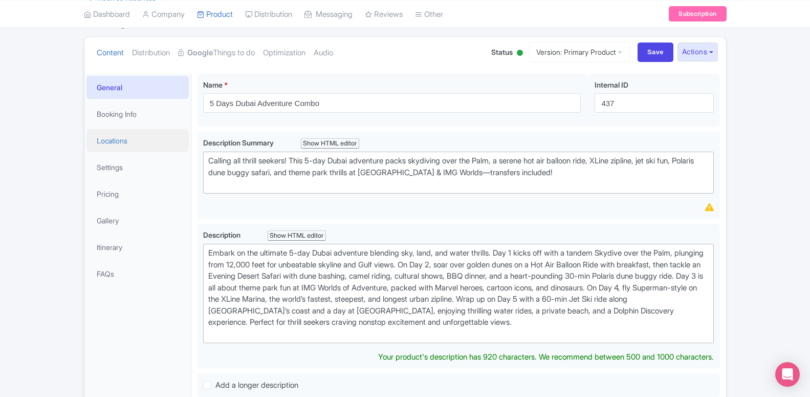
click at [127, 145] on link "Locations" at bounding box center [137, 140] width 102 height 23
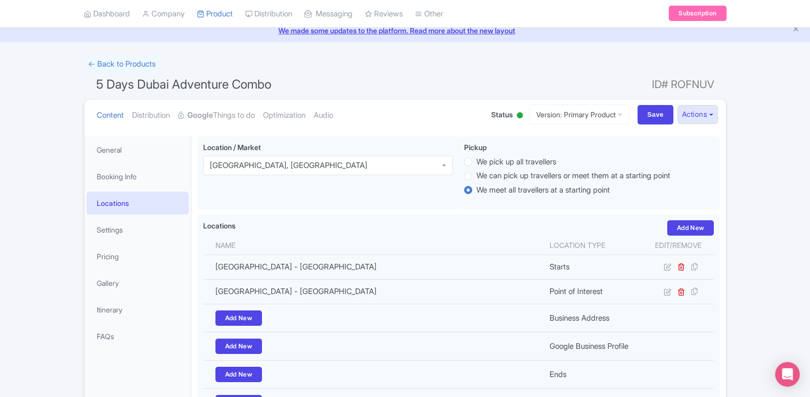
scroll to position [28, 0]
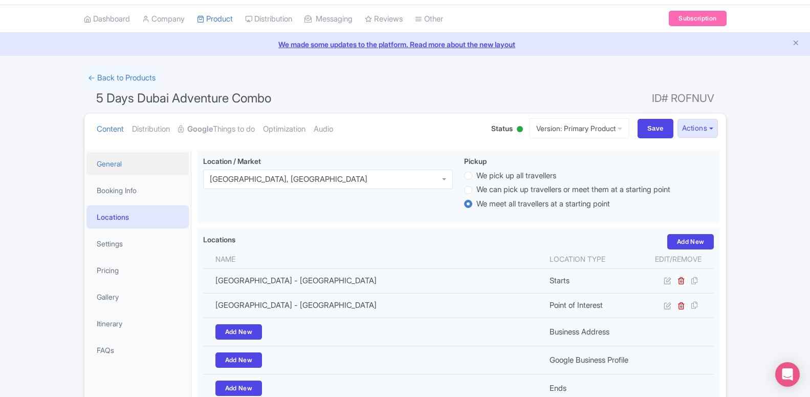
click at [133, 172] on link "General" at bounding box center [137, 163] width 102 height 23
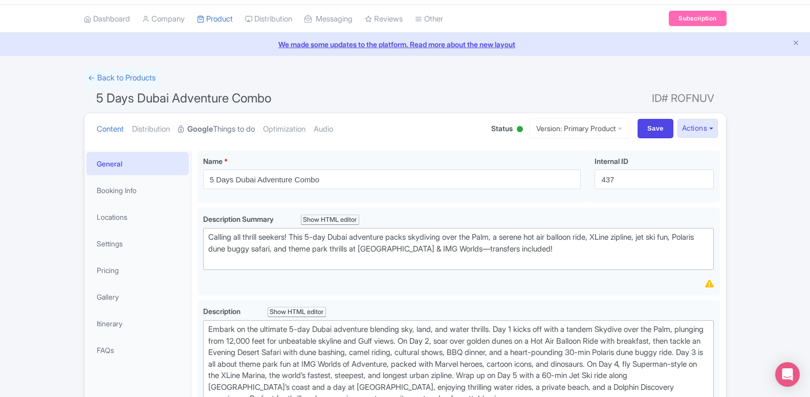
click at [244, 119] on link "Google Things to do" at bounding box center [216, 129] width 77 height 32
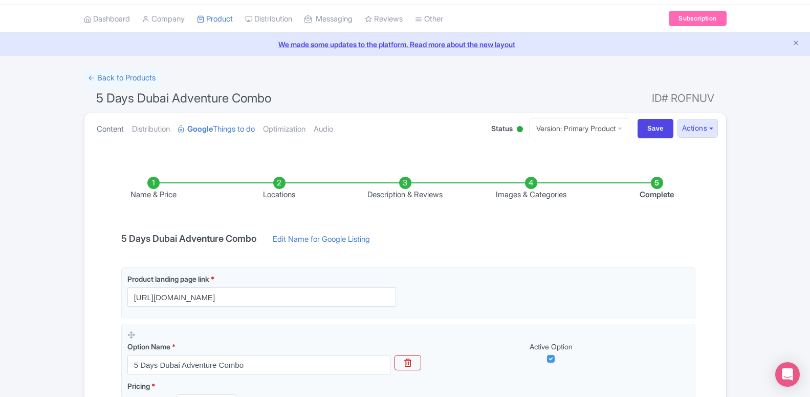
click at [115, 129] on link "Content" at bounding box center [110, 129] width 27 height 32
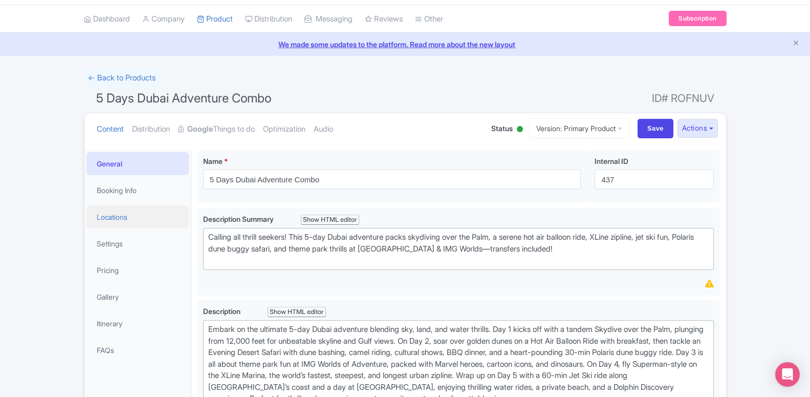
click at [114, 224] on link "Locations" at bounding box center [137, 216] width 102 height 23
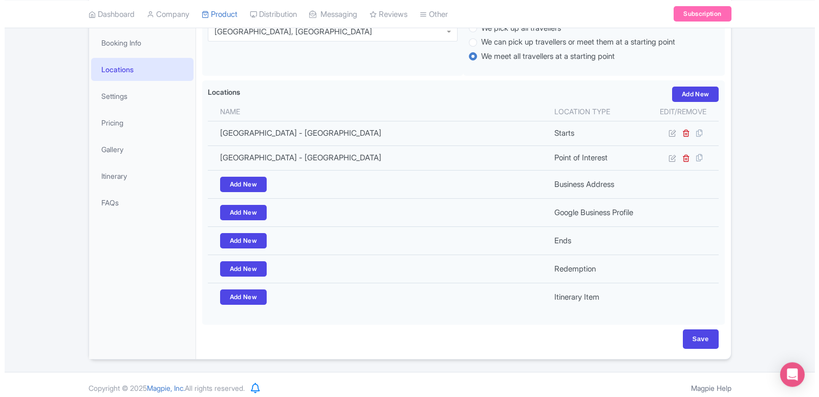
scroll to position [185, 0]
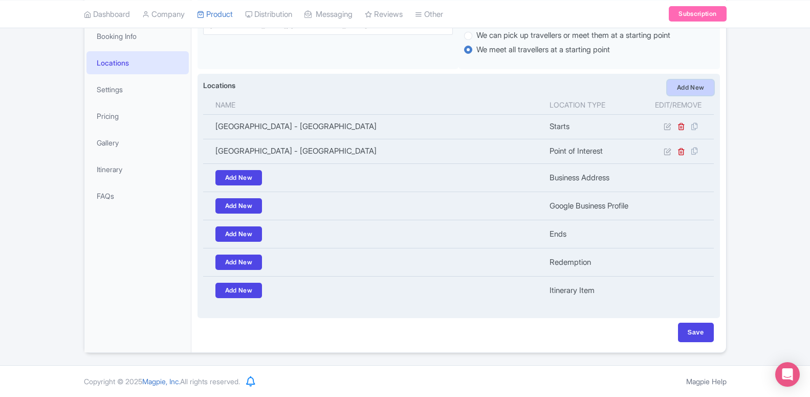
click at [713, 80] on link "Add New" at bounding box center [690, 87] width 47 height 15
click at [671, 90] on div "Add New" at bounding box center [690, 87] width 47 height 15
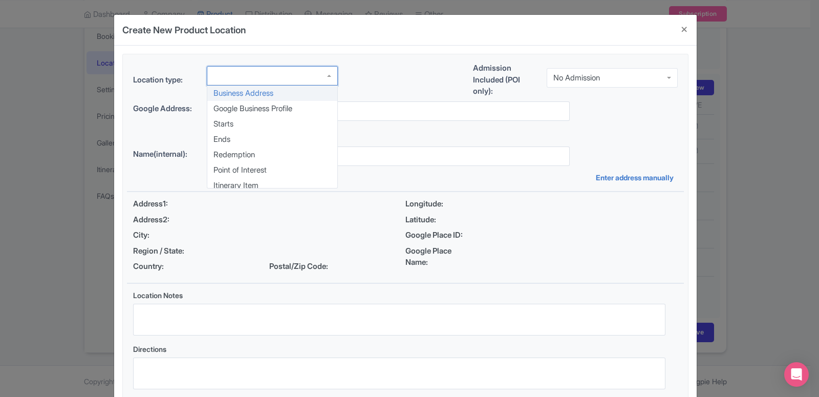
click at [264, 77] on div at bounding box center [272, 75] width 131 height 19
click at [235, 123] on div "Location type: Business Address Google Business Profile Starts Ends Redemption …" at bounding box center [405, 228] width 557 height 349
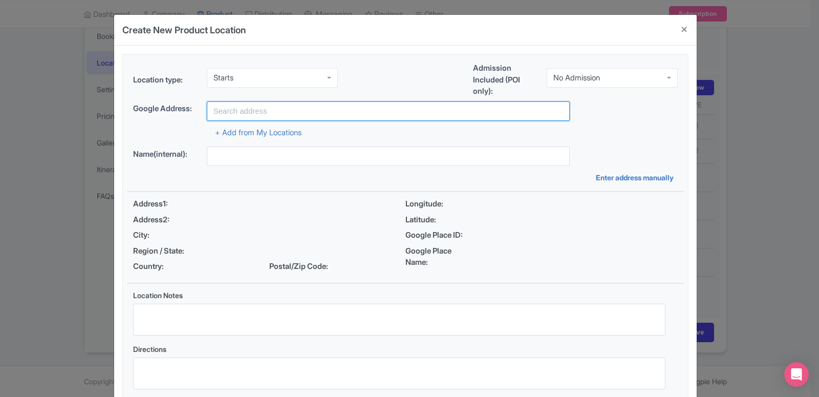
click at [246, 107] on input "text" at bounding box center [388, 110] width 363 height 19
type input "d"
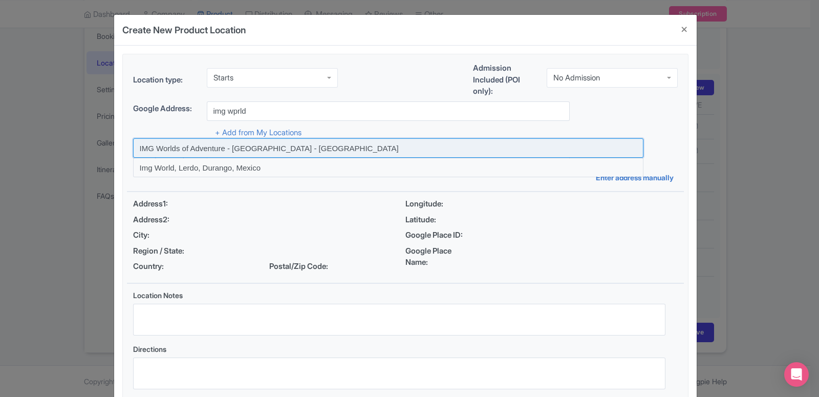
click at [245, 140] on input at bounding box center [388, 147] width 510 height 19
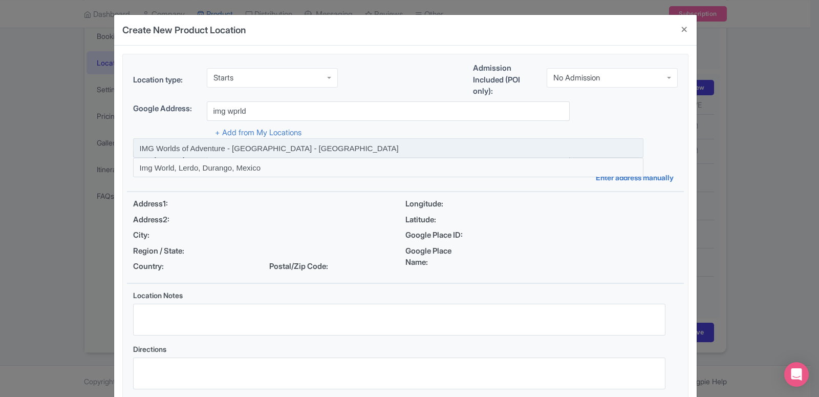
type input "IMG Worlds of Adventure - [GEOGRAPHIC_DATA] - [GEOGRAPHIC_DATA]"
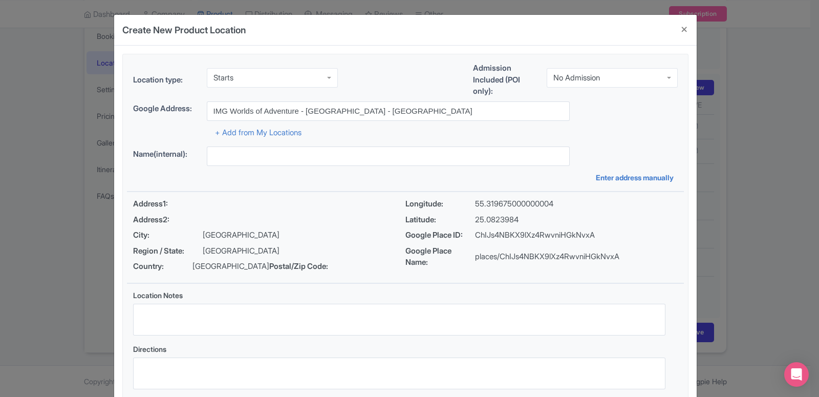
type input "IMG Worlds of Adventure - [GEOGRAPHIC_DATA] - [GEOGRAPHIC_DATA]"
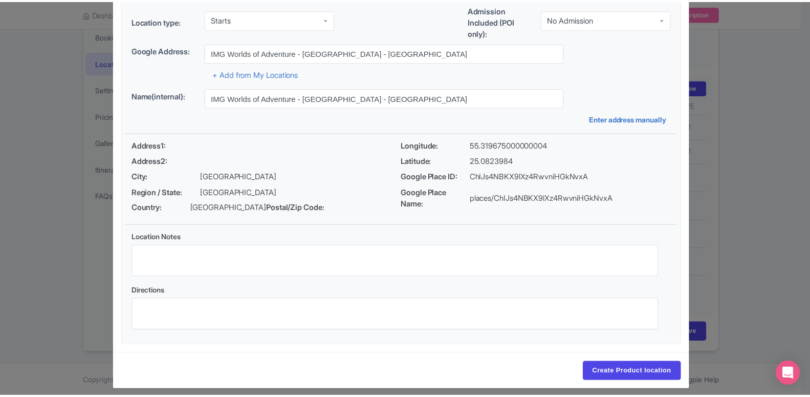
scroll to position [79, 0]
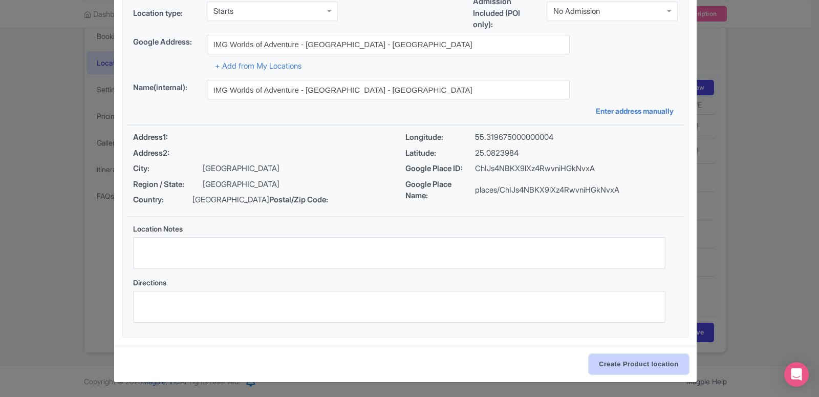
click at [640, 364] on input "Create Product location" at bounding box center [638, 363] width 99 height 19
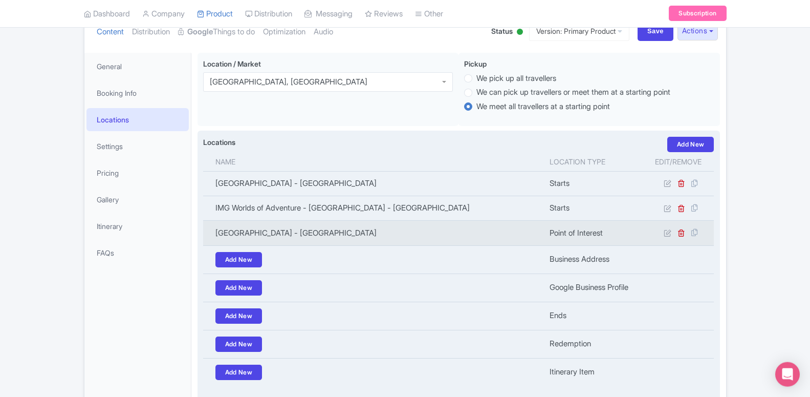
scroll to position [80, 0]
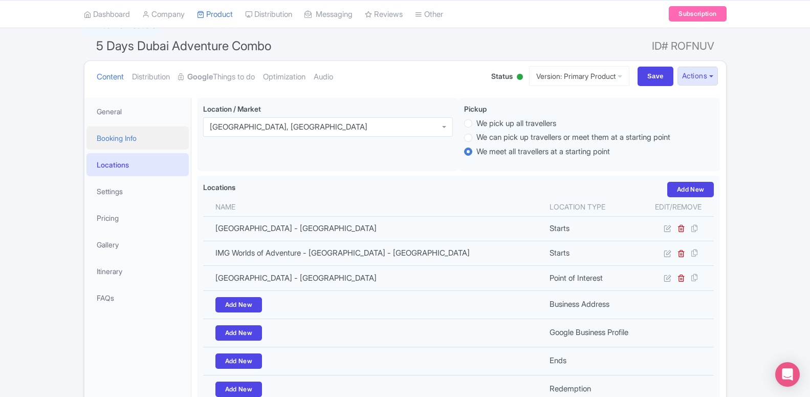
click at [106, 145] on link "Booking Info" at bounding box center [137, 137] width 102 height 23
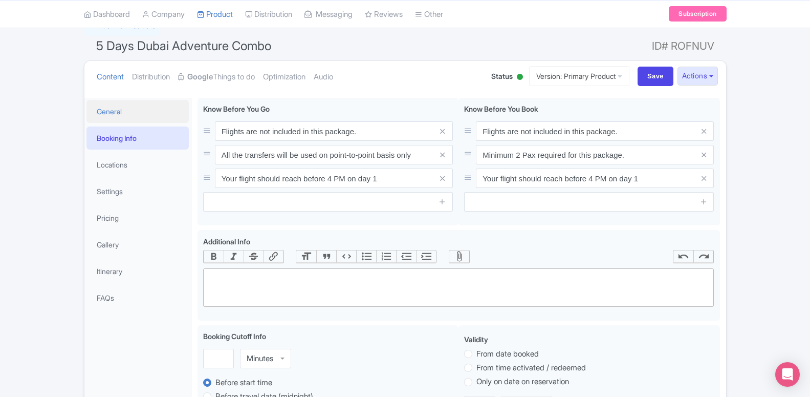
click at [110, 118] on link "General" at bounding box center [137, 111] width 102 height 23
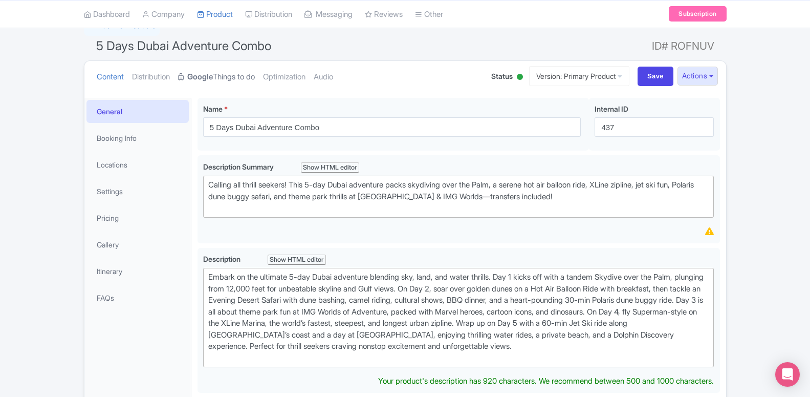
click at [205, 82] on strong "Google" at bounding box center [200, 77] width 26 height 12
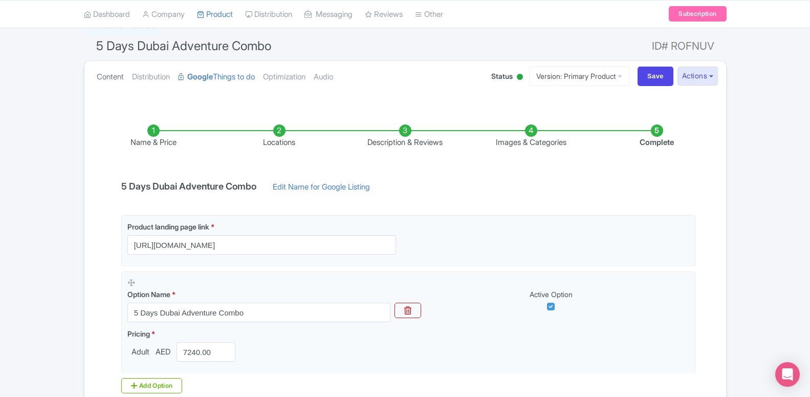
click at [101, 80] on link "Content" at bounding box center [110, 77] width 27 height 32
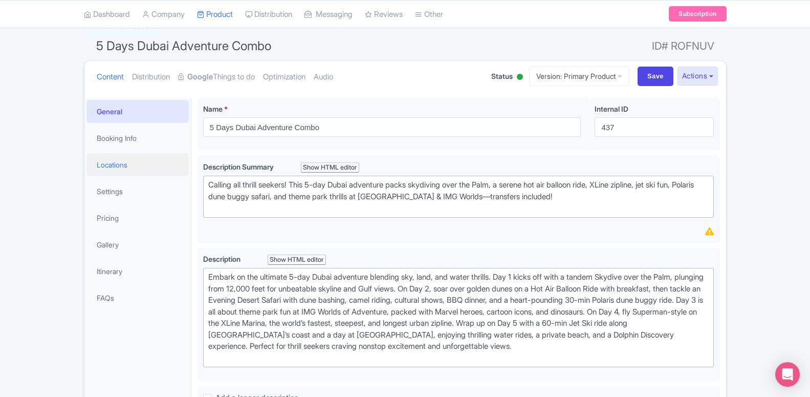
click at [117, 171] on link "Locations" at bounding box center [137, 164] width 102 height 23
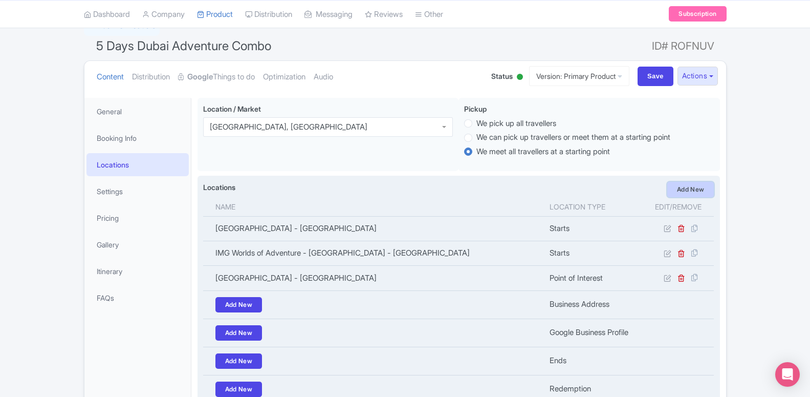
click at [699, 186] on link "Add New" at bounding box center [690, 189] width 47 height 15
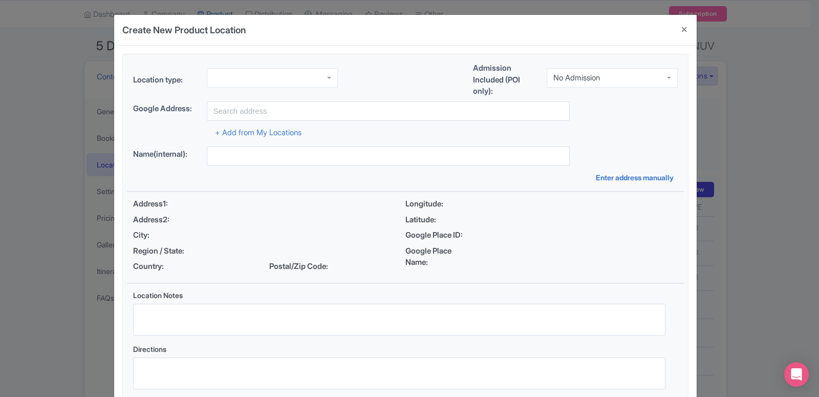
click at [270, 86] on div at bounding box center [272, 77] width 131 height 19
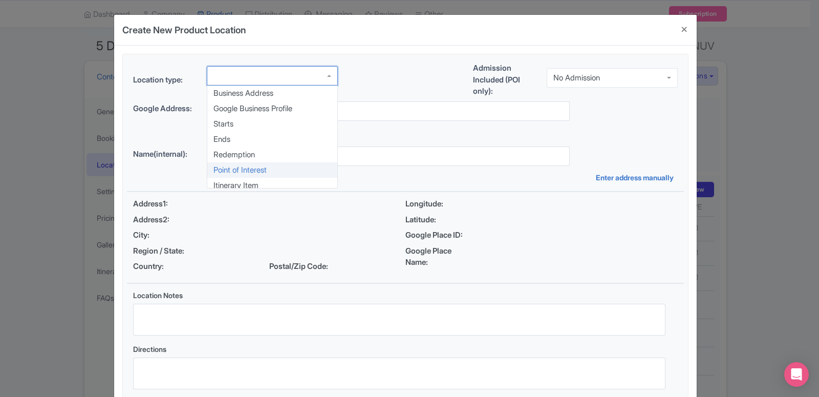
click at [273, 177] on div "Location type: Business Address Google Business Profile Starts Ends Redemption …" at bounding box center [405, 228] width 557 height 349
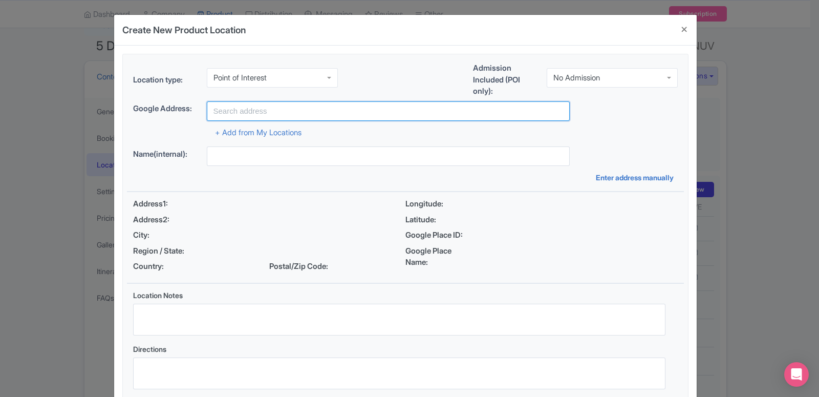
click at [268, 110] on input "text" at bounding box center [388, 110] width 363 height 19
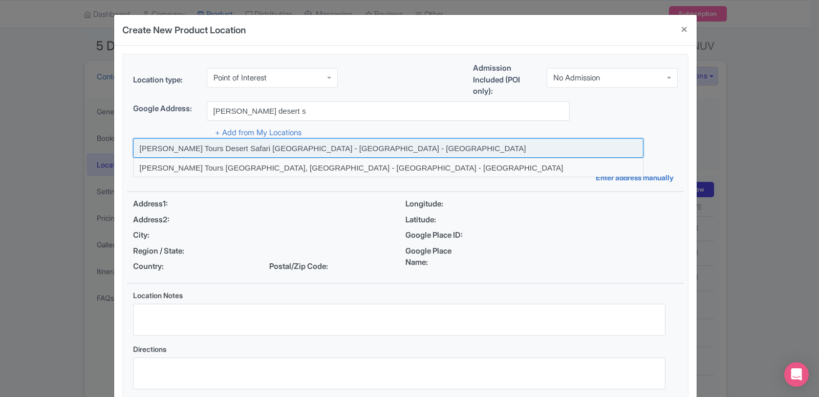
click at [258, 151] on input at bounding box center [388, 147] width 510 height 19
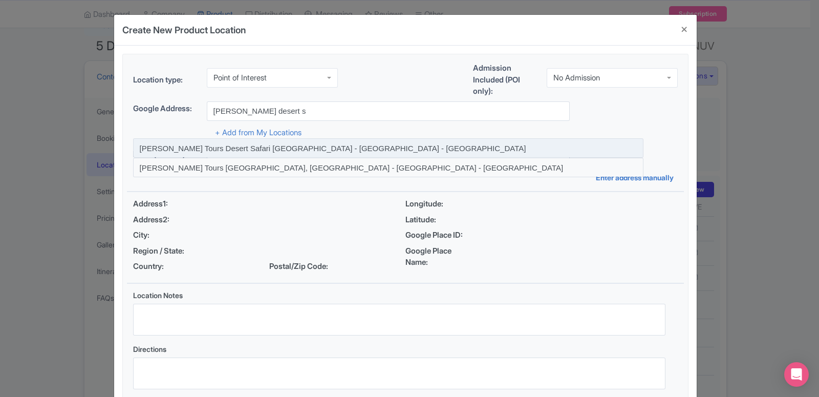
type input "[PERSON_NAME] Tours Desert Safari [GEOGRAPHIC_DATA] - [GEOGRAPHIC_DATA] - [GEOG…"
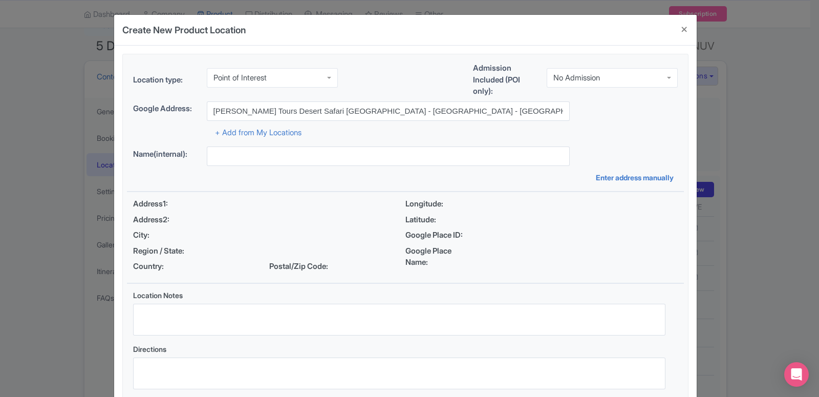
type input "[PERSON_NAME] Tours Desert Safari [GEOGRAPHIC_DATA] - [GEOGRAPHIC_DATA] - [GEOG…"
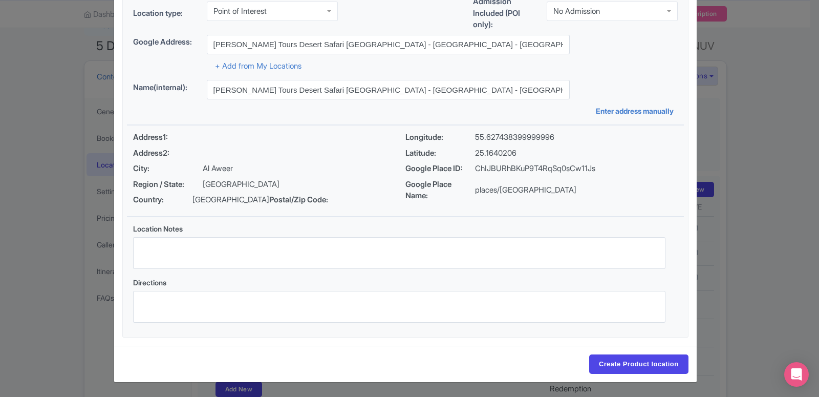
scroll to position [79, 0]
click at [662, 362] on input "Create Product location" at bounding box center [638, 363] width 99 height 19
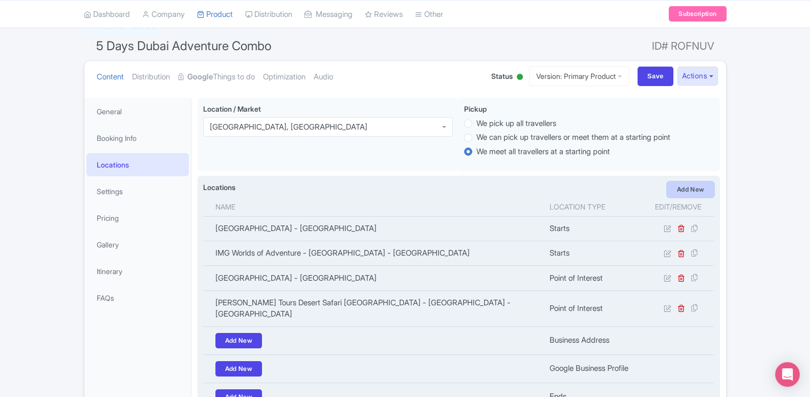
click at [696, 190] on link "Add New" at bounding box center [690, 189] width 47 height 15
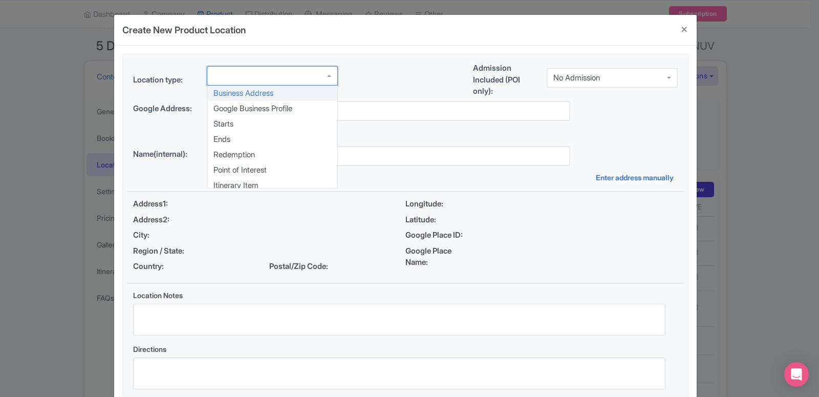
click at [254, 79] on div at bounding box center [272, 75] width 131 height 19
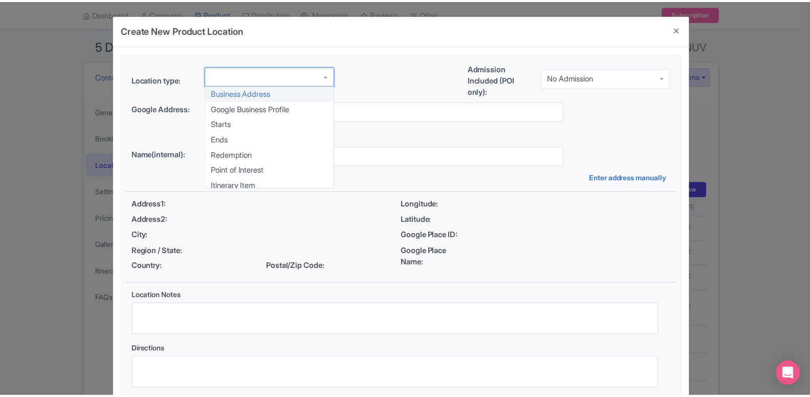
scroll to position [0, 0]
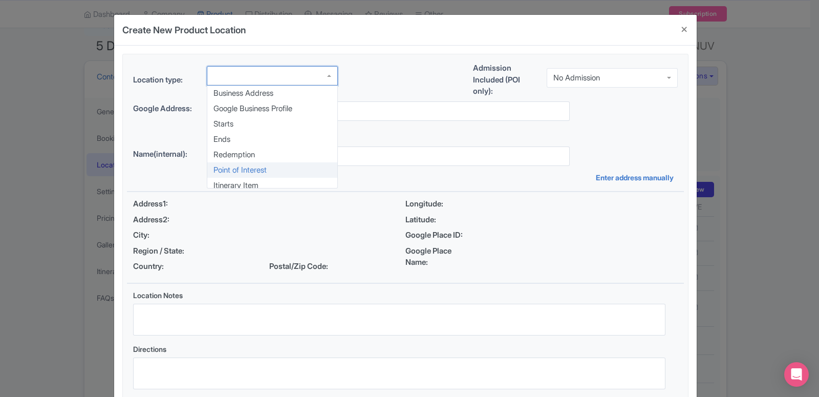
click at [260, 170] on div "Location type: Business Address Google Business Profile Starts Ends Redemption …" at bounding box center [405, 228] width 557 height 349
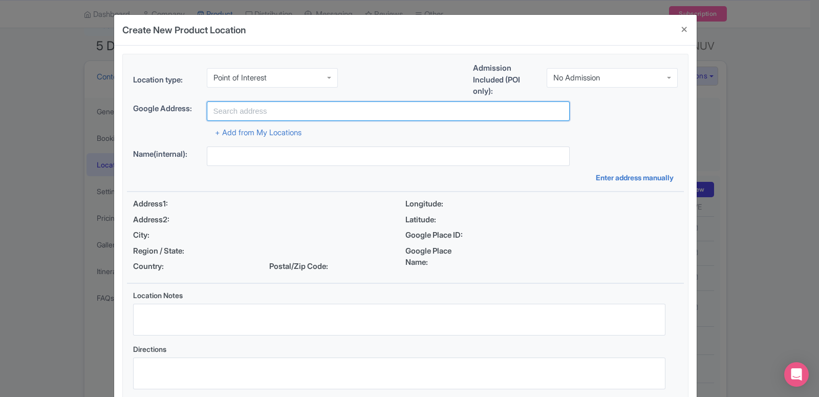
click at [257, 115] on input "text" at bounding box center [388, 110] width 363 height 19
type input "hot air balloon"
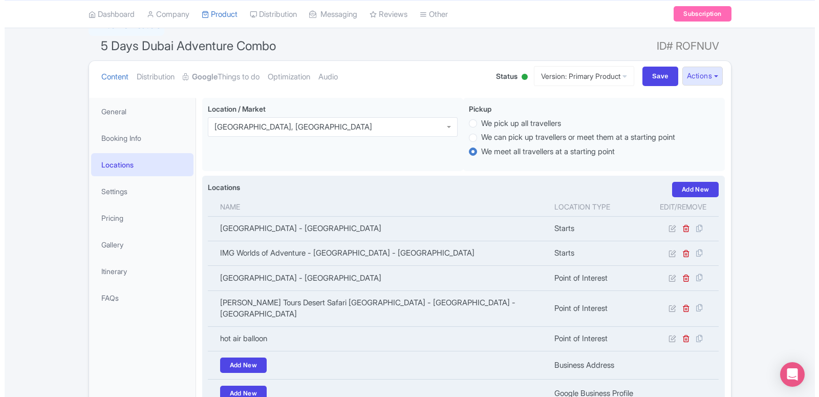
scroll to position [133, 0]
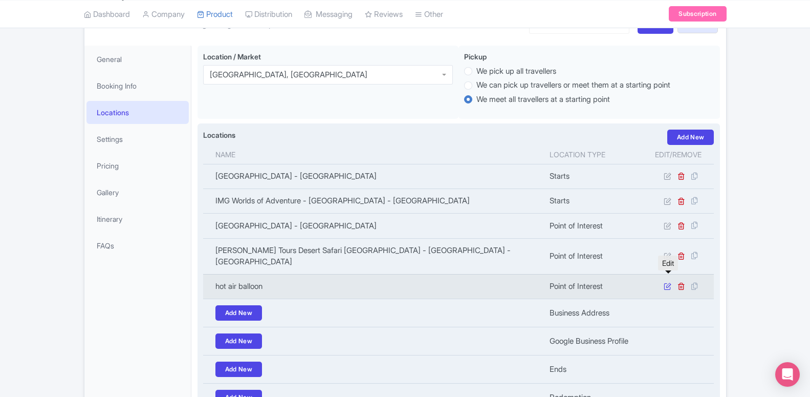
click at [667, 282] on icon at bounding box center [668, 286] width 8 height 8
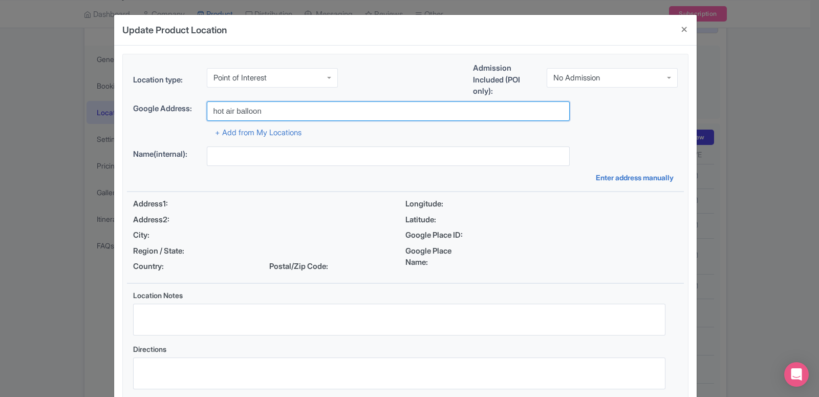
click at [277, 108] on input "hot air balloon" at bounding box center [388, 110] width 363 height 19
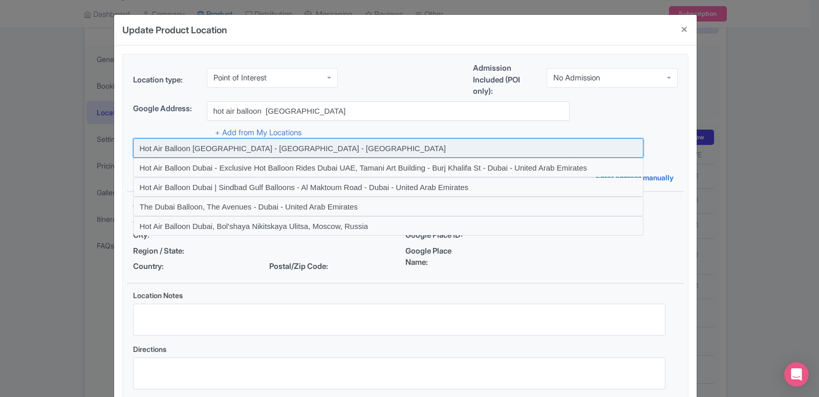
click at [276, 149] on input at bounding box center [388, 147] width 510 height 19
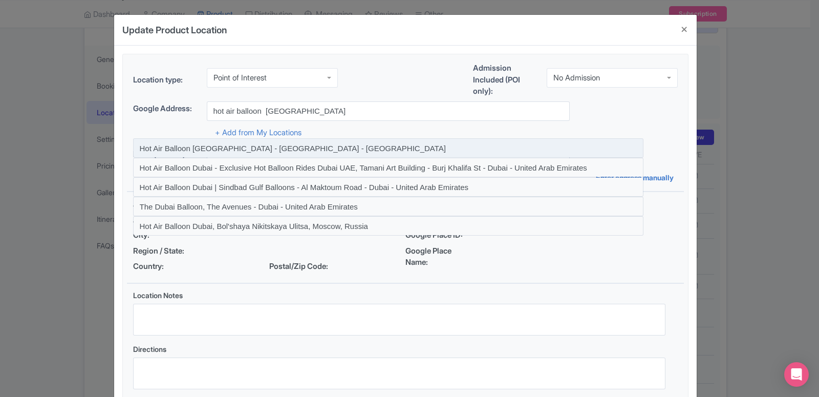
type input "Hot Air Balloon [GEOGRAPHIC_DATA] - [GEOGRAPHIC_DATA] - [GEOGRAPHIC_DATA]"
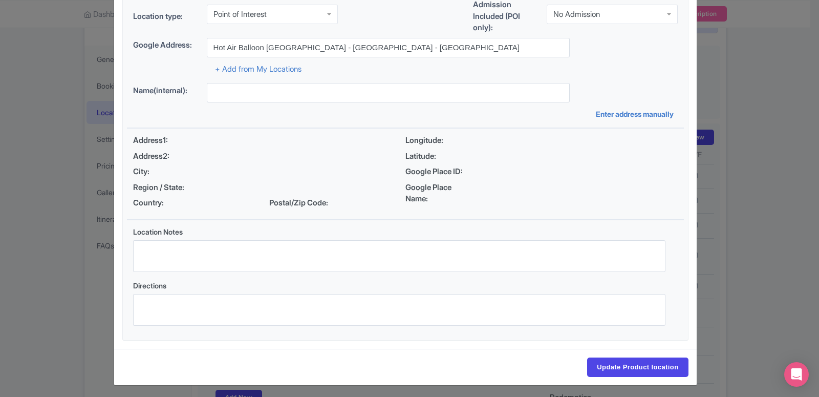
type input "Hot Air Balloon [GEOGRAPHIC_DATA] - [GEOGRAPHIC_DATA] - [GEOGRAPHIC_DATA]"
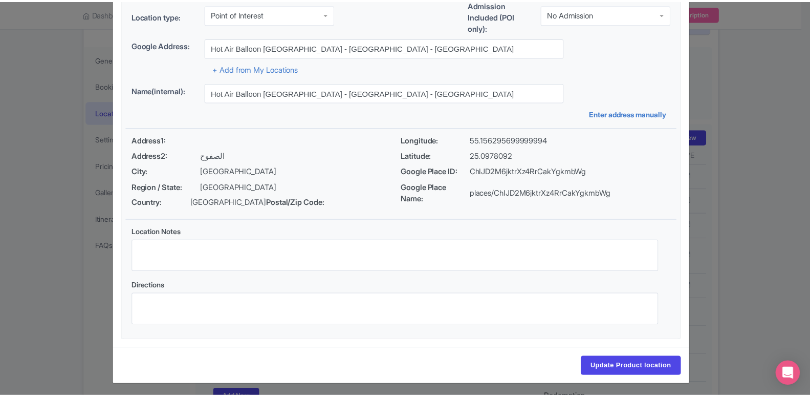
scroll to position [67, 0]
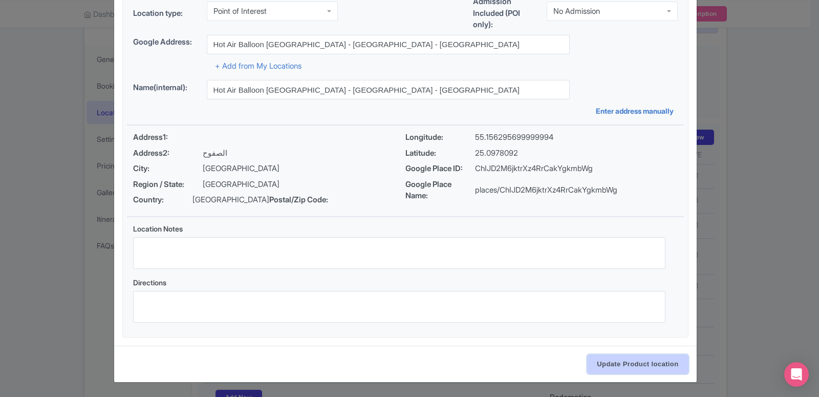
click at [613, 374] on input "Update Product location" at bounding box center [637, 363] width 101 height 19
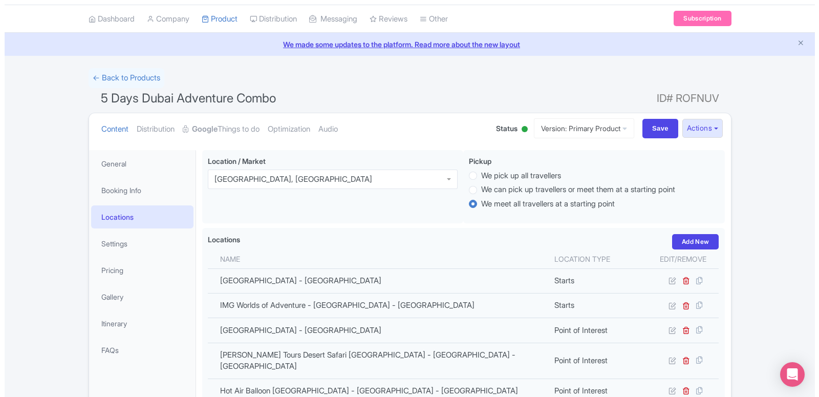
scroll to position [133, 0]
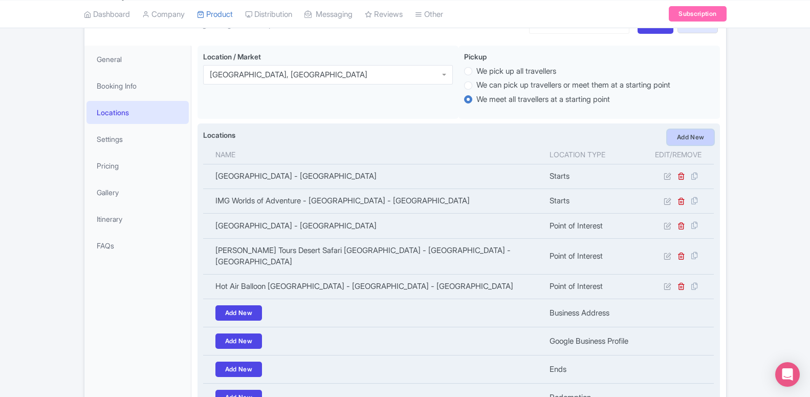
click at [690, 140] on link "Add New" at bounding box center [690, 136] width 47 height 15
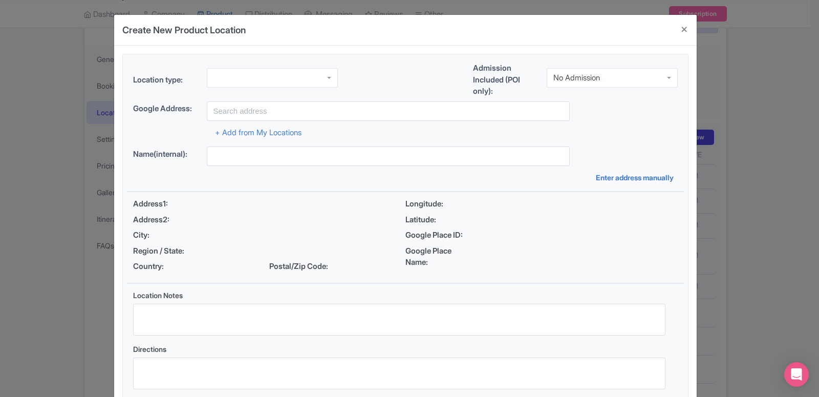
click at [249, 70] on div at bounding box center [272, 77] width 131 height 19
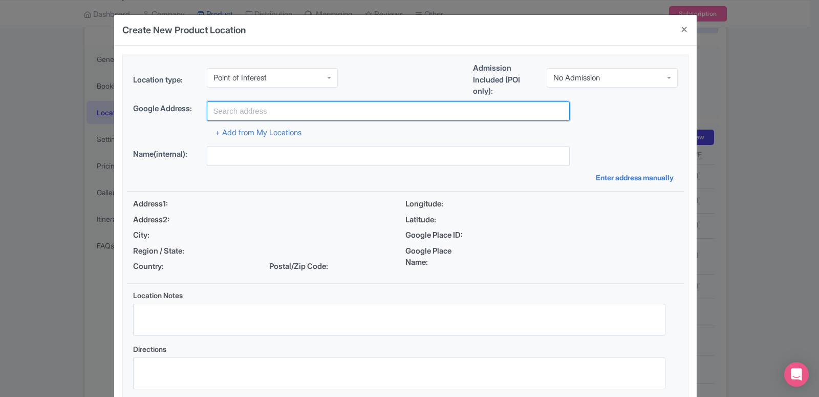
click at [276, 116] on input "text" at bounding box center [388, 110] width 363 height 19
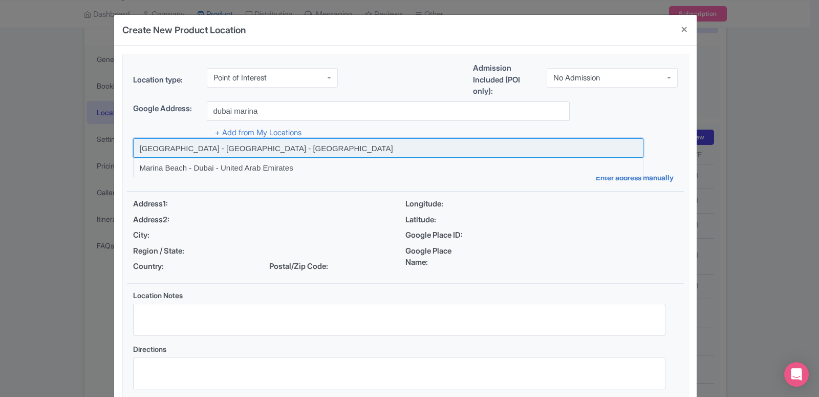
click at [276, 147] on input at bounding box center [388, 147] width 510 height 19
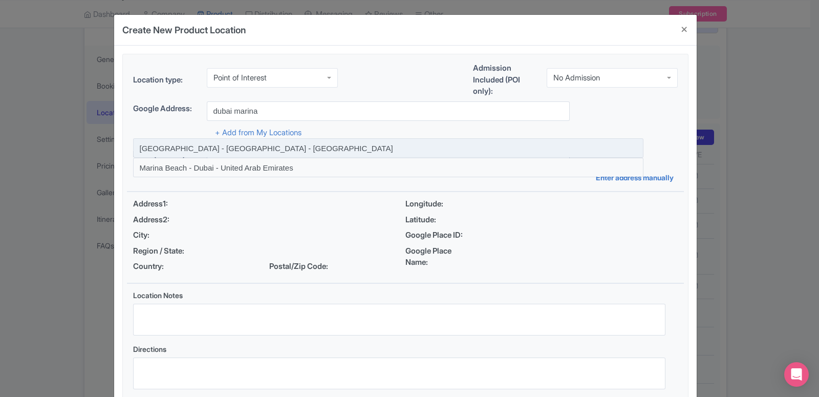
type input "[GEOGRAPHIC_DATA] - [GEOGRAPHIC_DATA] - [GEOGRAPHIC_DATA]"
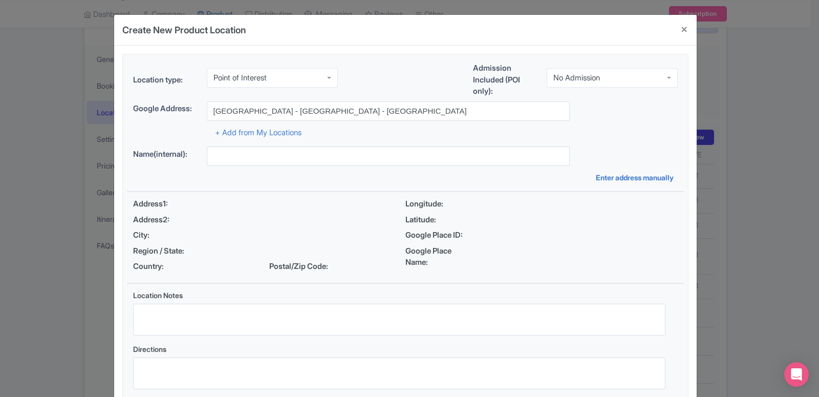
type input "[GEOGRAPHIC_DATA] - [GEOGRAPHIC_DATA] - [GEOGRAPHIC_DATA]"
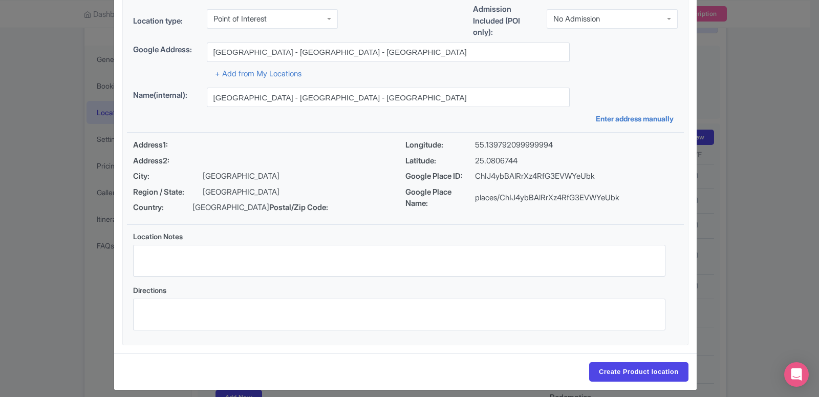
scroll to position [79, 0]
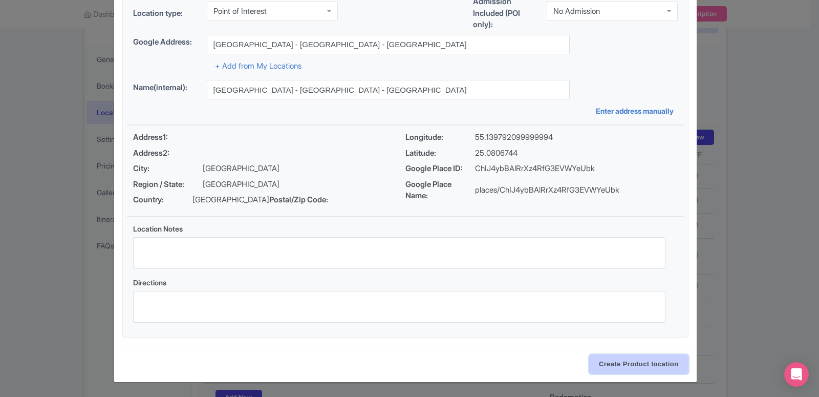
click at [643, 371] on input "Create Product location" at bounding box center [638, 363] width 99 height 19
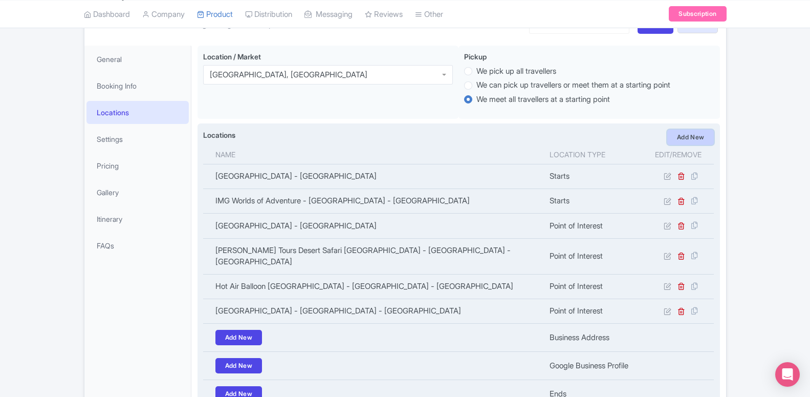
click at [682, 141] on link "Add New" at bounding box center [690, 136] width 47 height 15
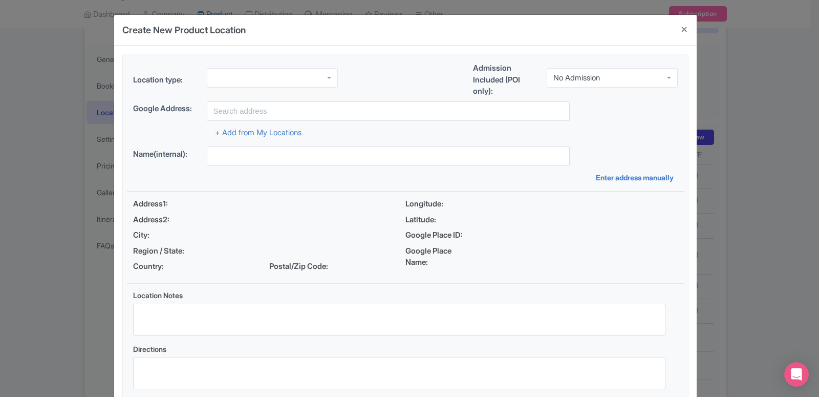
click at [267, 77] on div at bounding box center [272, 77] width 131 height 19
click at [258, 173] on div "Location type: Point of Interest Point of Interest Business Address Google Busi…" at bounding box center [405, 228] width 557 height 349
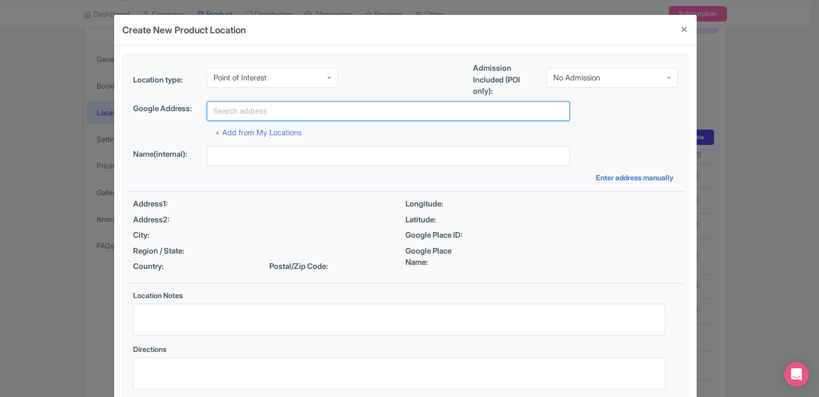
click at [299, 109] on input "text" at bounding box center [388, 110] width 363 height 19
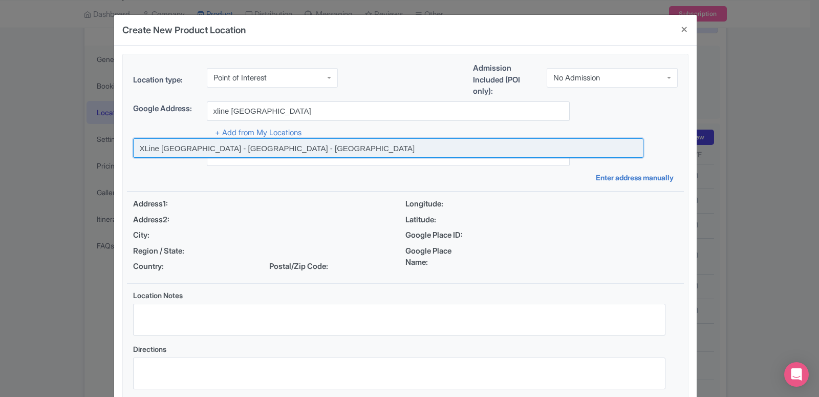
click at [272, 155] on input at bounding box center [388, 147] width 510 height 19
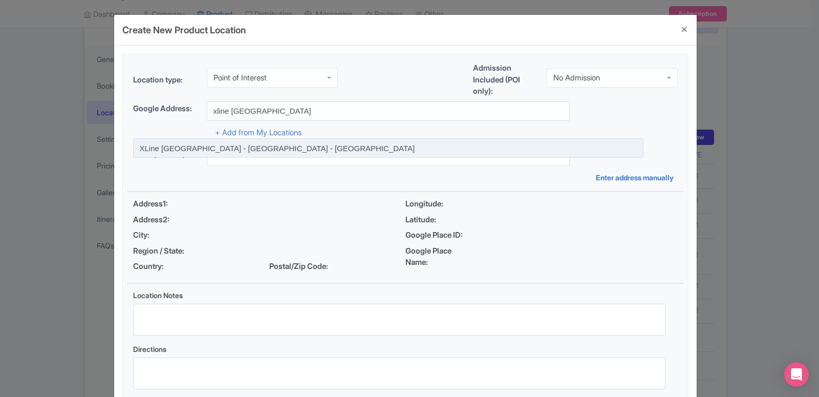
type input "XLine [GEOGRAPHIC_DATA] - [GEOGRAPHIC_DATA] - [GEOGRAPHIC_DATA]"
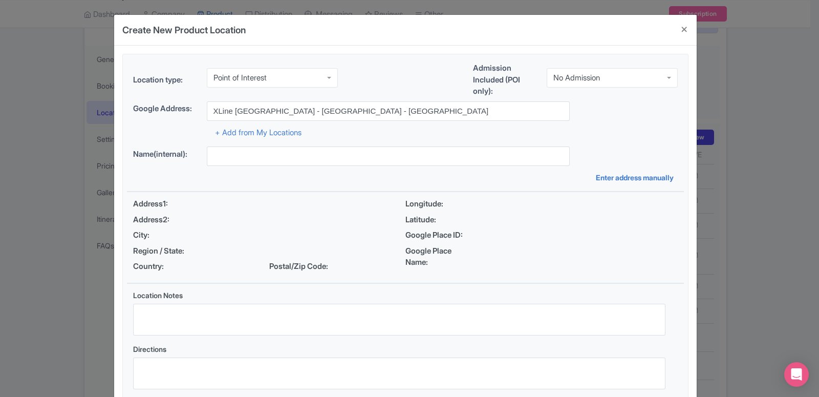
type input "XLine [GEOGRAPHIC_DATA] - [GEOGRAPHIC_DATA] - [GEOGRAPHIC_DATA]"
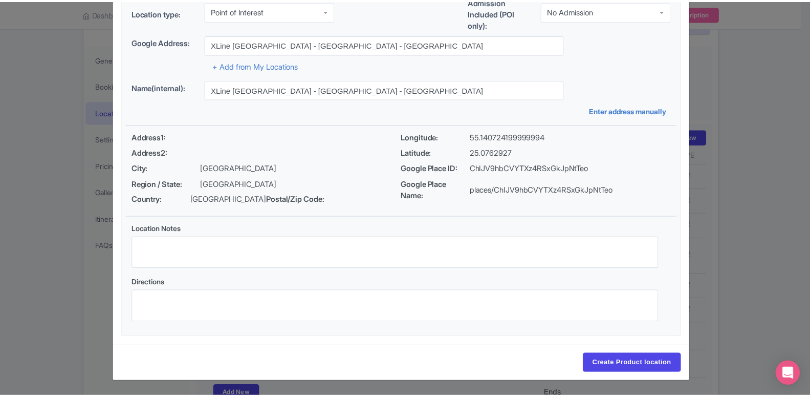
scroll to position [79, 0]
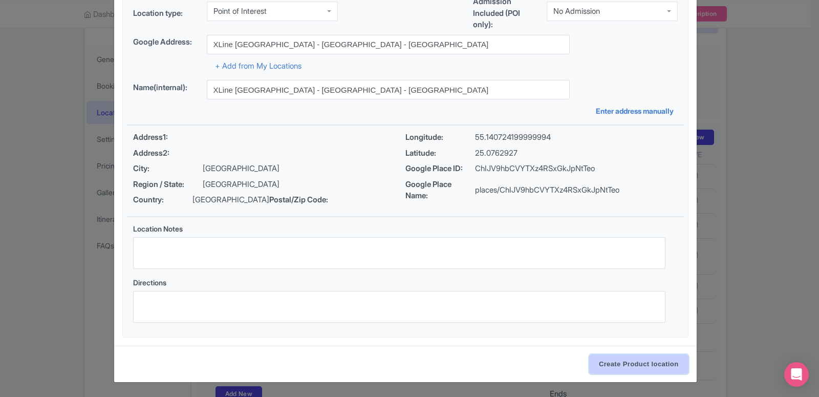
click at [660, 366] on input "Create Product location" at bounding box center [638, 363] width 99 height 19
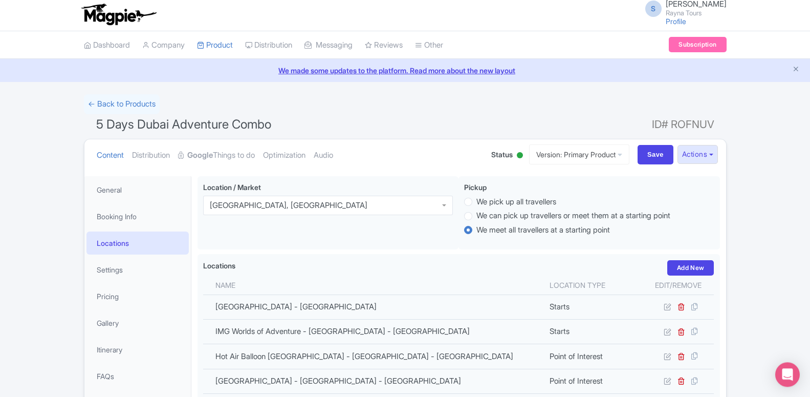
scroll to position [0, 0]
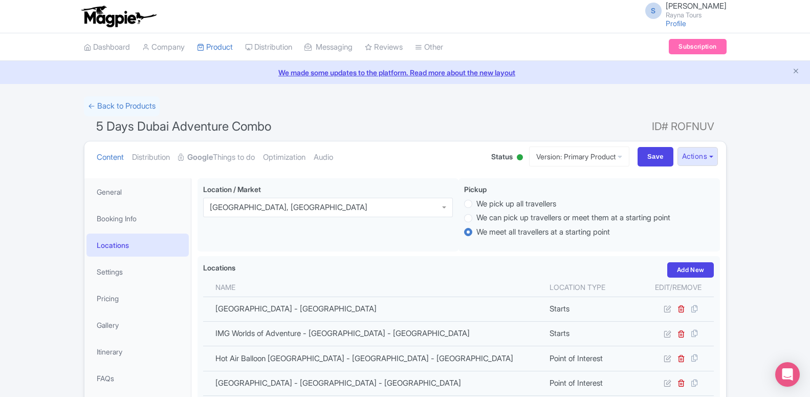
click at [634, 155] on div "Save" at bounding box center [656, 156] width 44 height 19
click at [652, 158] on input "Save" at bounding box center [656, 156] width 36 height 19
type input "Update Product"
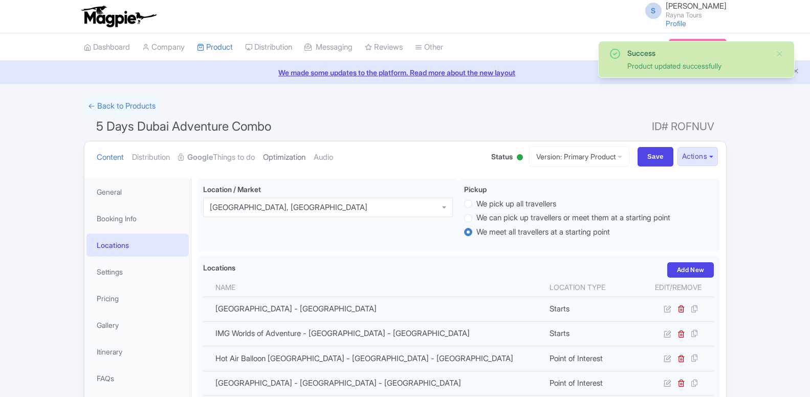
click at [303, 157] on link "Optimization" at bounding box center [284, 157] width 42 height 32
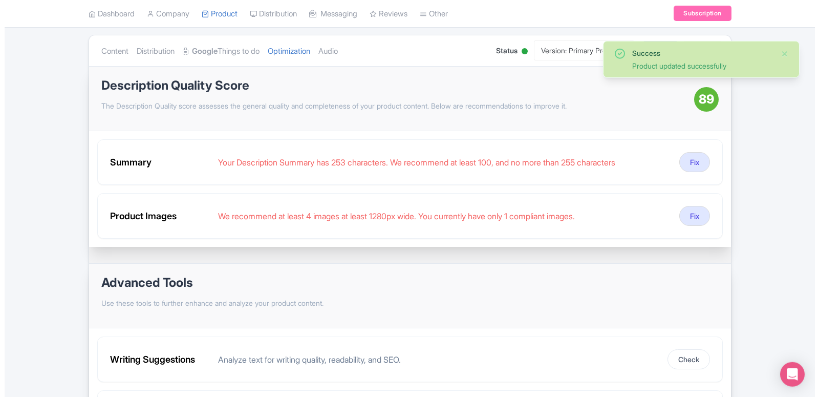
scroll to position [157, 0]
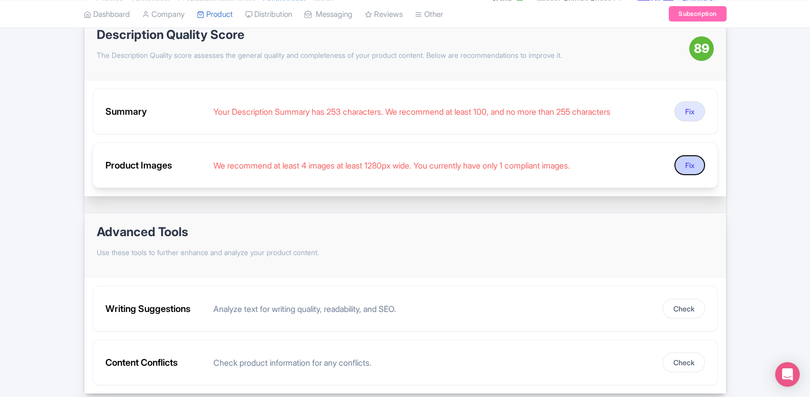
click at [682, 168] on button "Fix" at bounding box center [689, 165] width 31 height 20
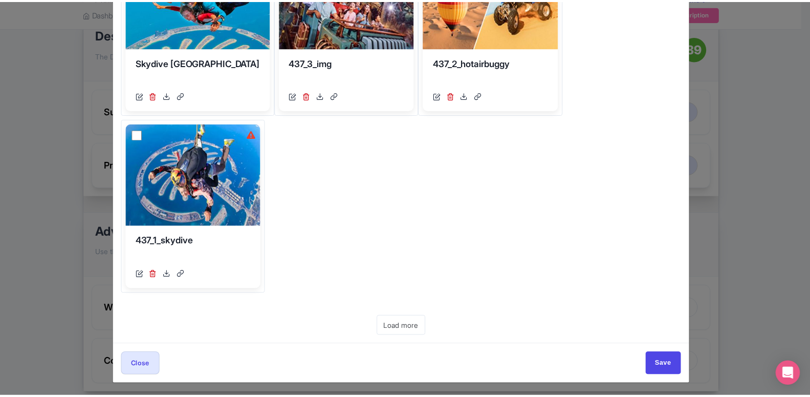
scroll to position [0, 0]
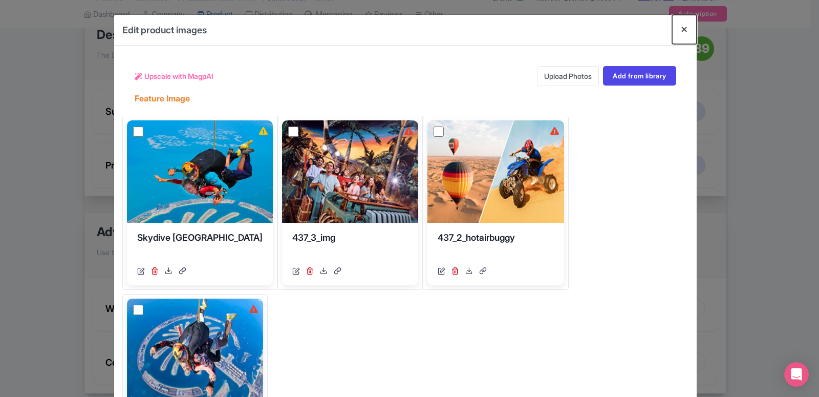
click at [683, 29] on button "Close" at bounding box center [684, 29] width 25 height 29
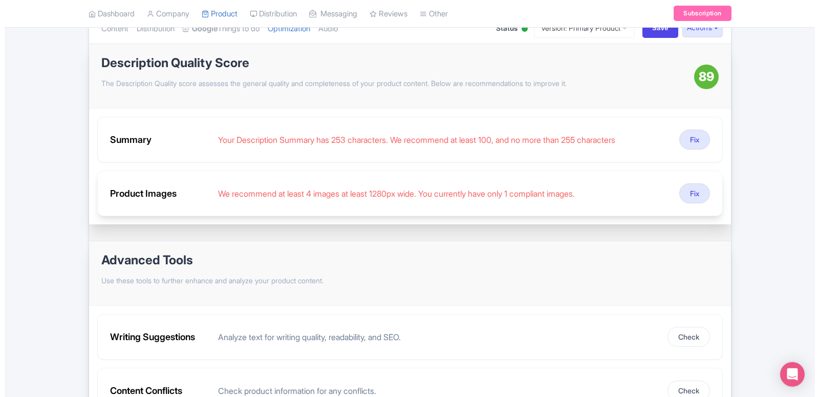
scroll to position [104, 0]
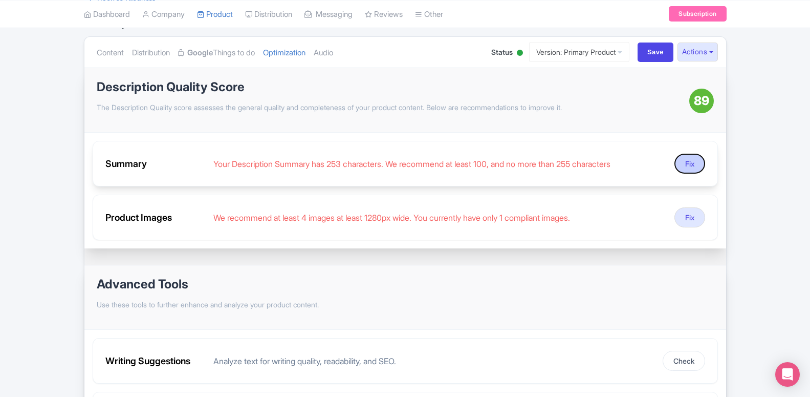
click at [693, 170] on button "Fix" at bounding box center [689, 164] width 31 height 20
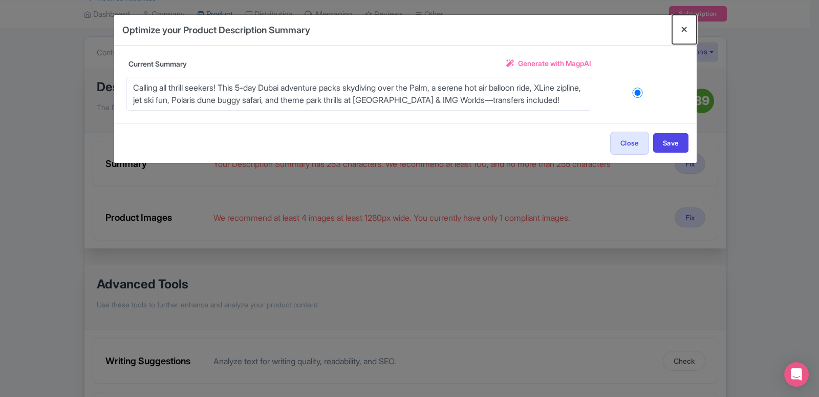
click at [689, 28] on button "Close" at bounding box center [684, 29] width 25 height 29
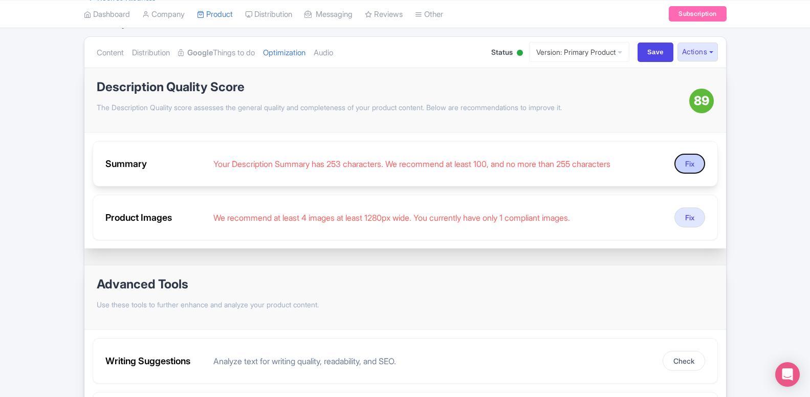
click at [690, 166] on button "Fix" at bounding box center [689, 164] width 31 height 20
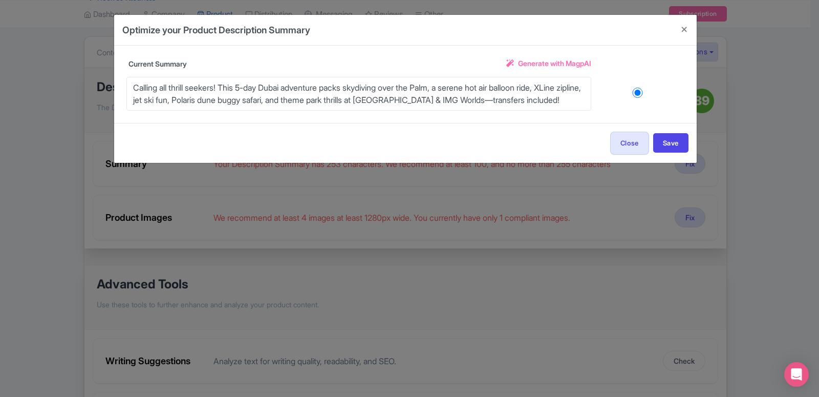
click at [541, 68] on span "Generate with MagpAI" at bounding box center [554, 63] width 73 height 11
